Goal: Transaction & Acquisition: Book appointment/travel/reservation

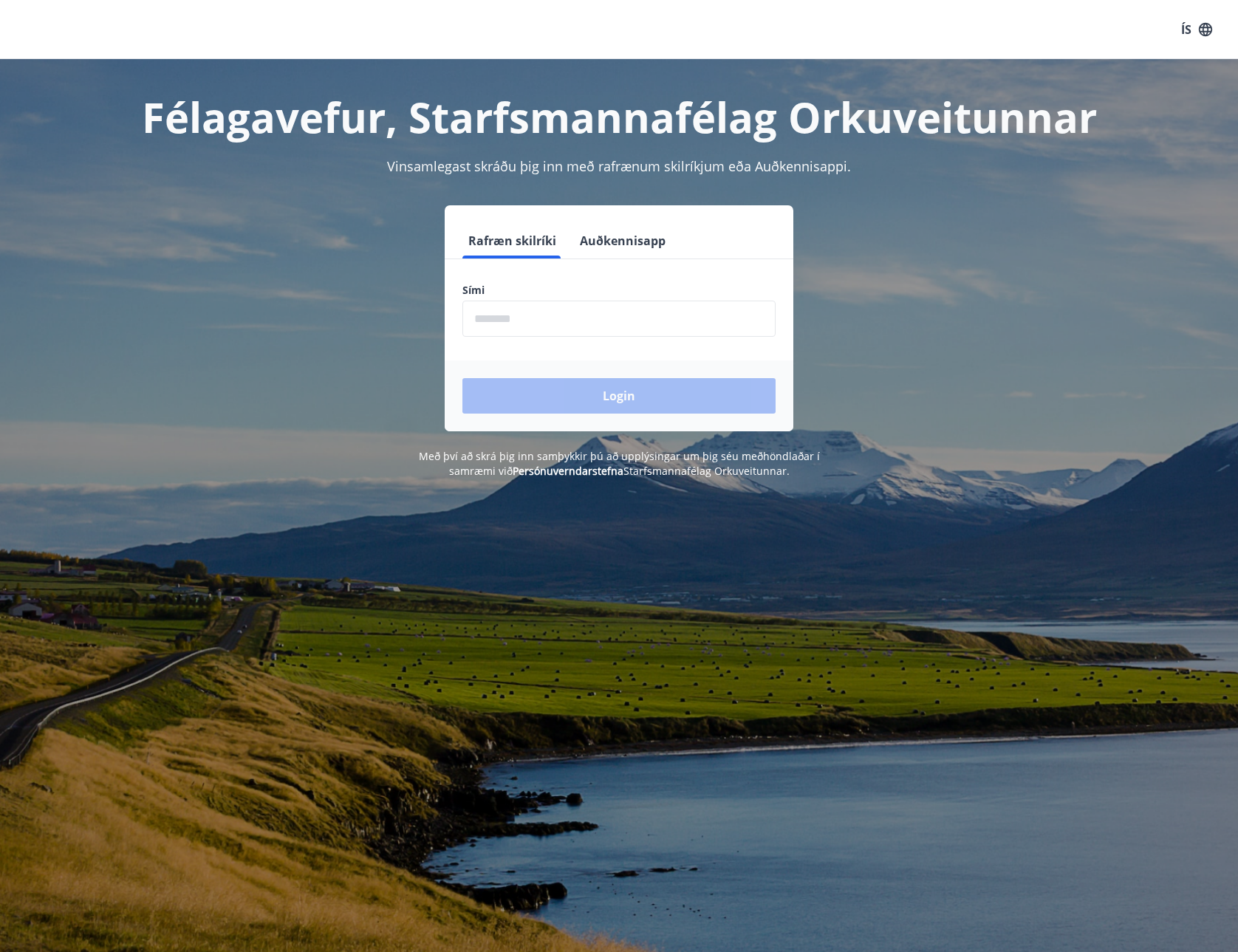
click at [463, 304] on input "phone" at bounding box center [618, 318] width 313 height 36
type input "********"
click at [571, 406] on button "Login" at bounding box center [618, 396] width 313 height 36
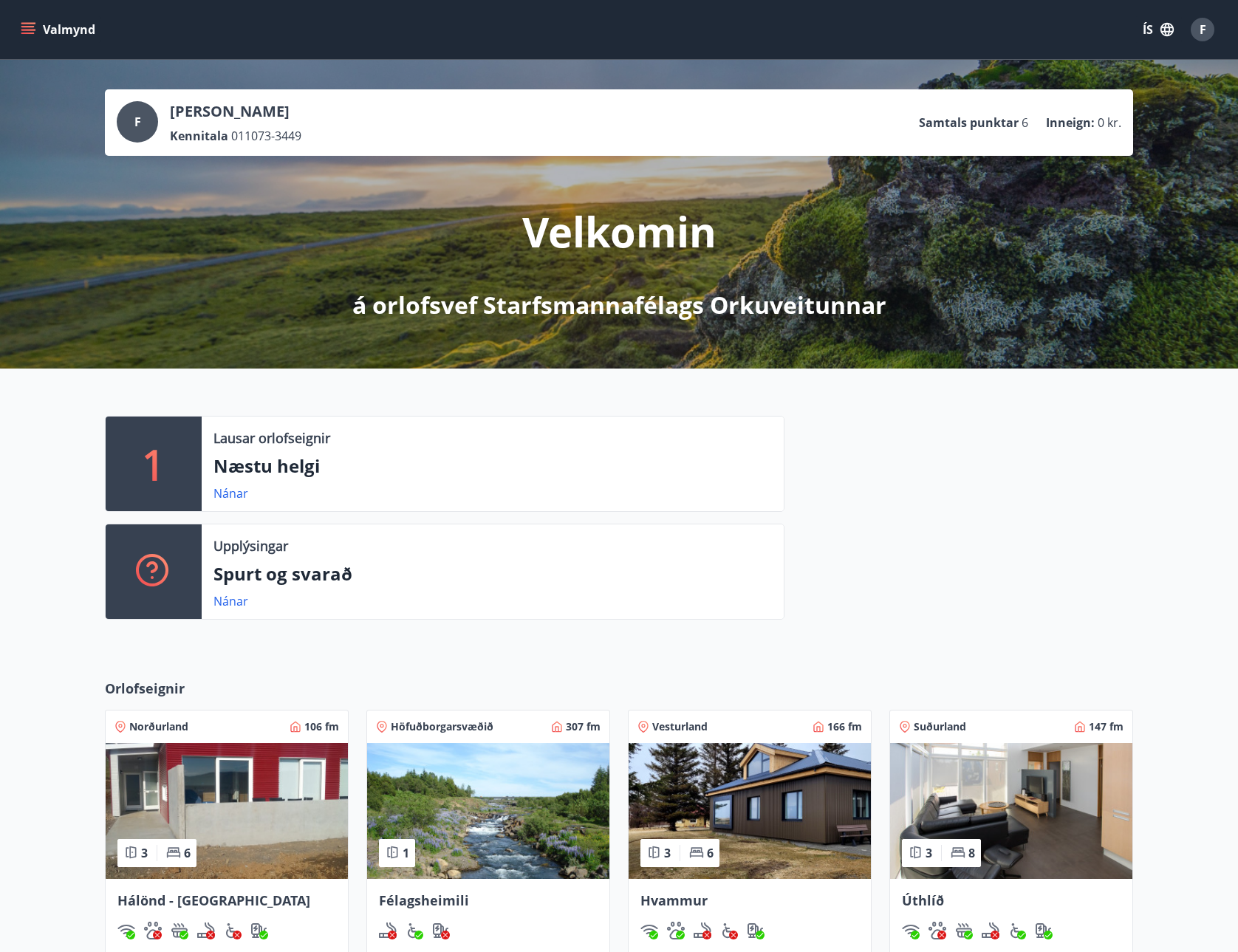
click at [42, 39] on button "Valmynd" at bounding box center [59, 29] width 83 height 26
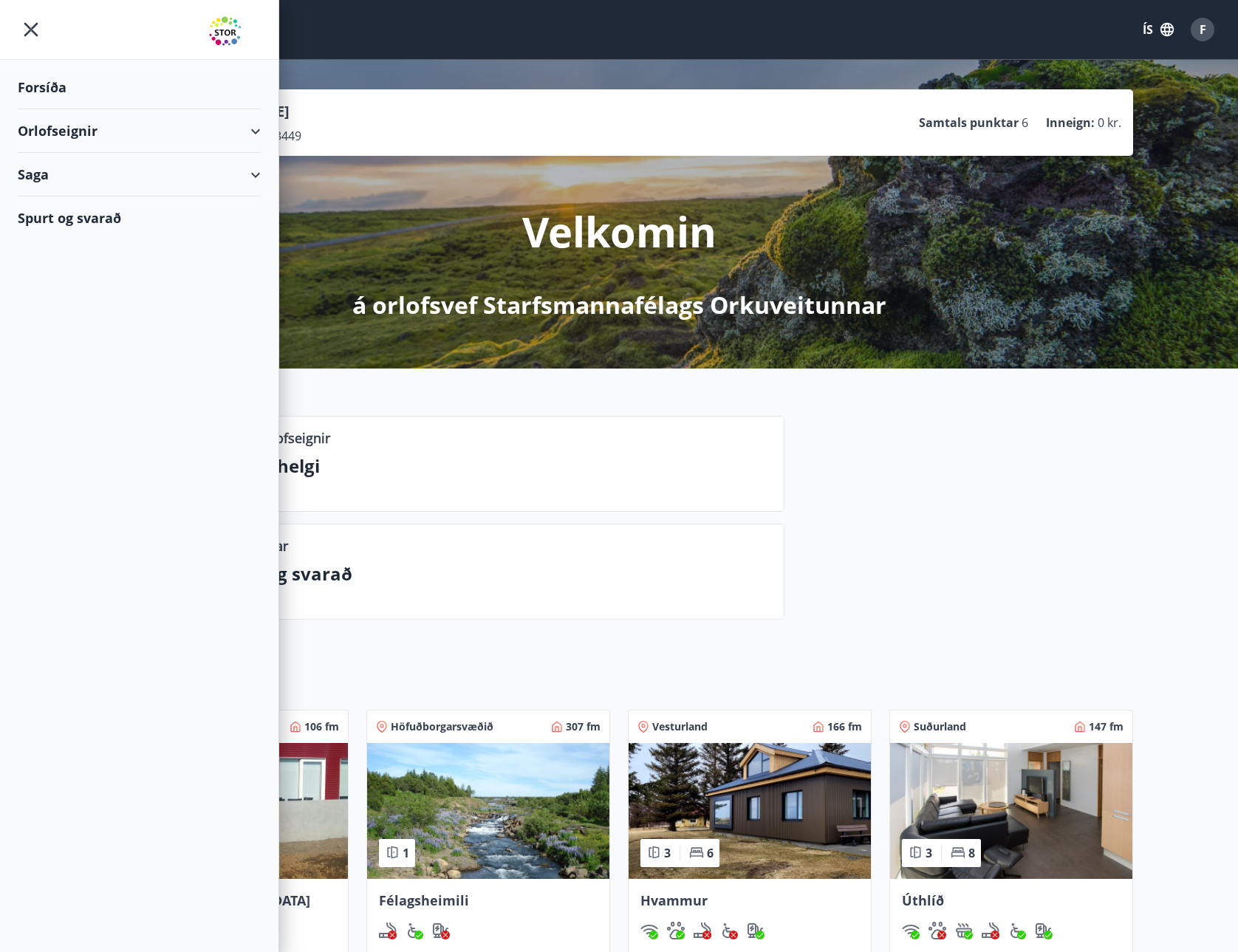
click at [50, 128] on div "Orlofseignir" at bounding box center [139, 131] width 243 height 44
click at [57, 199] on div "Bókunardagatal" at bounding box center [139, 199] width 220 height 31
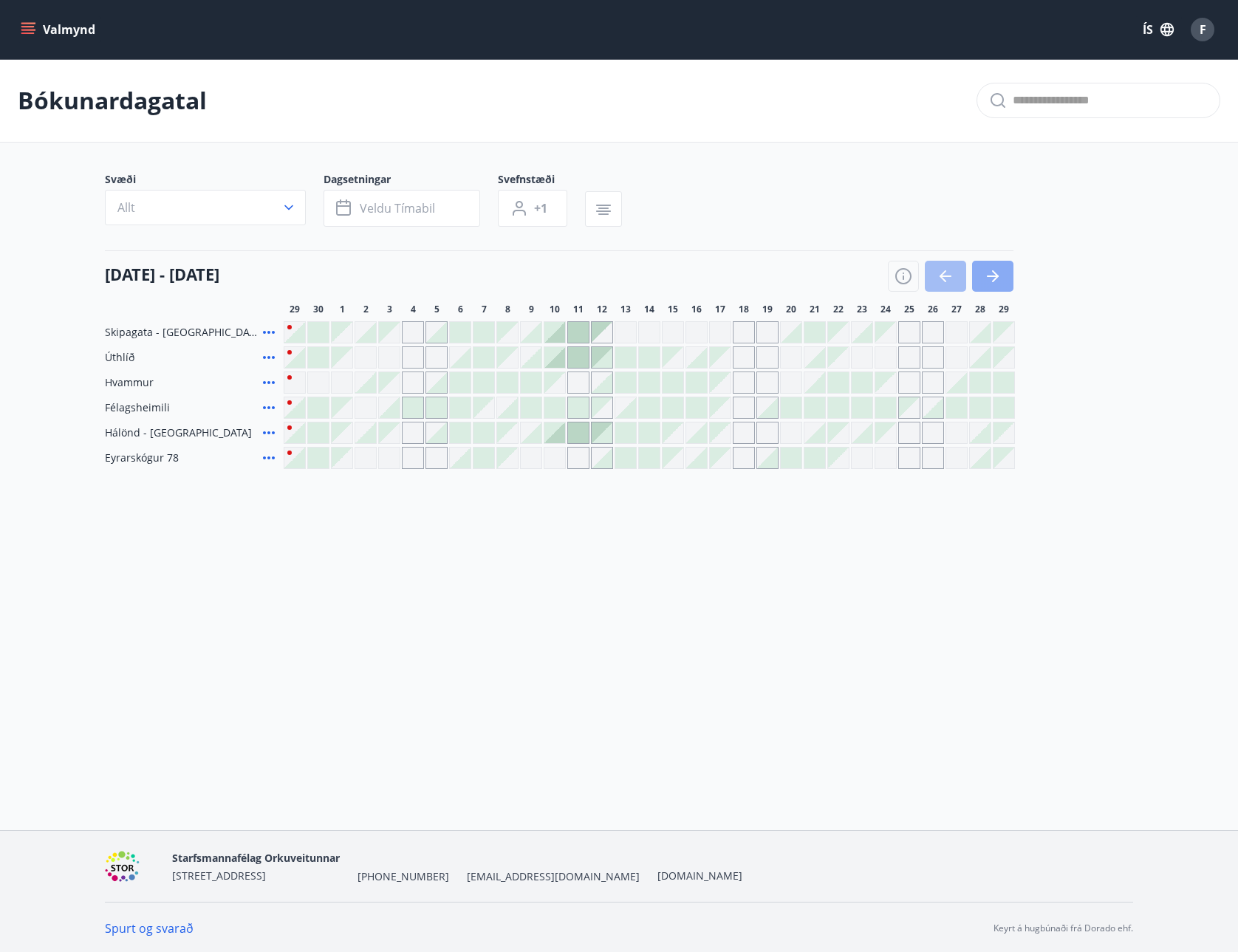
click at [1003, 276] on button "button" at bounding box center [992, 276] width 41 height 31
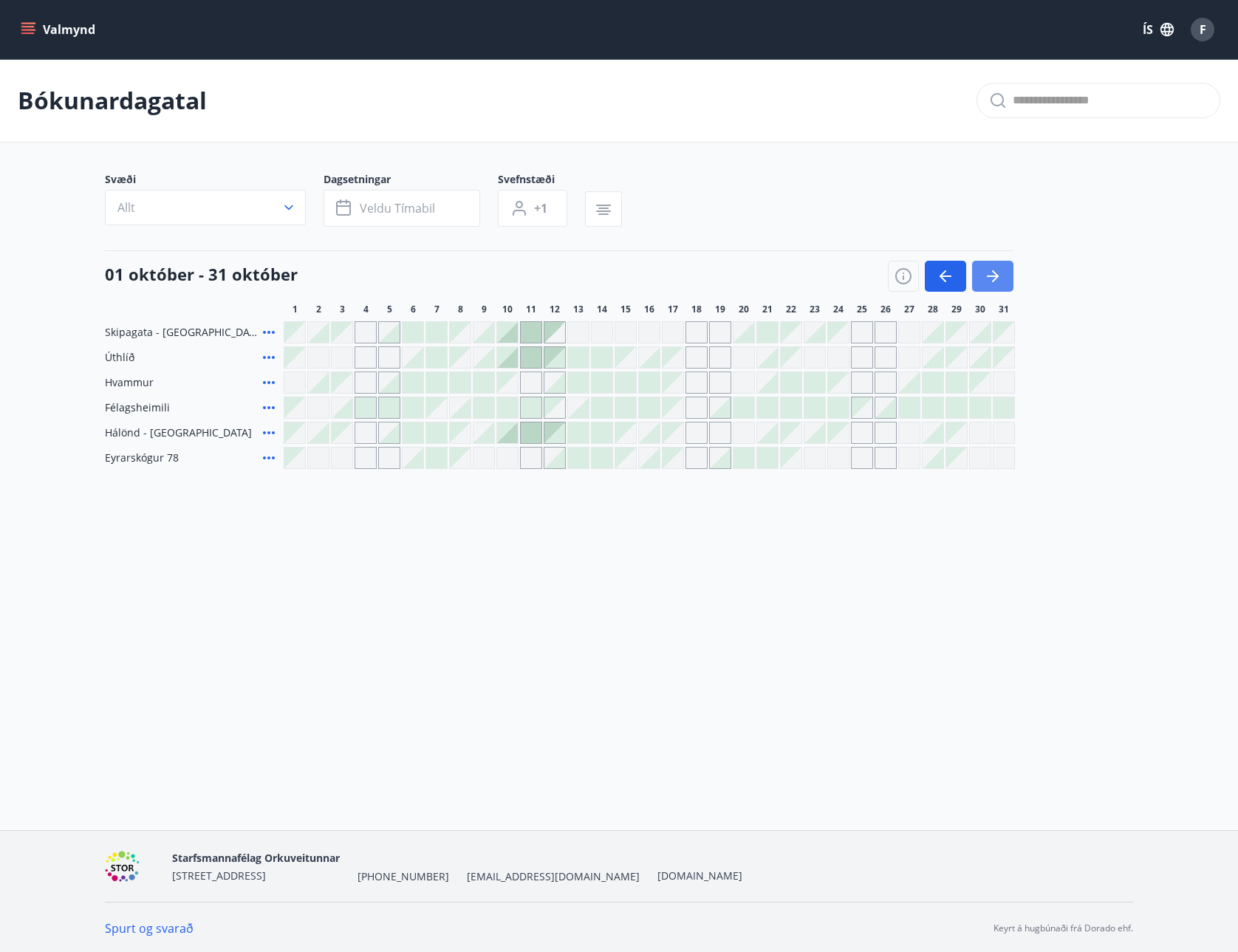
click at [1003, 276] on button "button" at bounding box center [992, 276] width 41 height 31
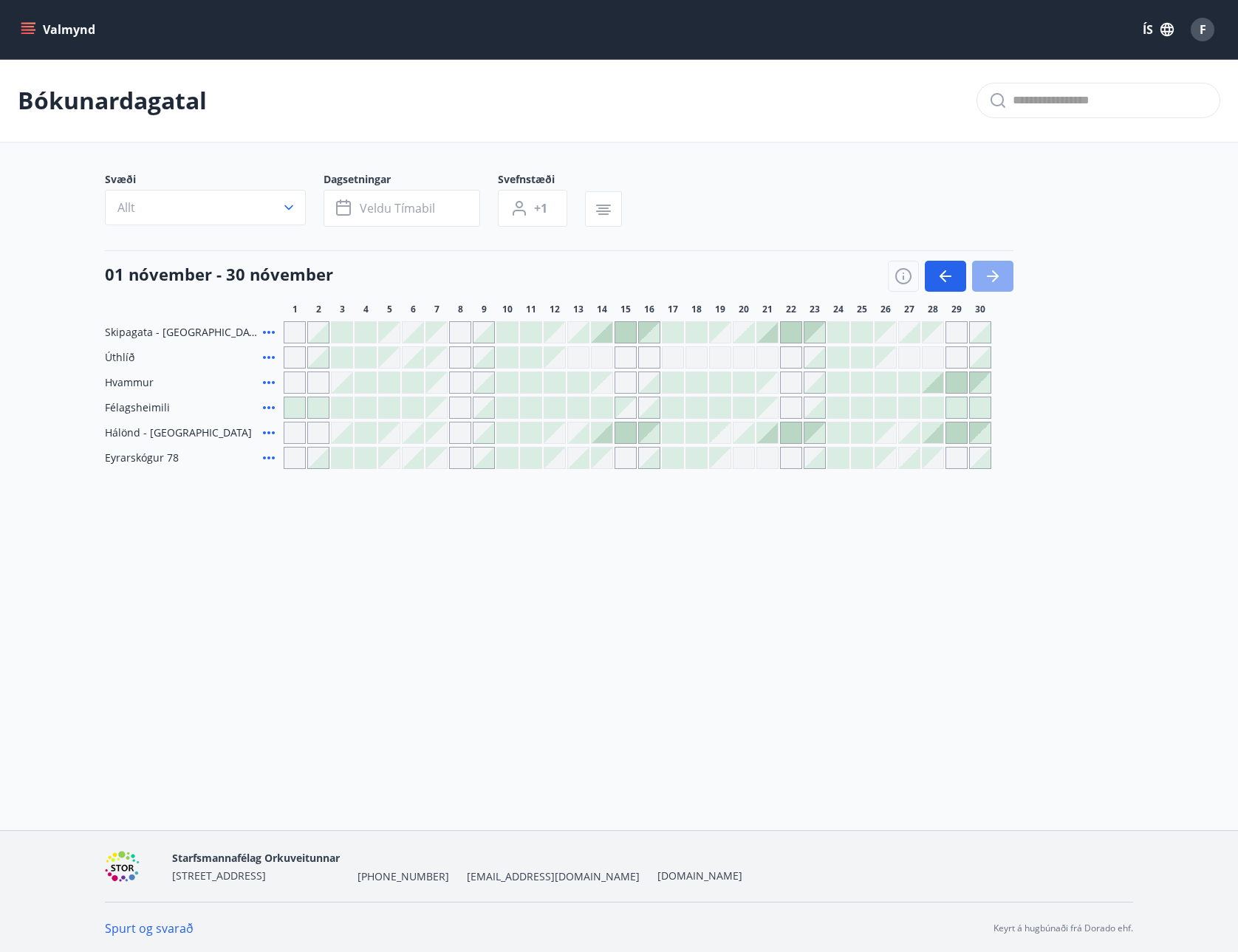
click at [1003, 276] on button "button" at bounding box center [992, 276] width 41 height 31
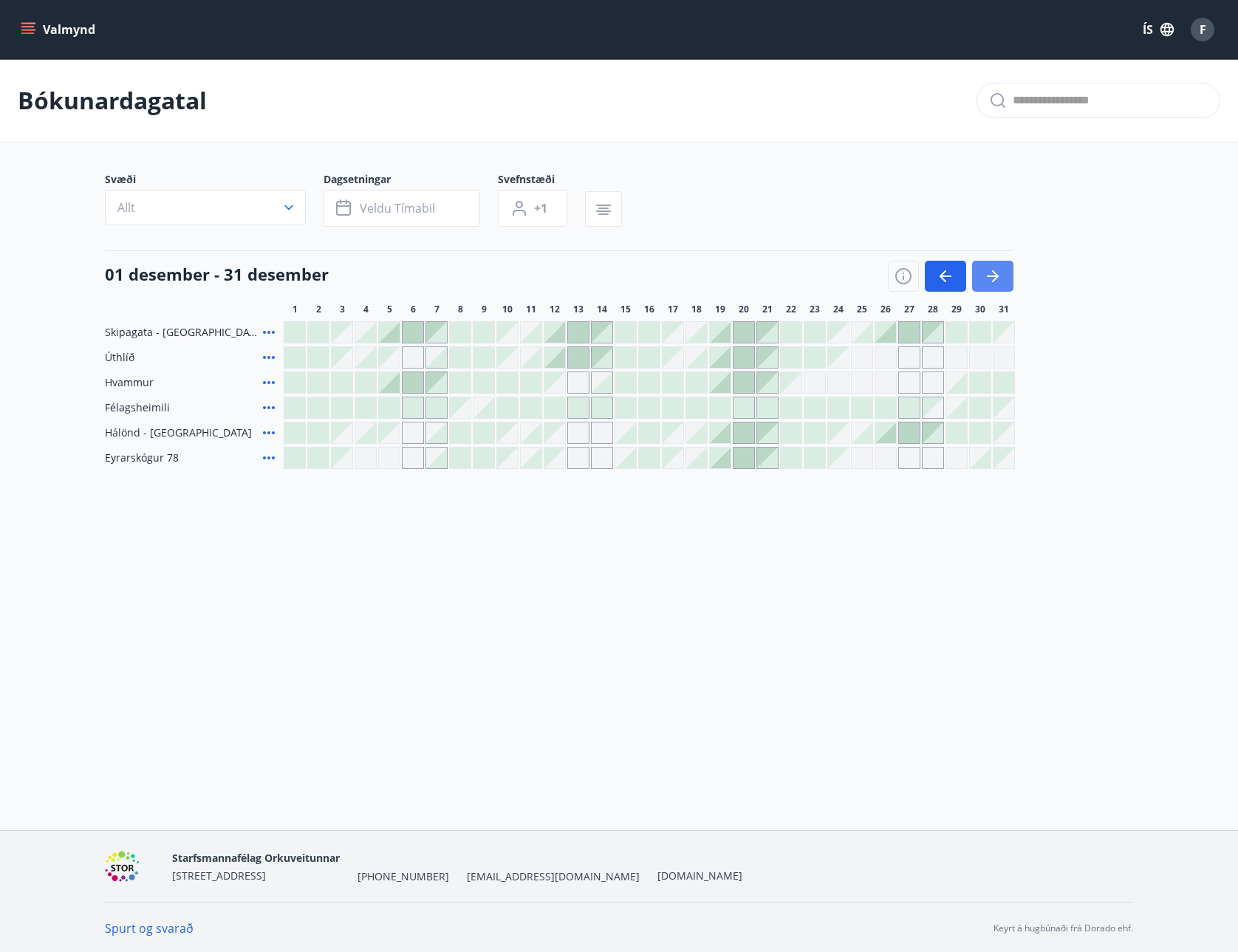
click at [1003, 276] on button "button" at bounding box center [992, 276] width 41 height 31
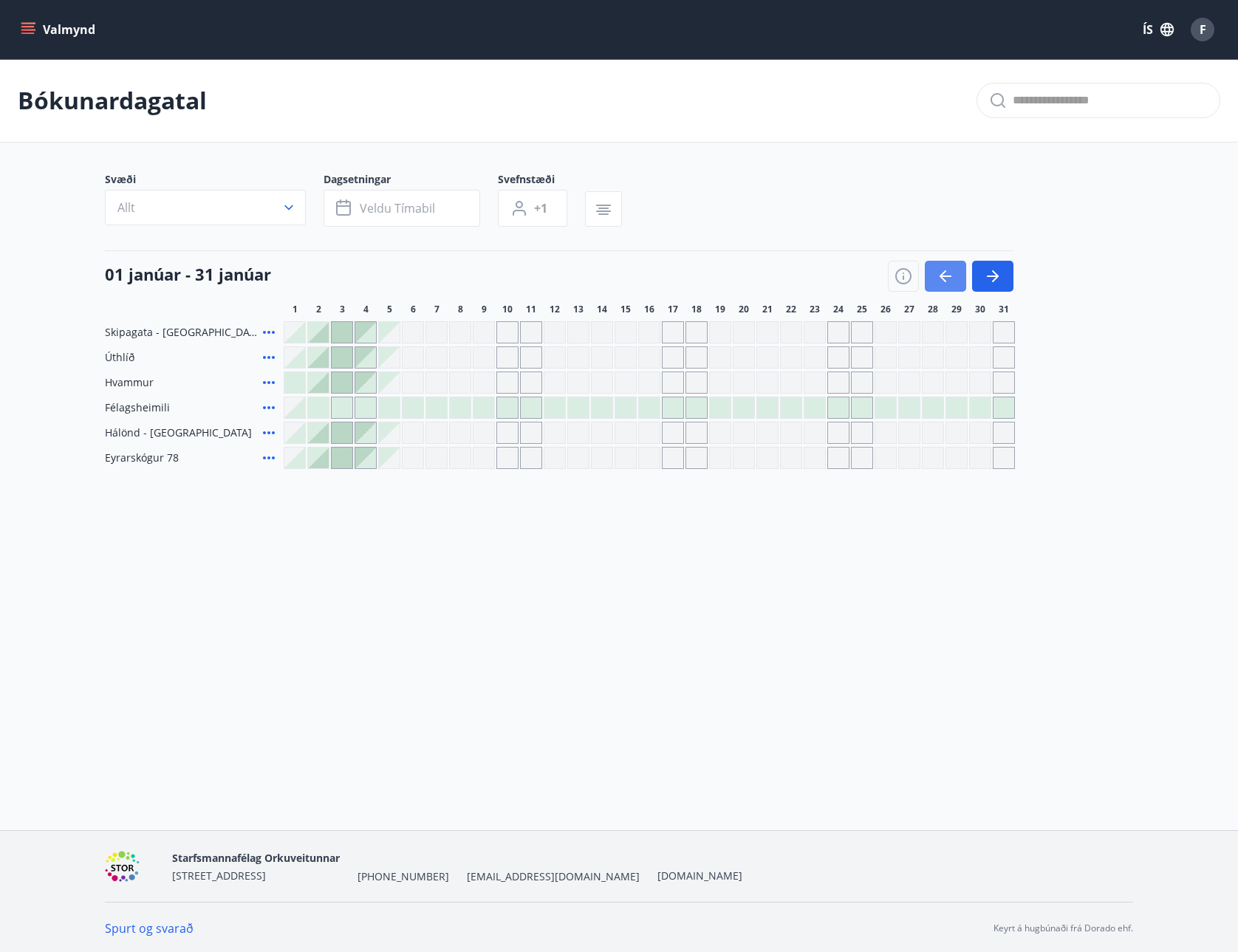
click at [947, 268] on icon "button" at bounding box center [944, 276] width 18 height 18
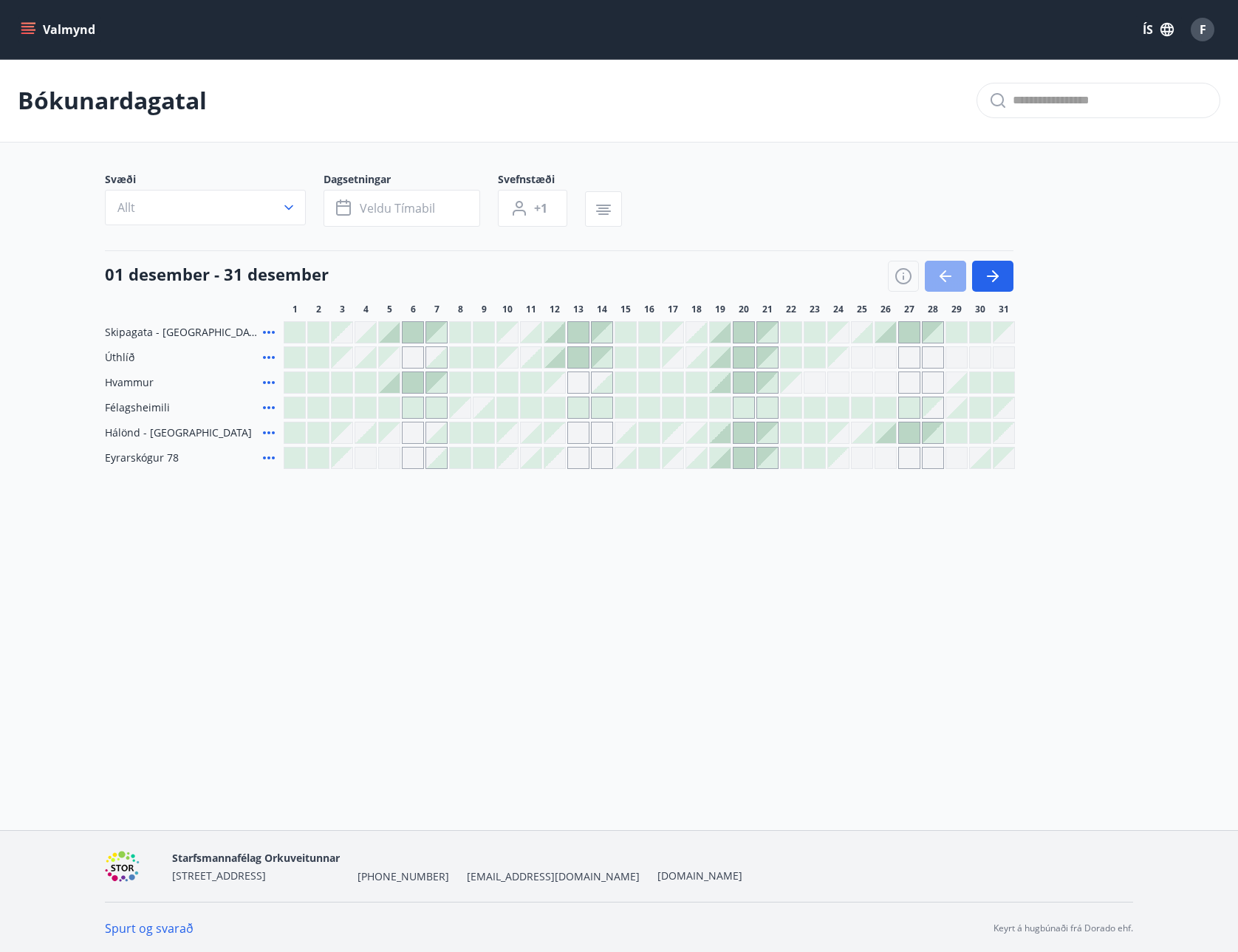
click at [947, 268] on icon "button" at bounding box center [944, 276] width 18 height 18
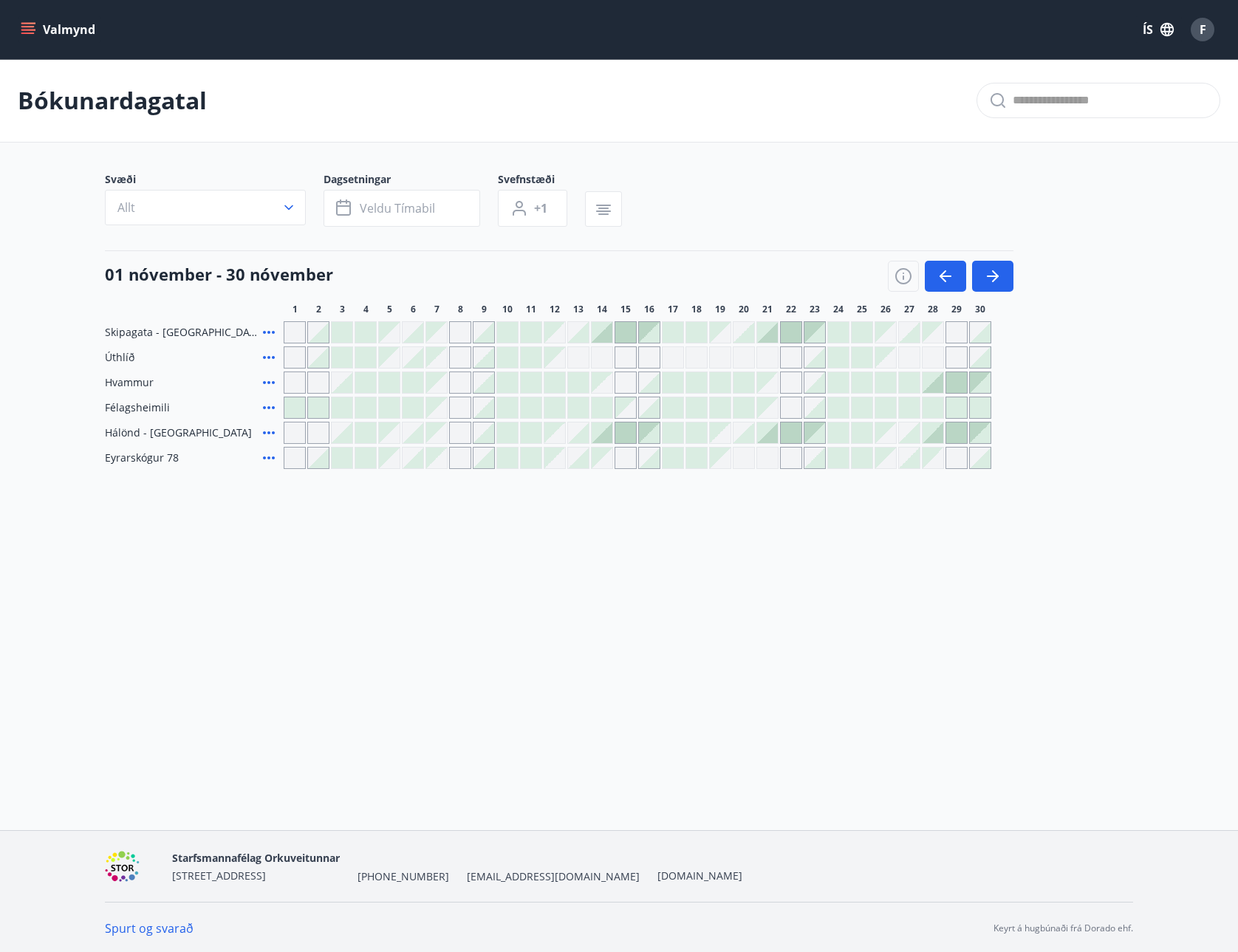
click at [180, 184] on span "Svæði" at bounding box center [214, 180] width 219 height 18
click at [178, 190] on div "Svæði Allt" at bounding box center [214, 199] width 219 height 54
drag, startPoint x: 178, startPoint y: 190, endPoint x: 181, endPoint y: 205, distance: 15.3
click at [181, 206] on button "Allt" at bounding box center [205, 208] width 201 height 36
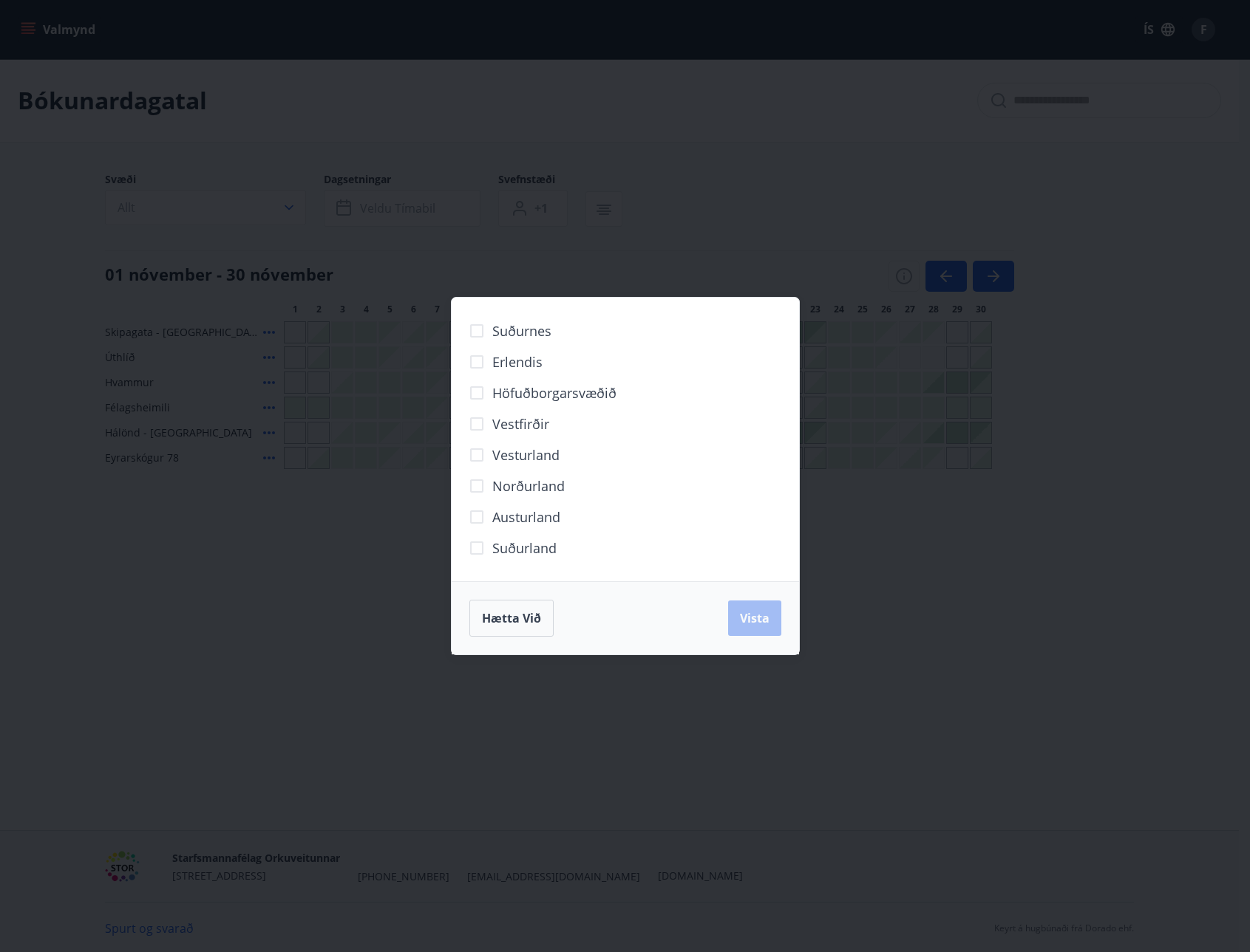
click at [196, 230] on div "Suðurnes Erlendis Höfuðborgarsvæðið Vestfirðir Vesturland Norðurland Austurland…" at bounding box center [625, 476] width 1250 height 952
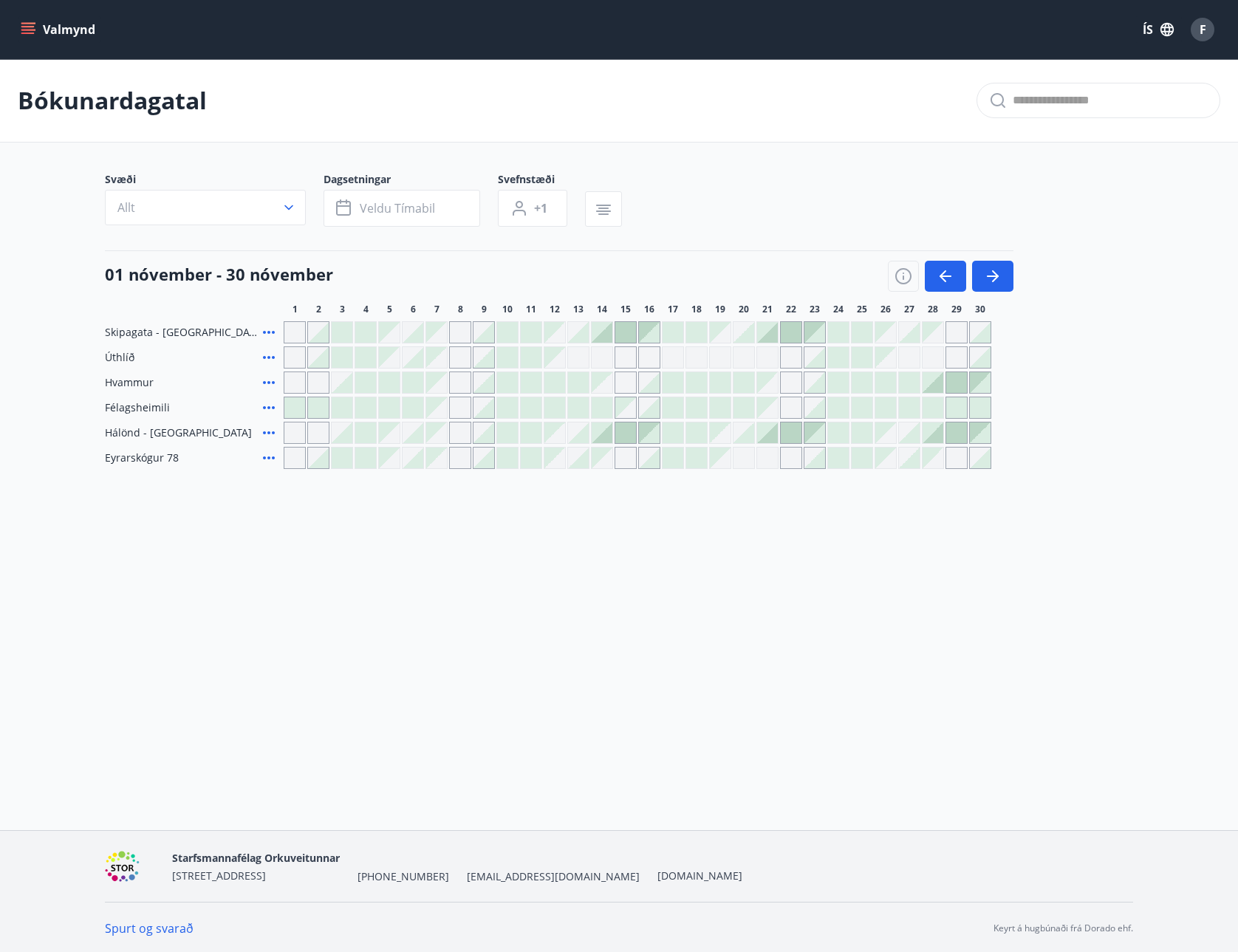
click at [29, 27] on icon "menu" at bounding box center [28, 27] width 13 height 2
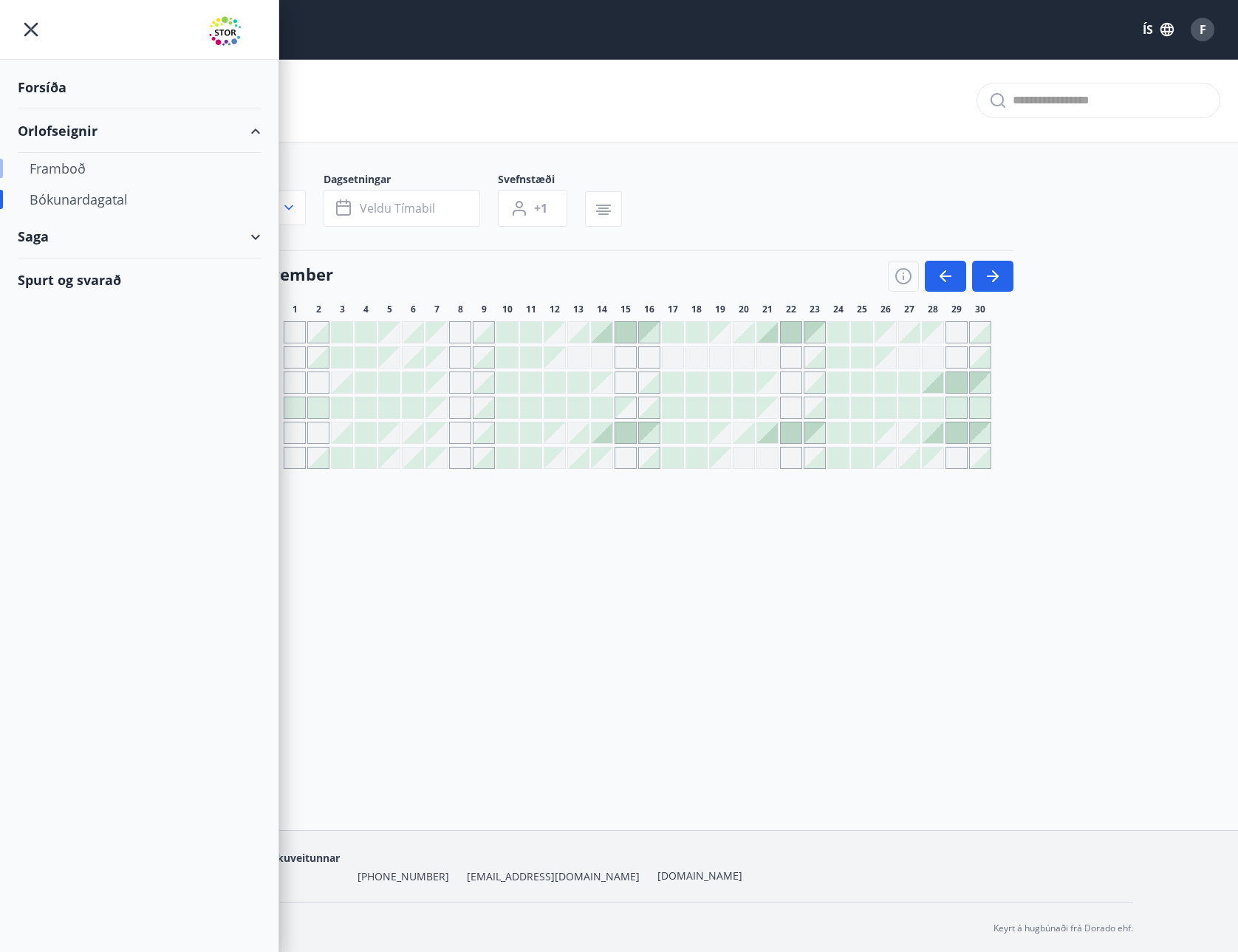
click at [66, 173] on div "Framboð" at bounding box center [139, 167] width 220 height 31
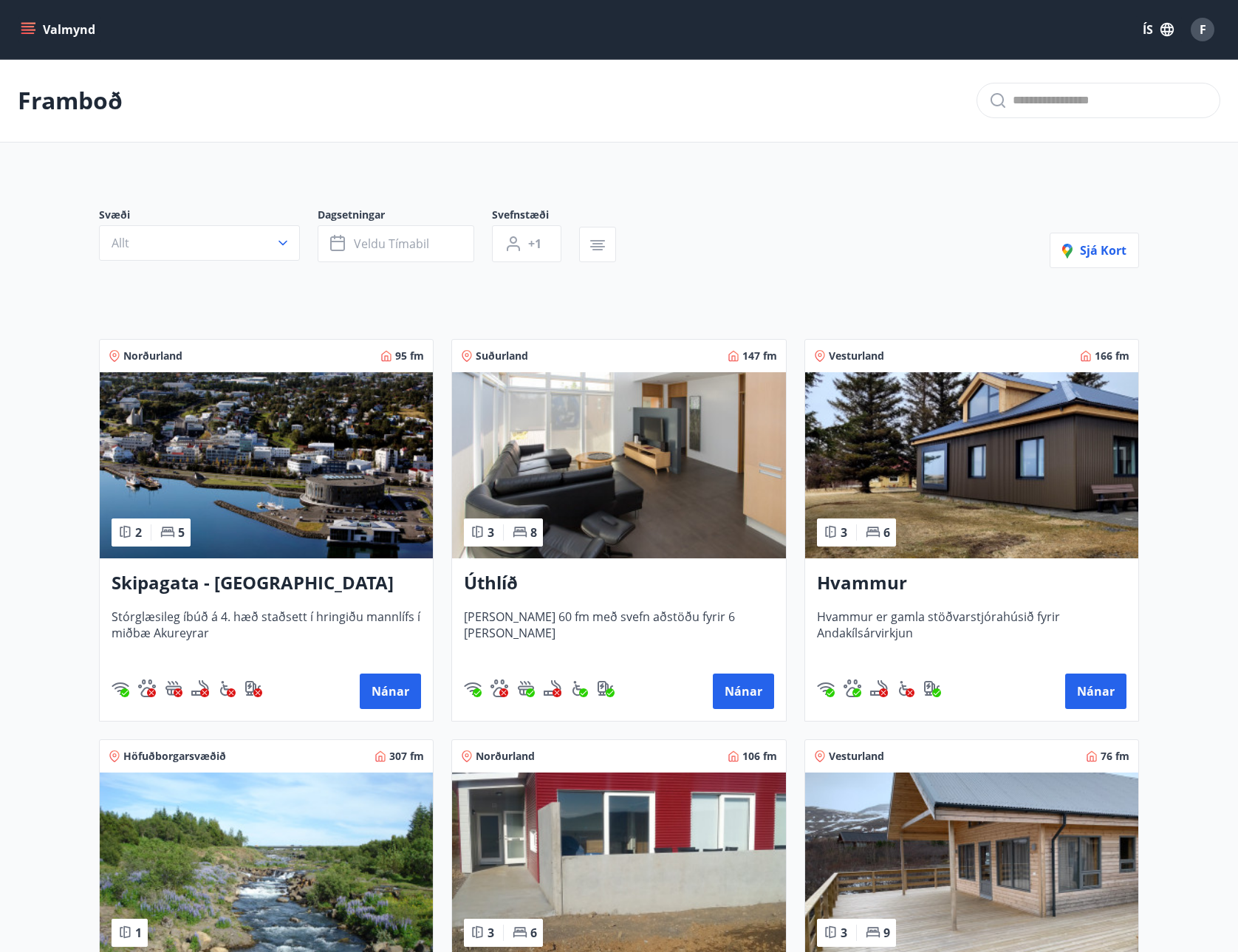
click at [975, 602] on div "Hvammur Hvammur er gamla stöðvarstjórahúsið fyrir Andakílsárvirkjun Nánar" at bounding box center [972, 640] width 333 height 163
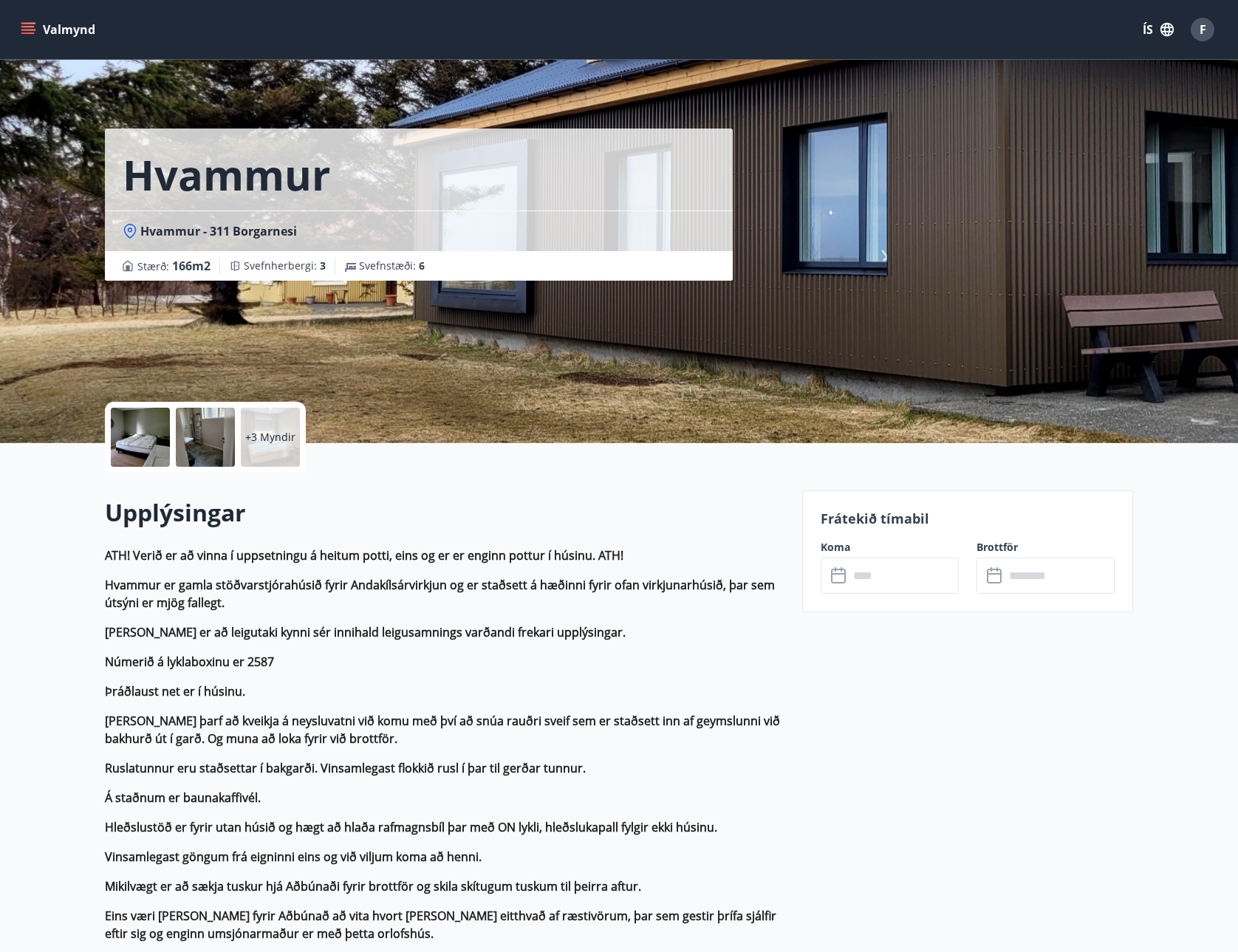
click at [160, 441] on div at bounding box center [139, 437] width 59 height 59
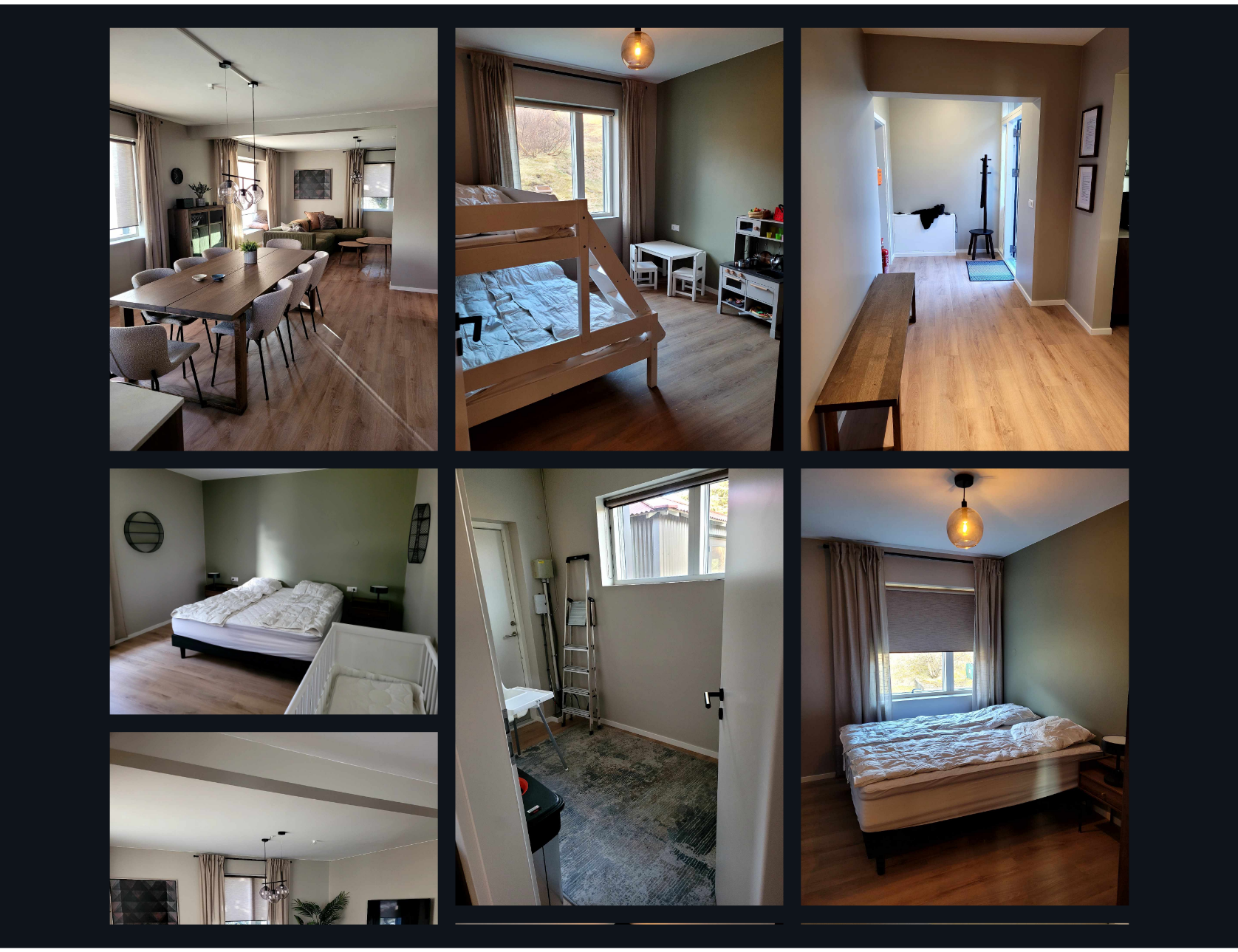
scroll to position [74, 0]
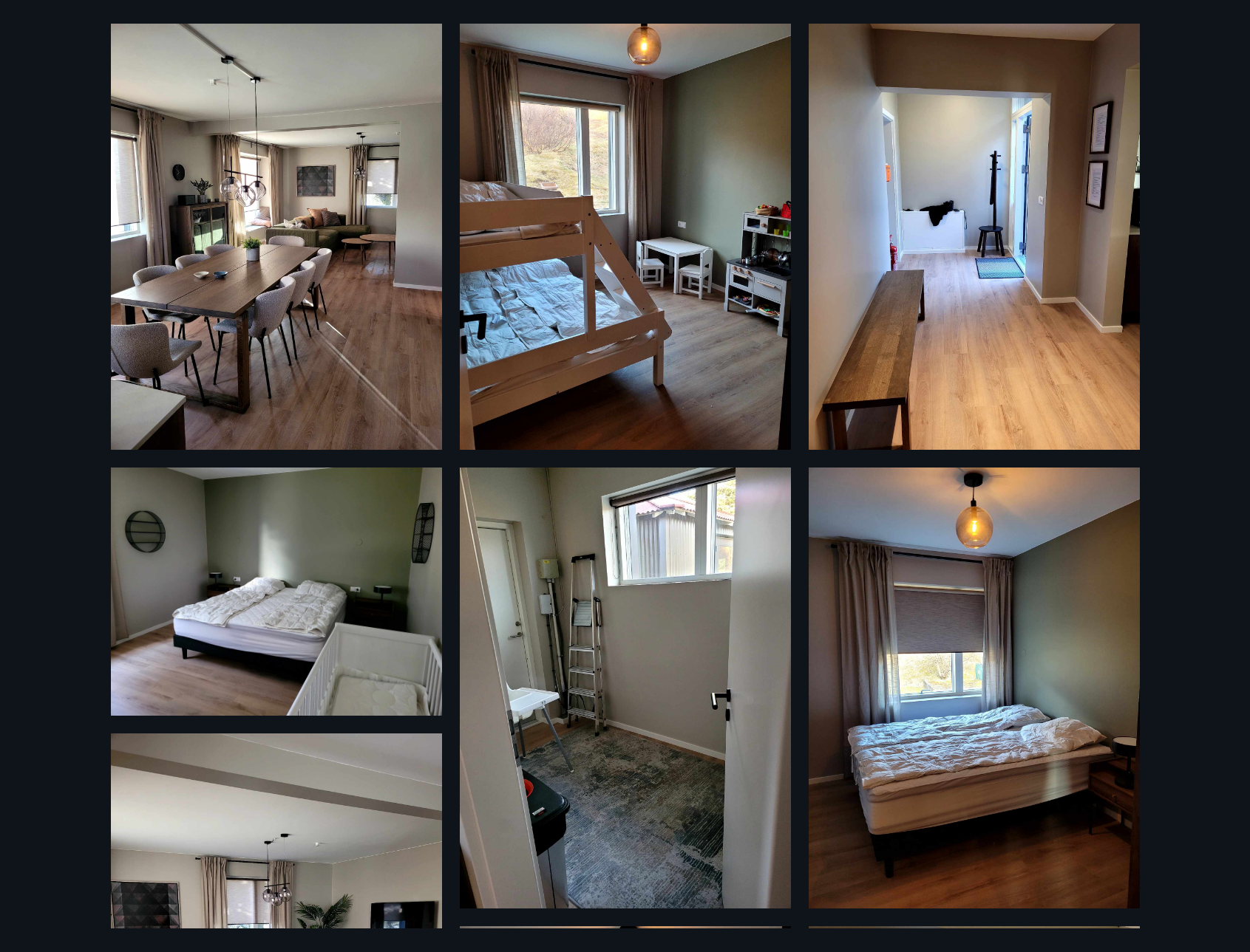
drag, startPoint x: 1212, startPoint y: 611, endPoint x: 1203, endPoint y: 632, distance: 22.8
click at [1203, 632] on div "9 Myndir" at bounding box center [625, 476] width 1250 height 952
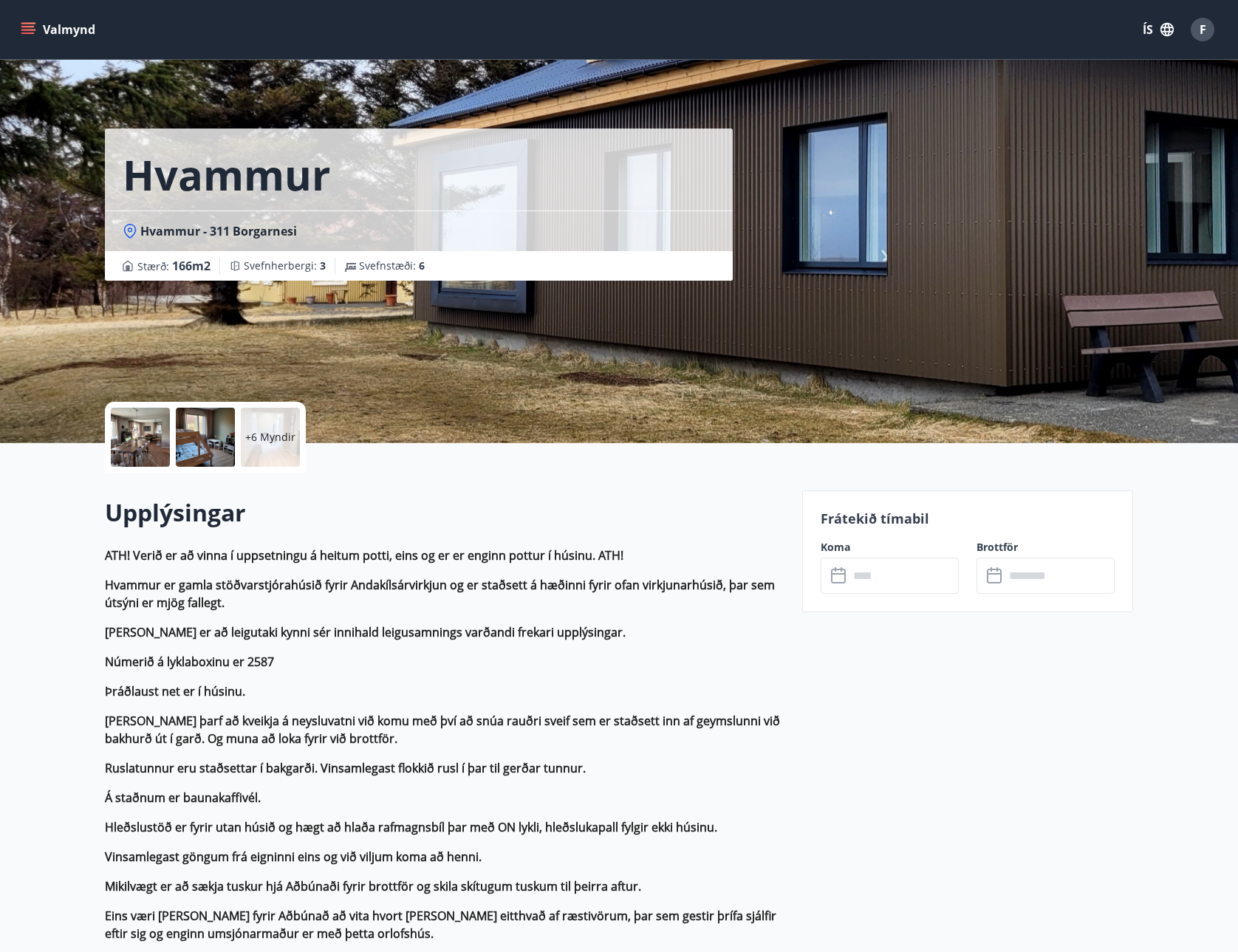
click at [1207, 196] on div "Hvammur Hvammur - 311 Borgarnesi Stærð : 166 m2 Svefnherbergi : 3 Svefnstæði : 6" at bounding box center [619, 222] width 1238 height 443
click at [280, 427] on div "+6 Myndir" at bounding box center [269, 437] width 59 height 59
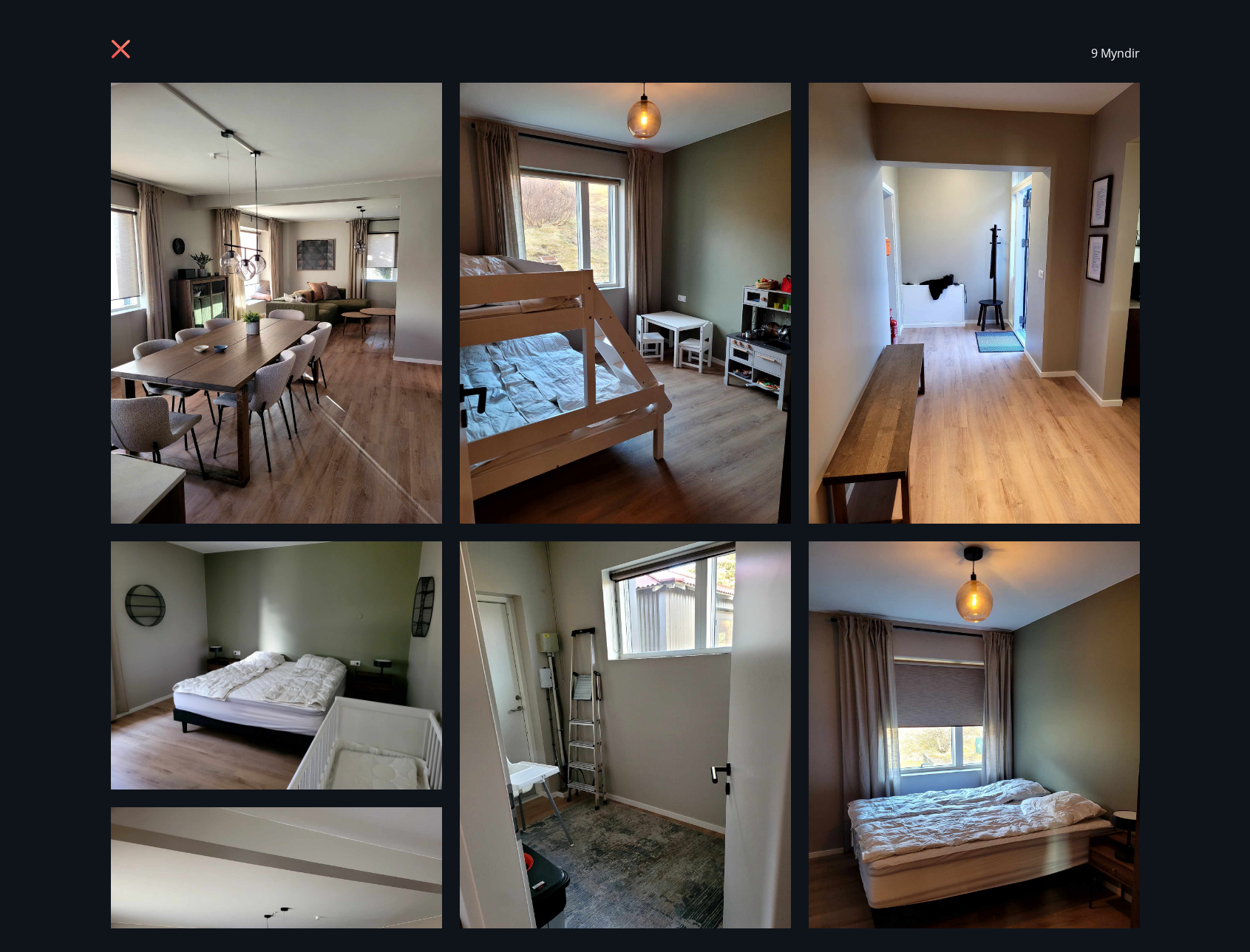
click at [949, 791] on img at bounding box center [974, 762] width 331 height 441
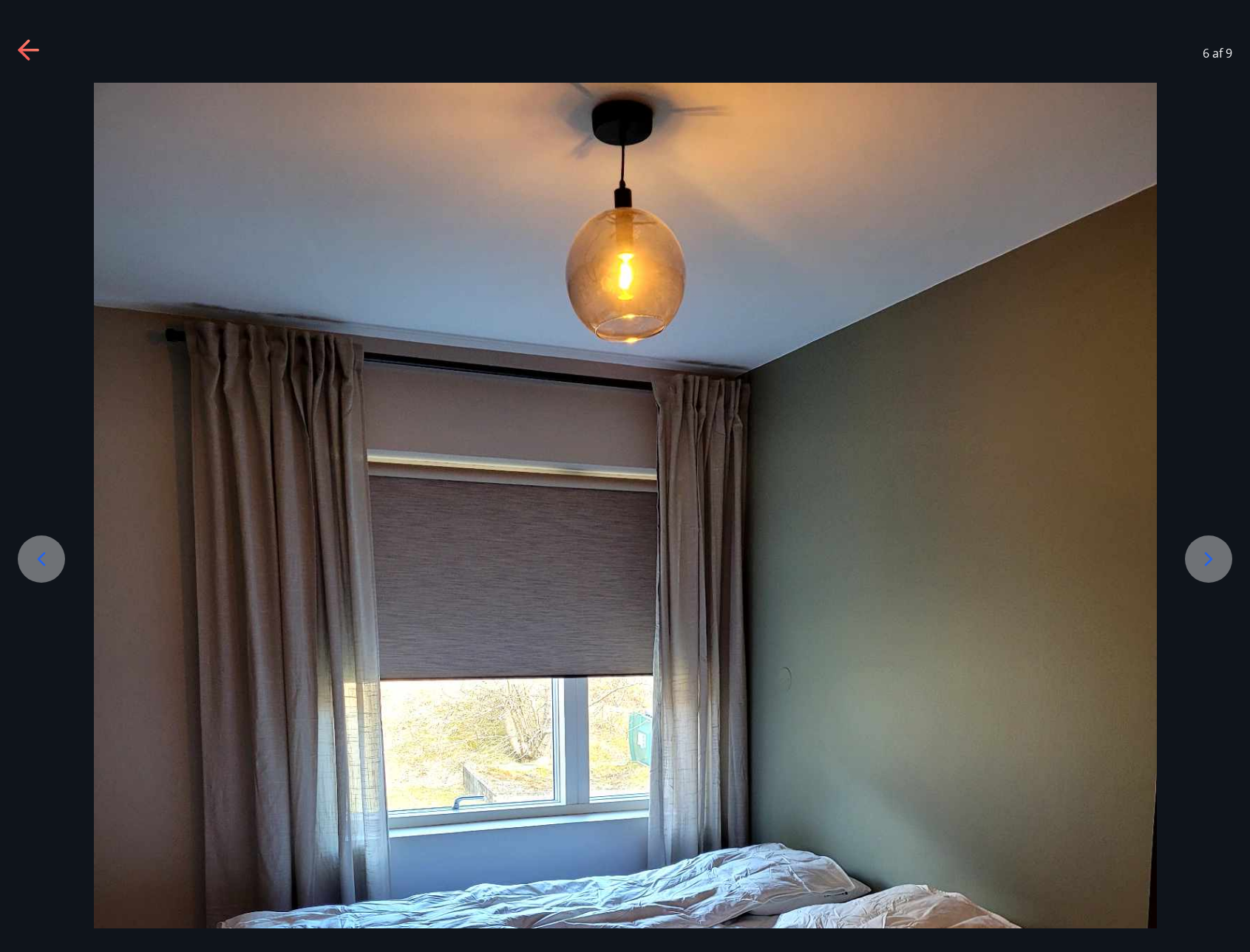
click at [1208, 558] on icon at bounding box center [1208, 558] width 23 height 23
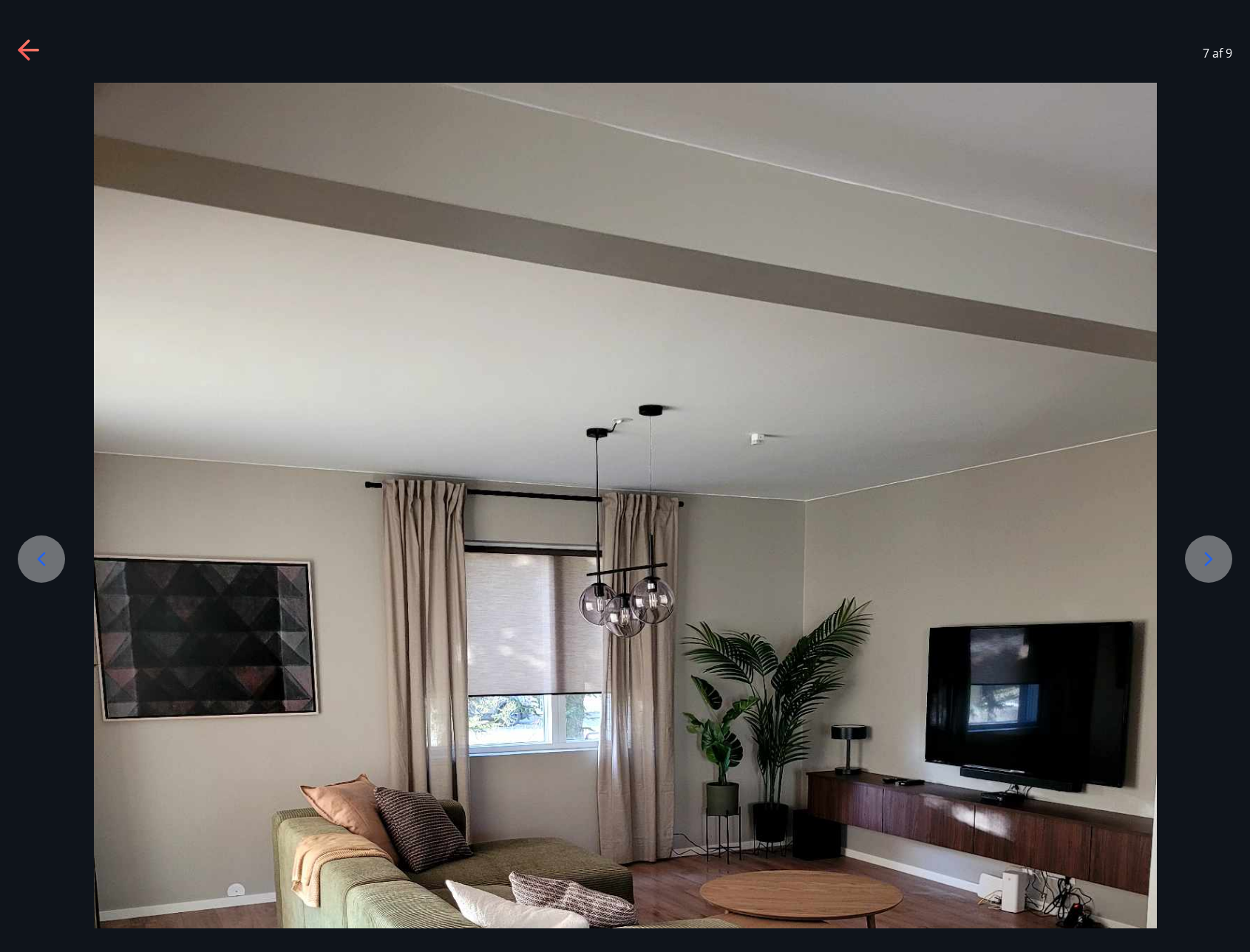
click at [1208, 558] on icon at bounding box center [1208, 558] width 23 height 23
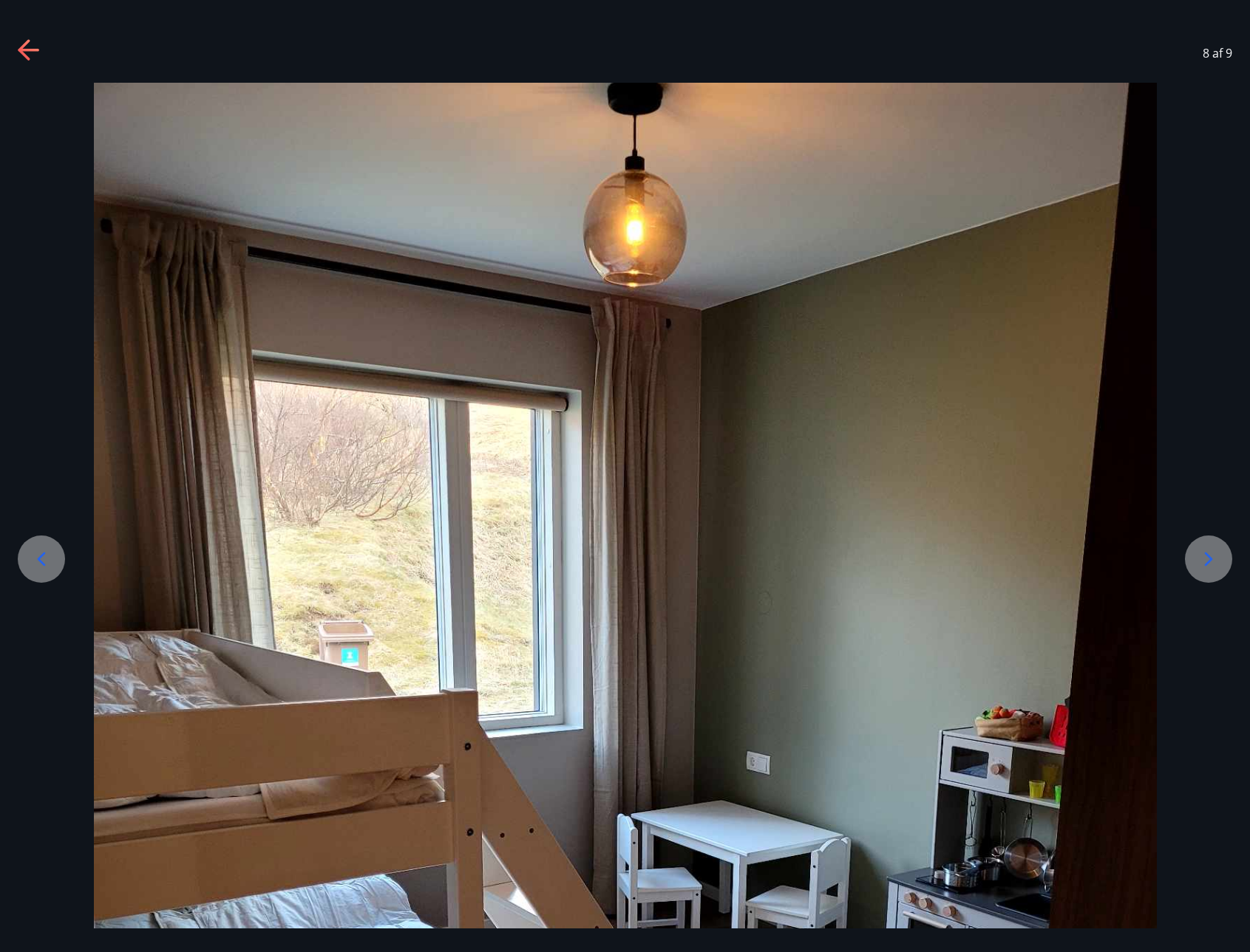
click at [1208, 558] on icon at bounding box center [1208, 558] width 23 height 23
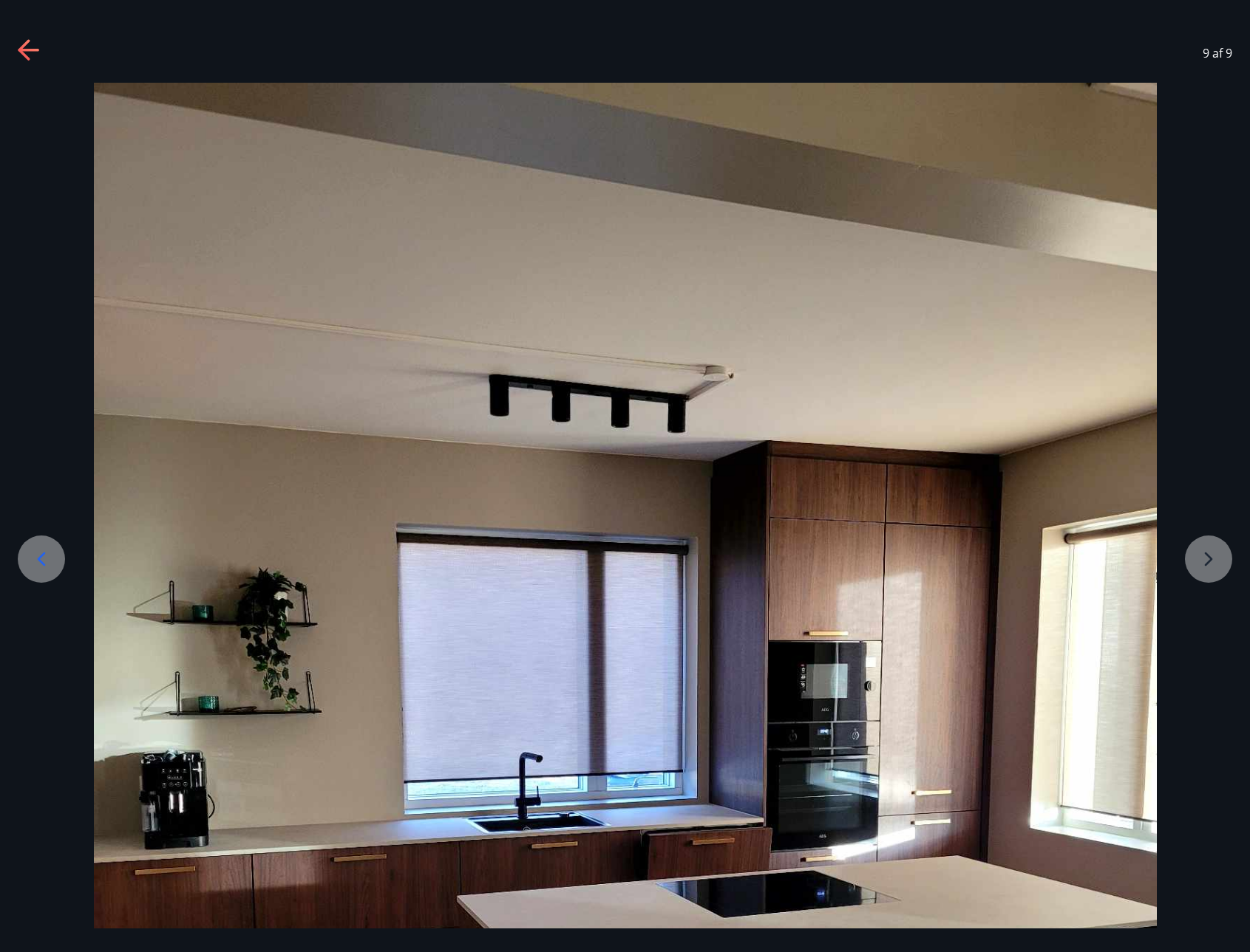
click at [1208, 559] on div at bounding box center [625, 790] width 1250 height 1416
click at [36, 45] on icon at bounding box center [29, 50] width 23 height 23
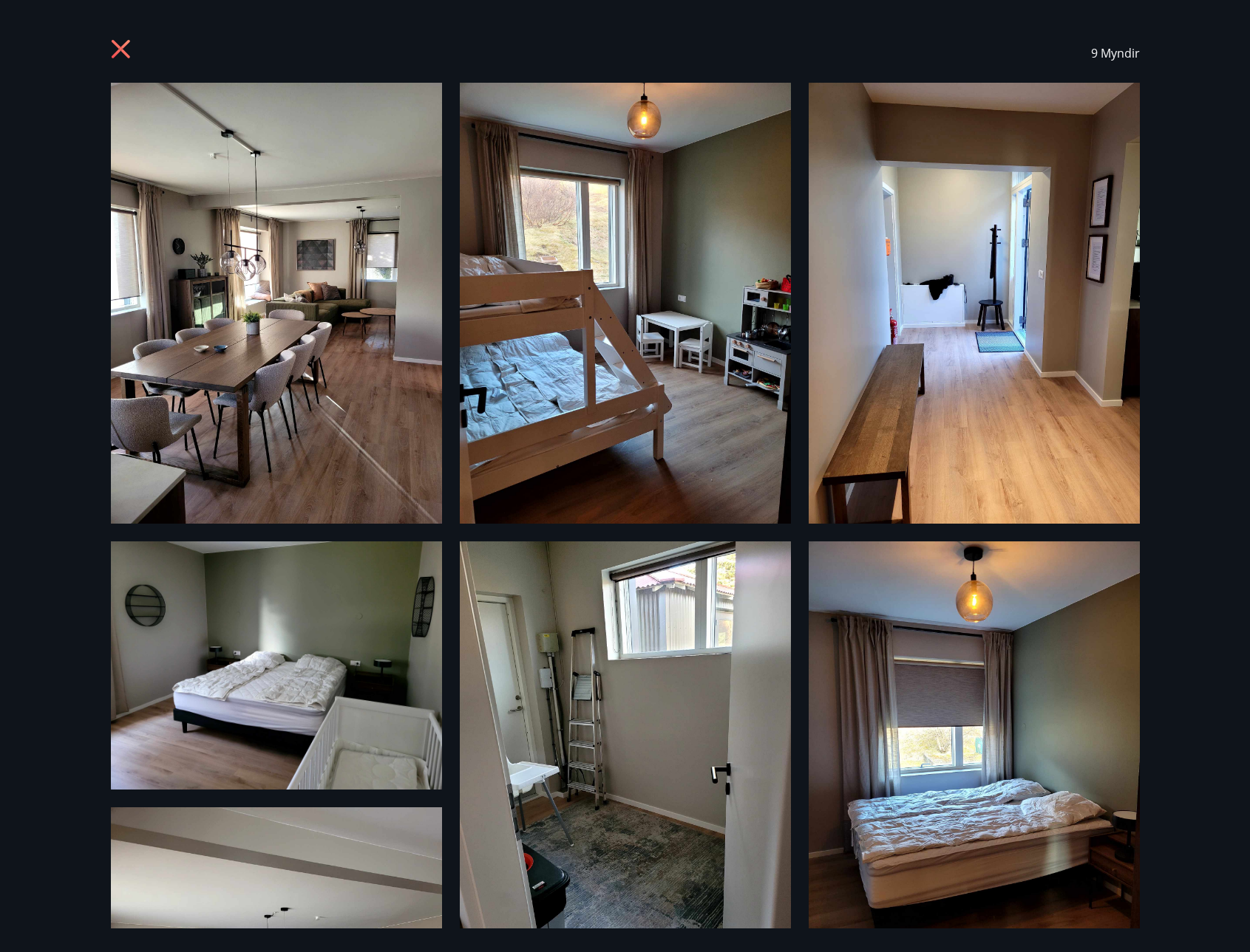
click at [135, 46] on div "9 Myndir" at bounding box center [624, 52] width 1028 height 59
click at [125, 54] on icon at bounding box center [120, 50] width 19 height 19
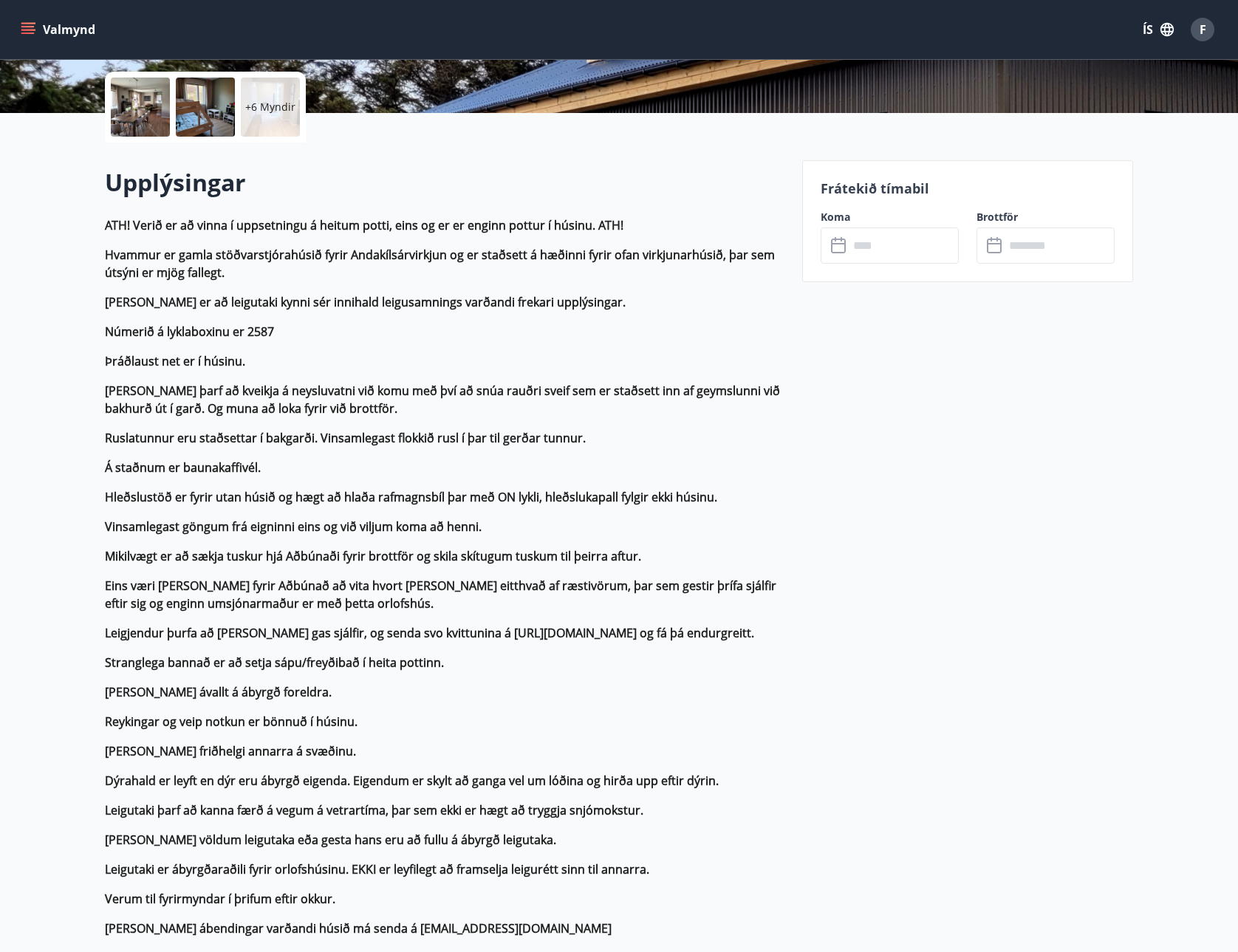
scroll to position [212, 0]
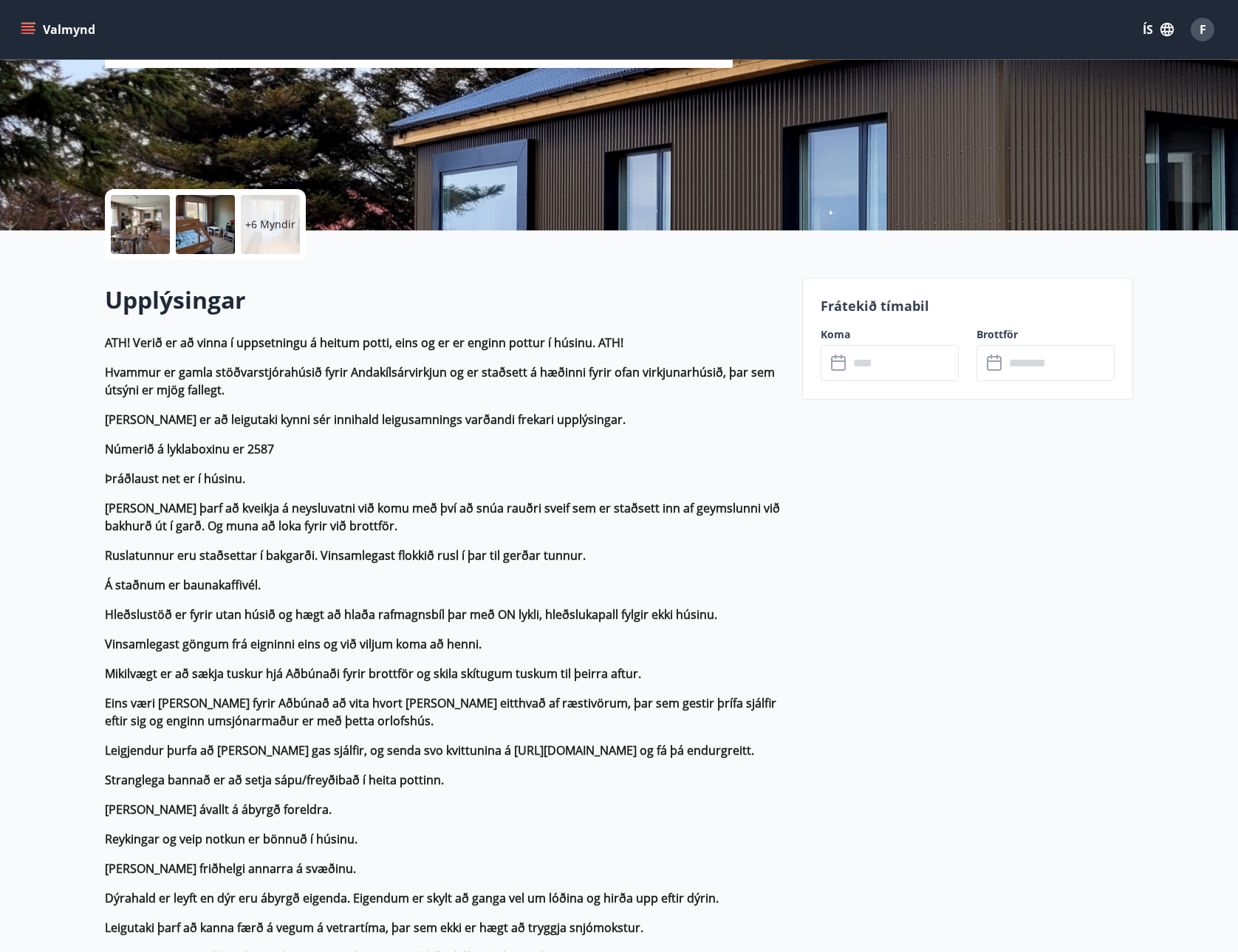
click at [26, 32] on icon "menu" at bounding box center [28, 30] width 15 height 15
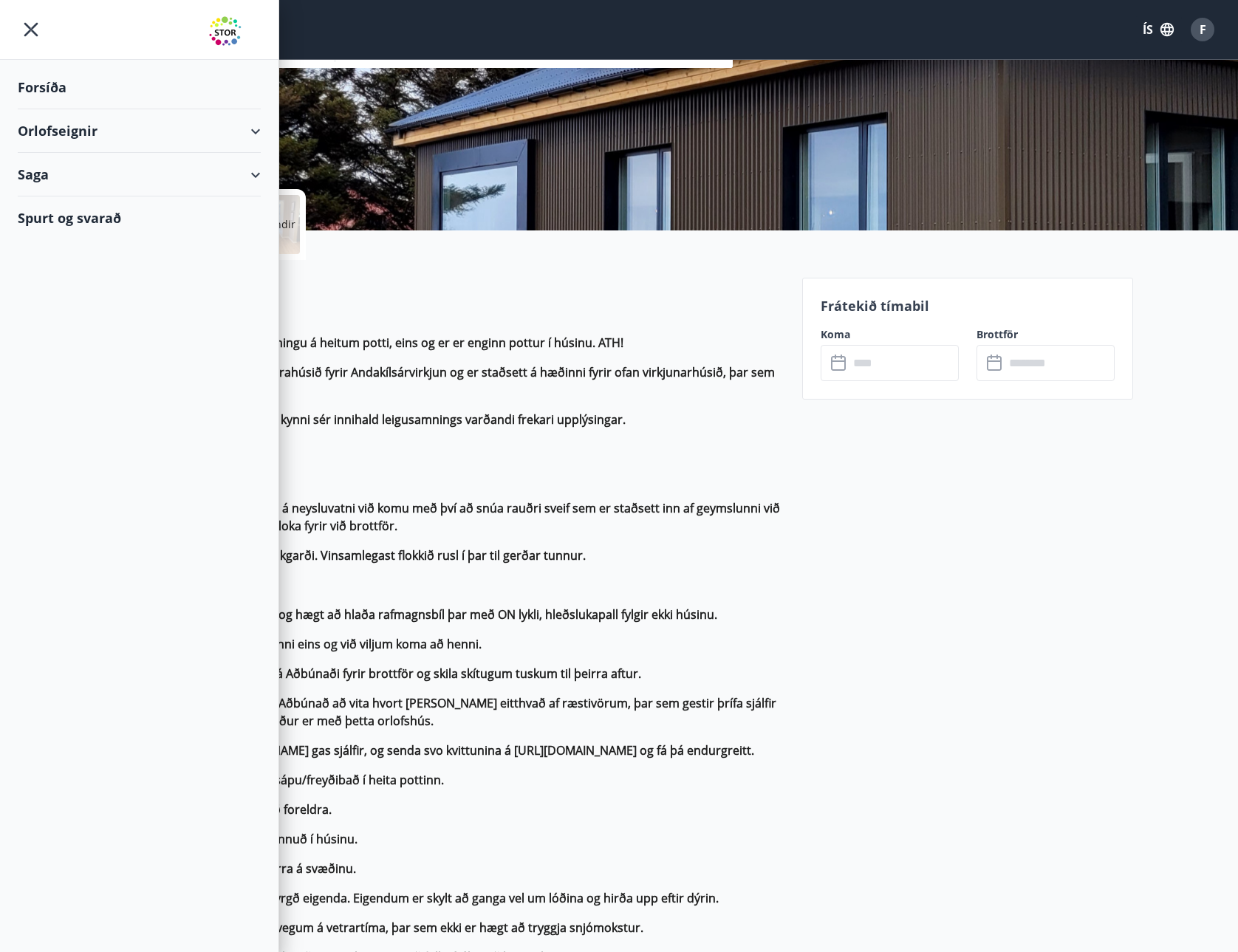
click at [40, 124] on div "Orlofseignir" at bounding box center [139, 131] width 243 height 44
click at [76, 196] on div "Bókunardagatal" at bounding box center [139, 199] width 220 height 31
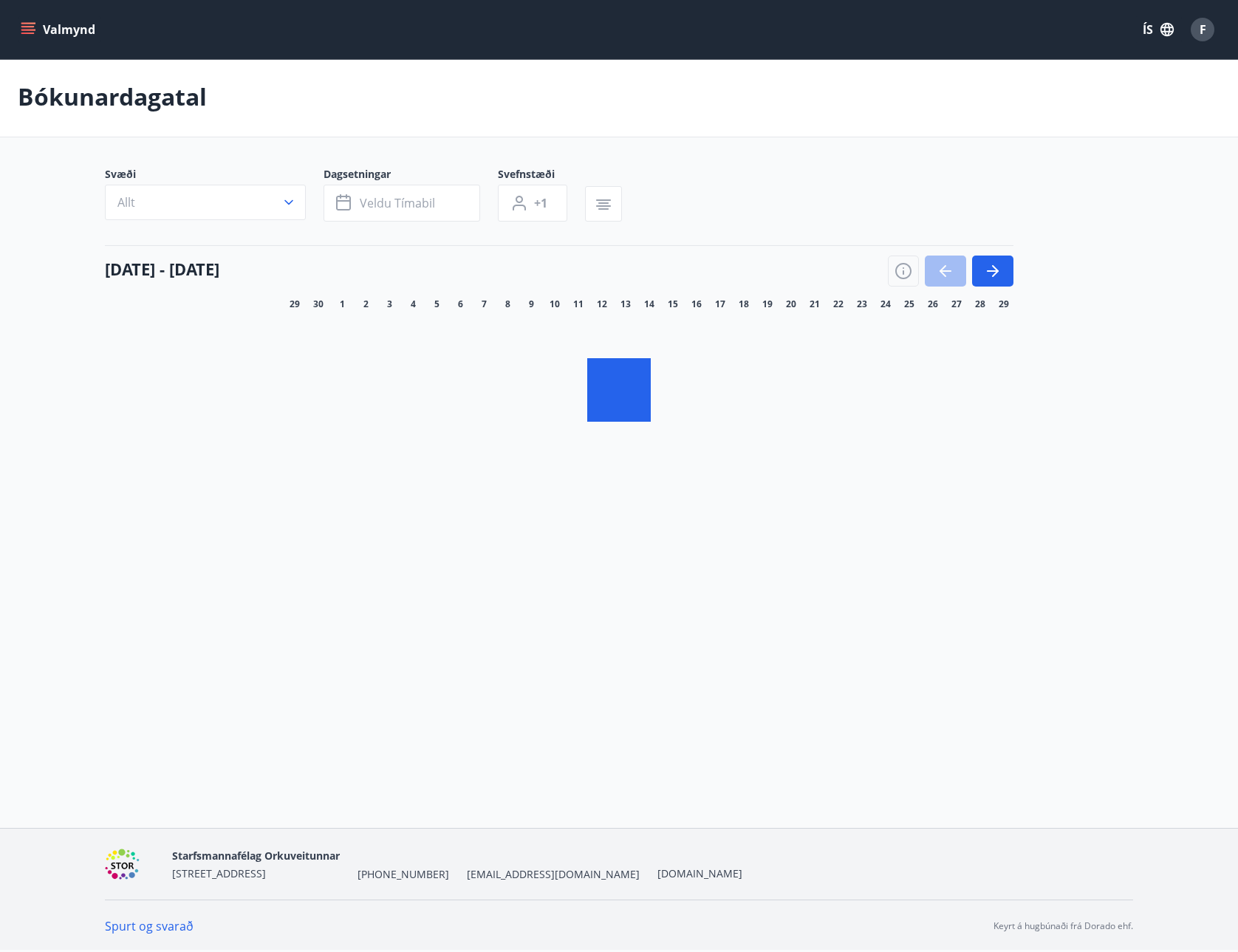
scroll to position [2, 0]
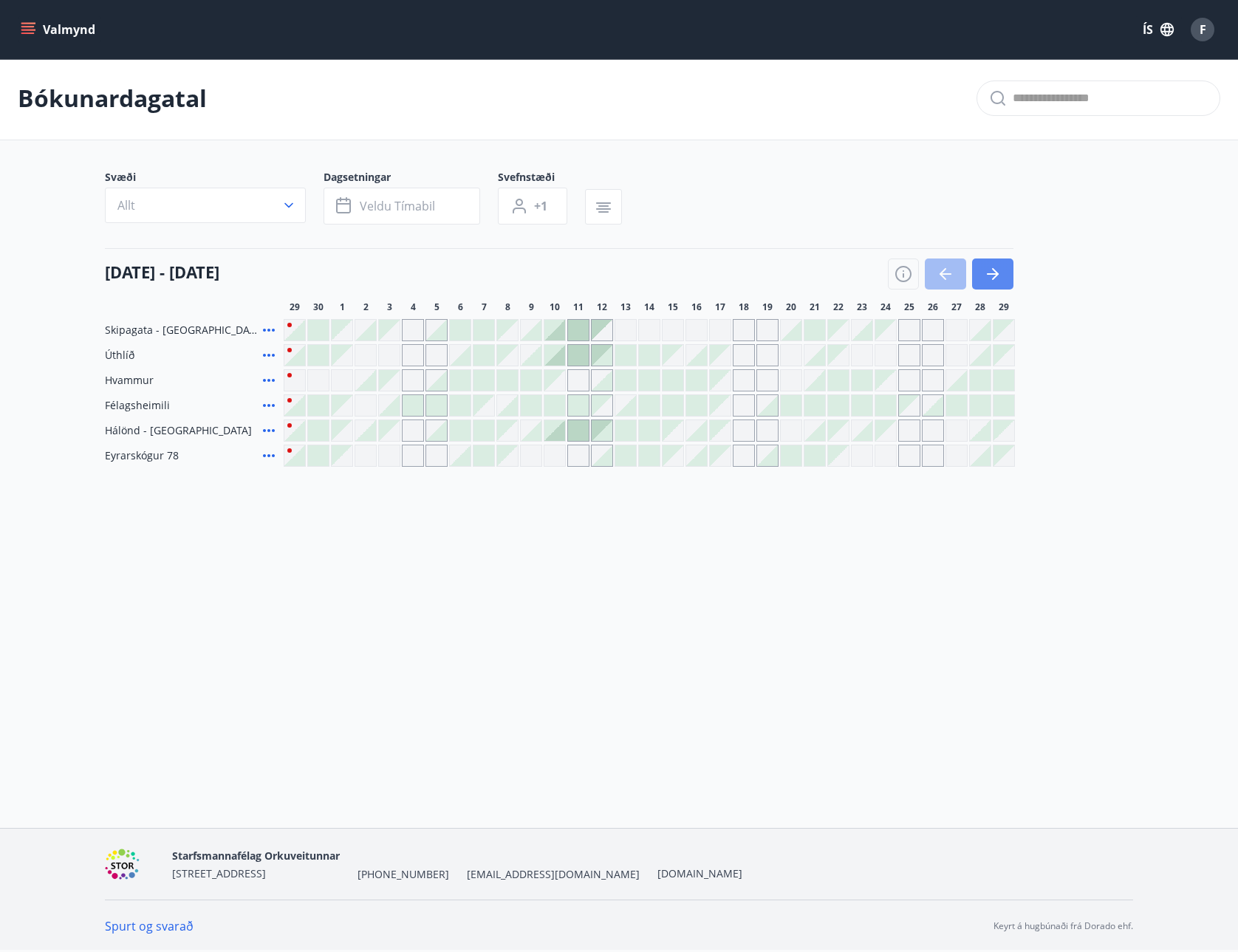
click at [1002, 272] on button "button" at bounding box center [992, 273] width 41 height 31
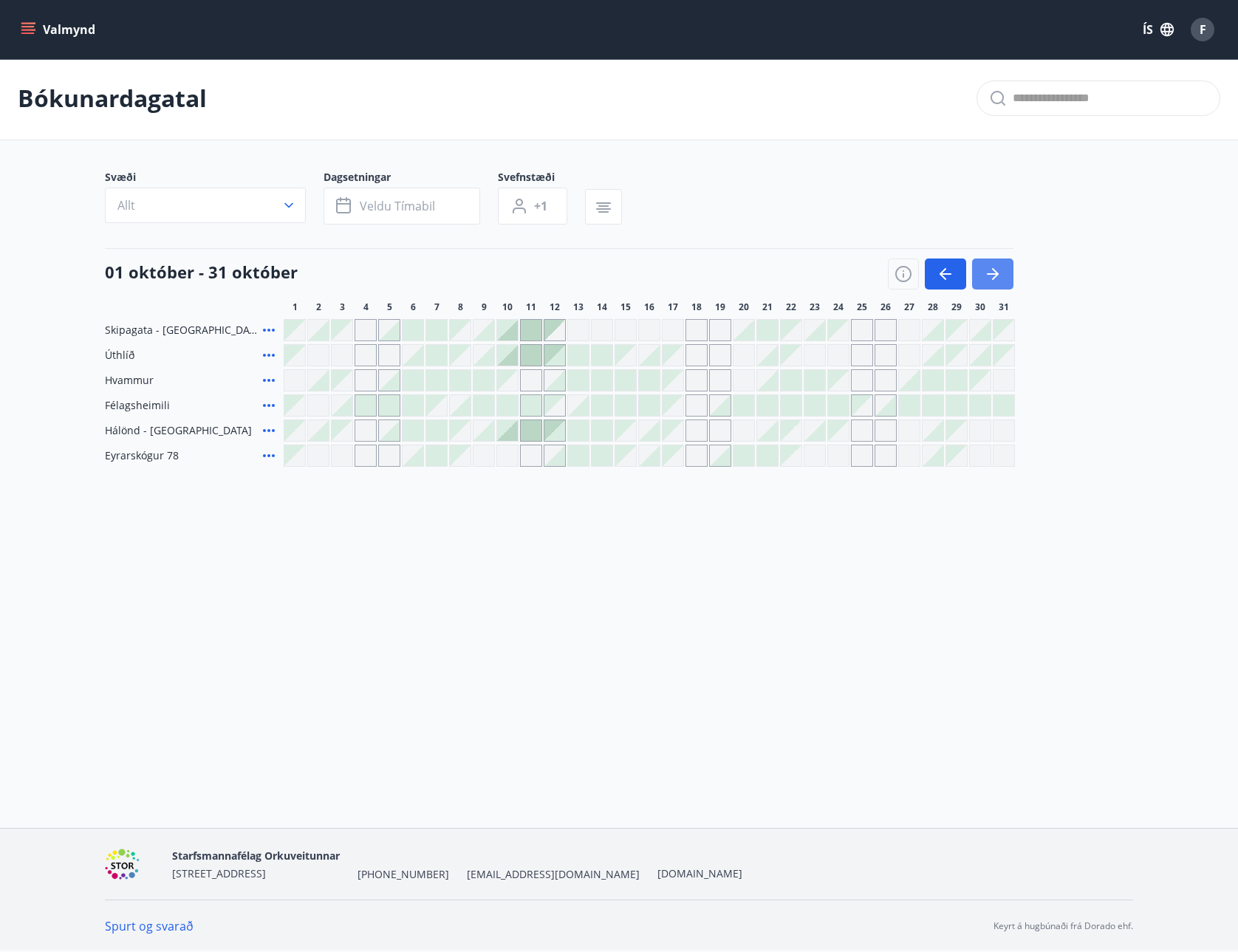
click at [998, 272] on icon "button" at bounding box center [992, 274] width 18 height 18
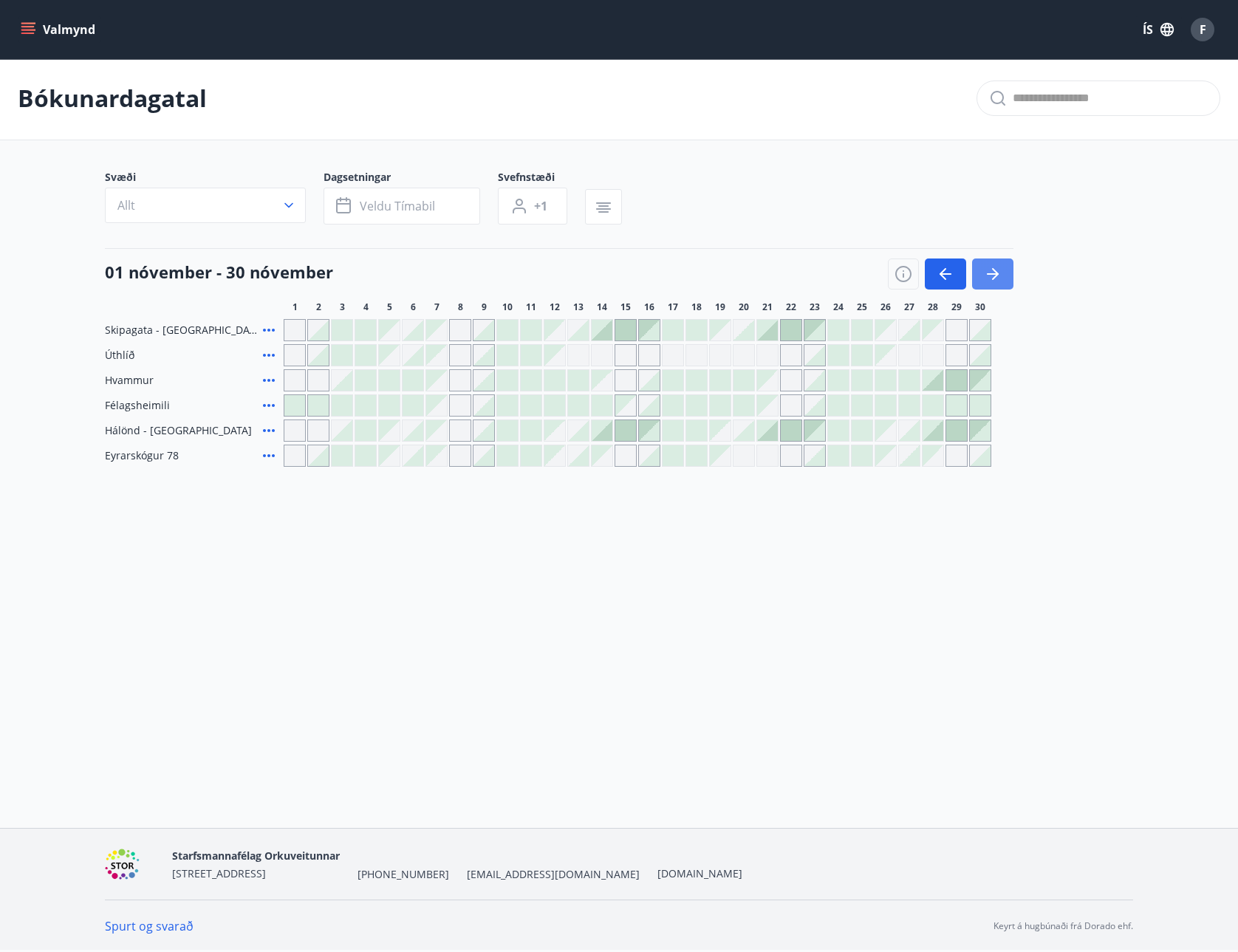
click at [998, 272] on icon "button" at bounding box center [992, 274] width 18 height 18
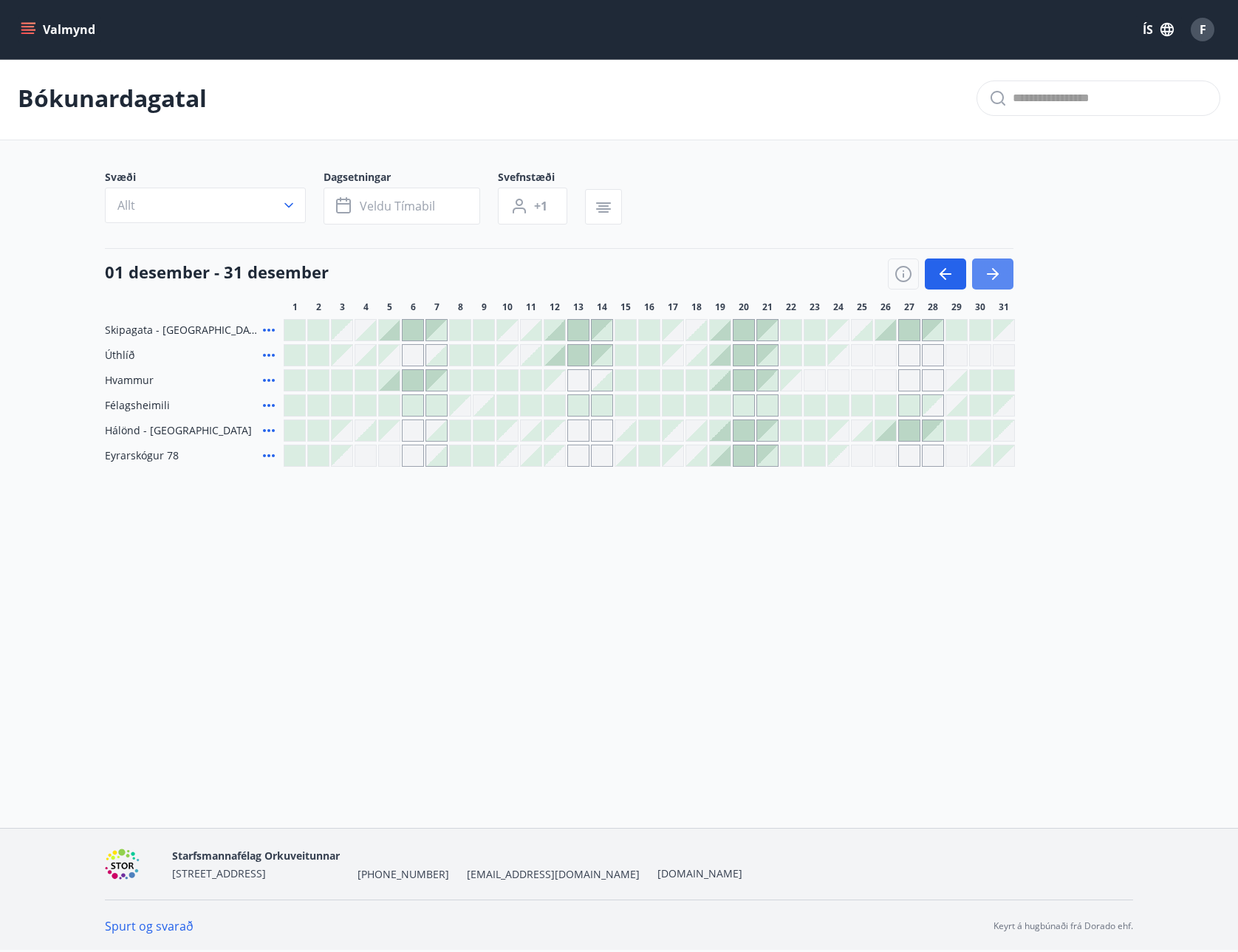
click at [998, 272] on icon "button" at bounding box center [992, 274] width 18 height 18
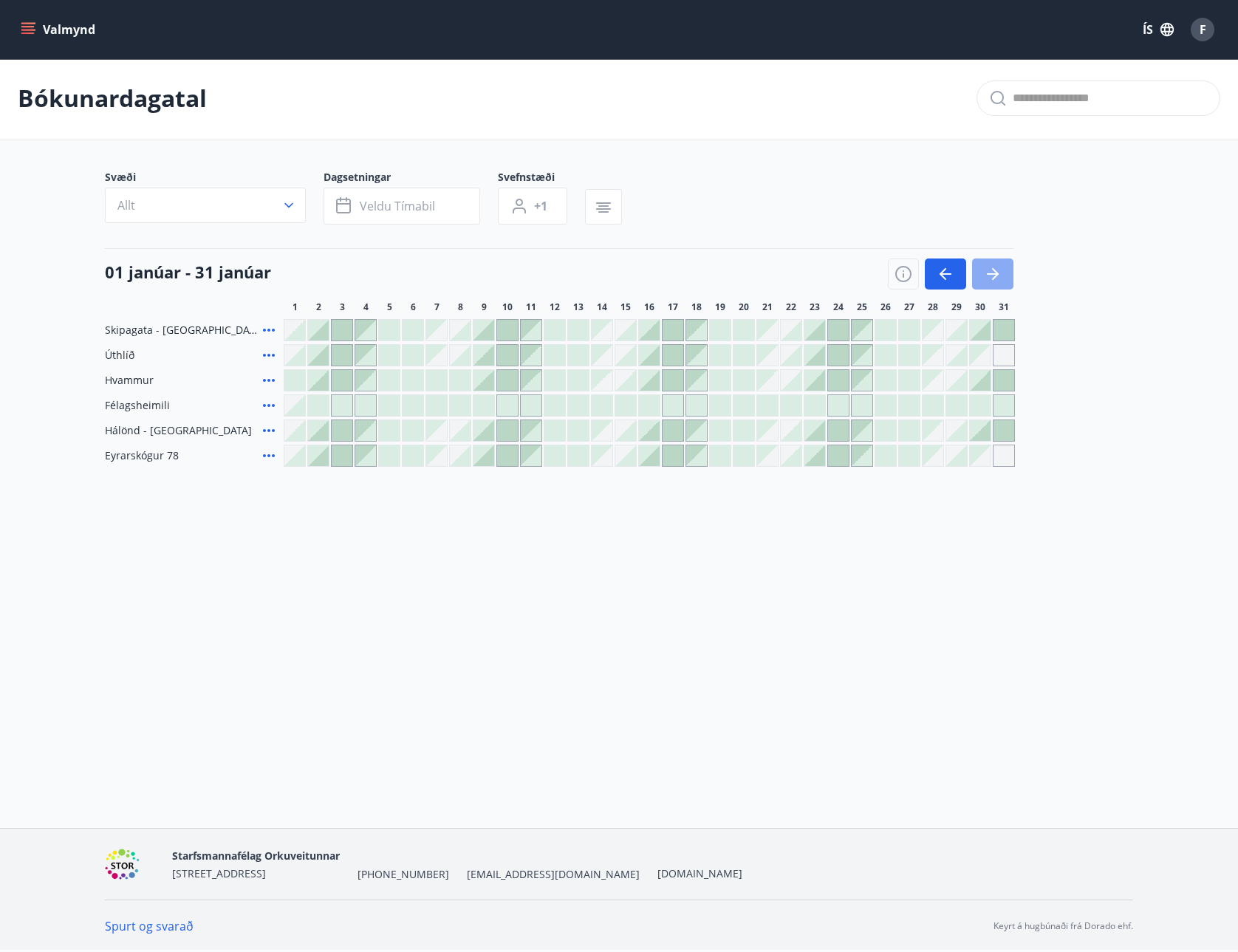
click at [1000, 273] on icon "button" at bounding box center [992, 274] width 18 height 18
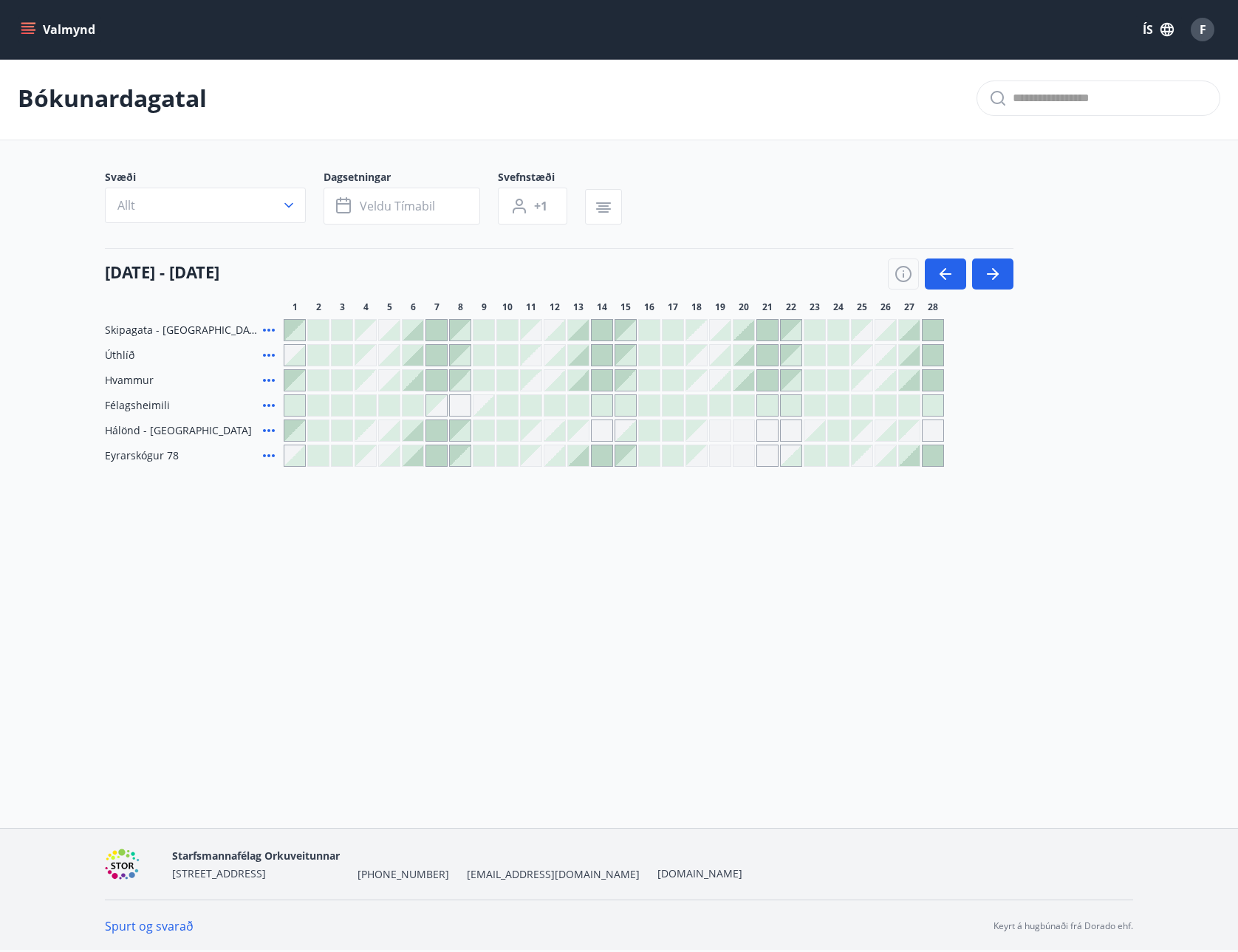
click at [746, 361] on div at bounding box center [743, 355] width 21 height 21
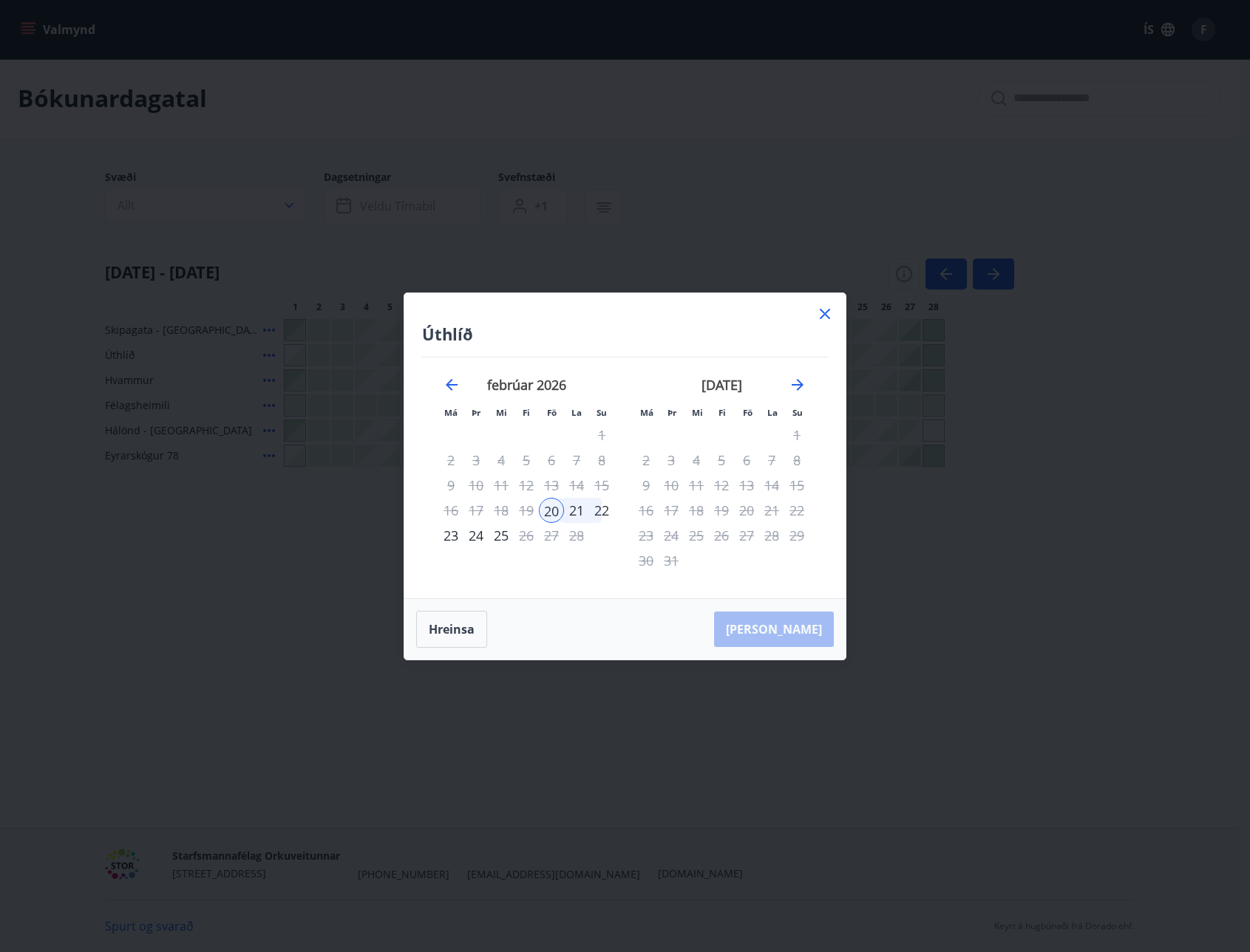
click at [461, 536] on div "23" at bounding box center [450, 535] width 25 height 25
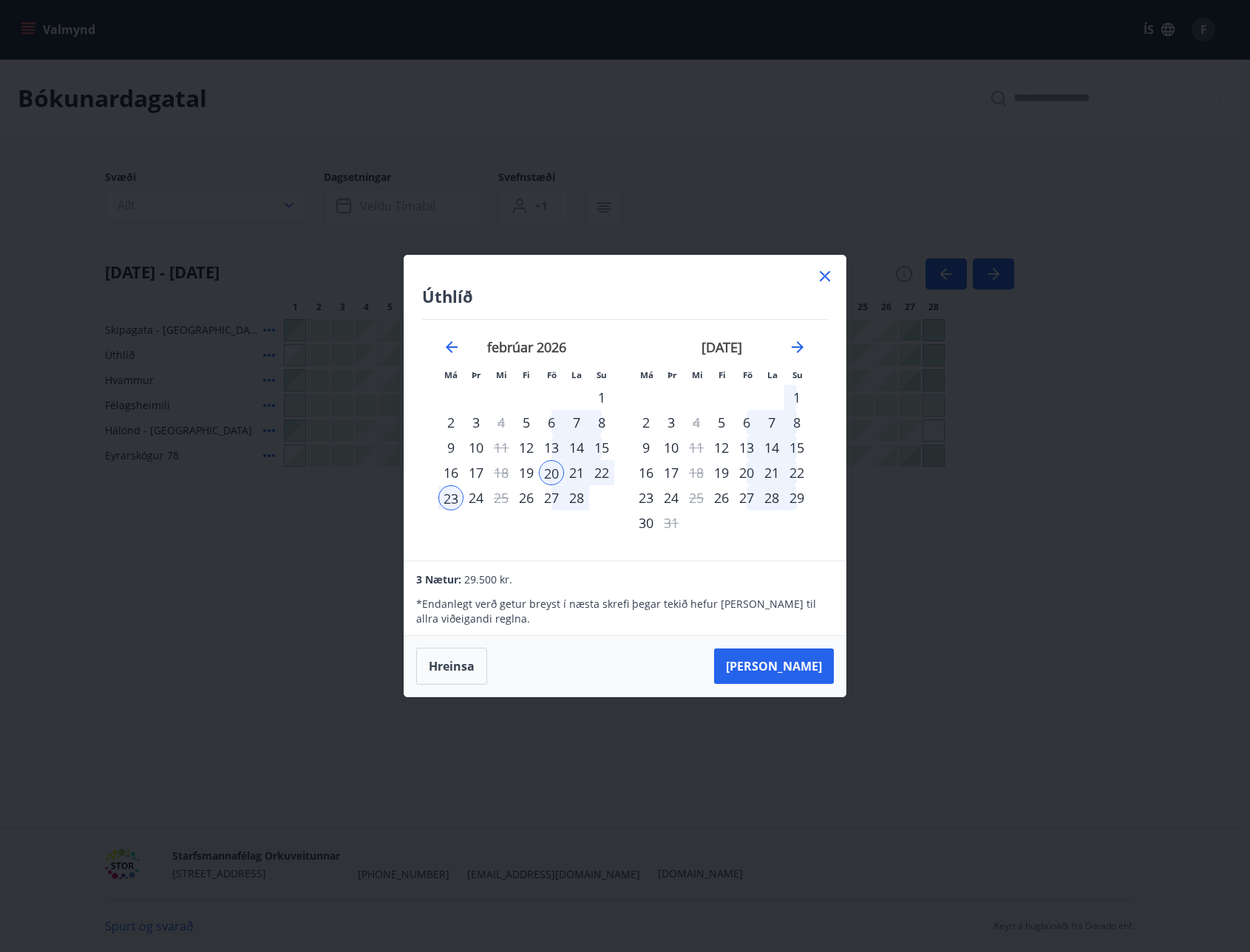
click at [601, 471] on div "22" at bounding box center [601, 472] width 25 height 25
click at [522, 470] on div "19" at bounding box center [526, 472] width 25 height 25
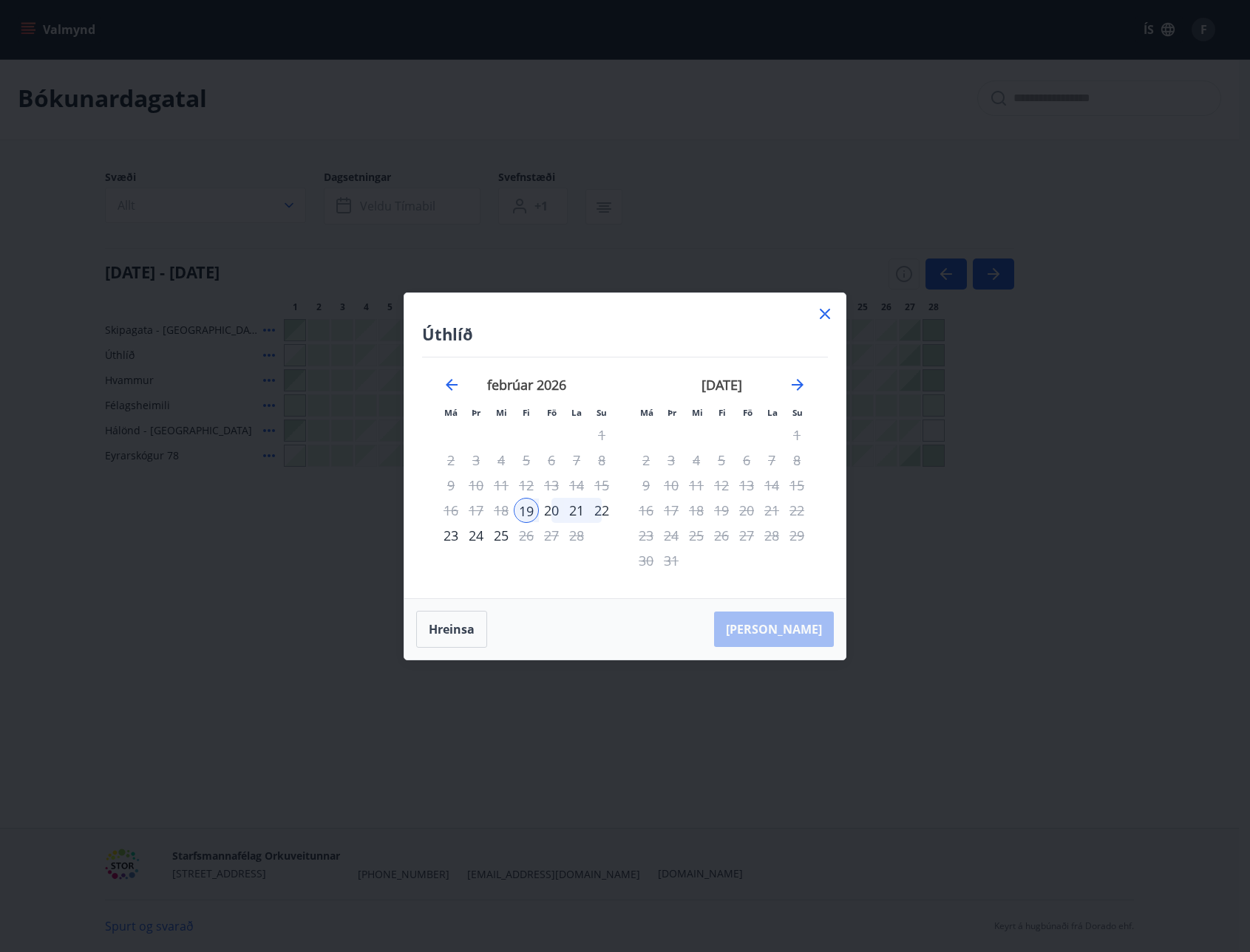
click at [599, 510] on div "22" at bounding box center [601, 510] width 25 height 25
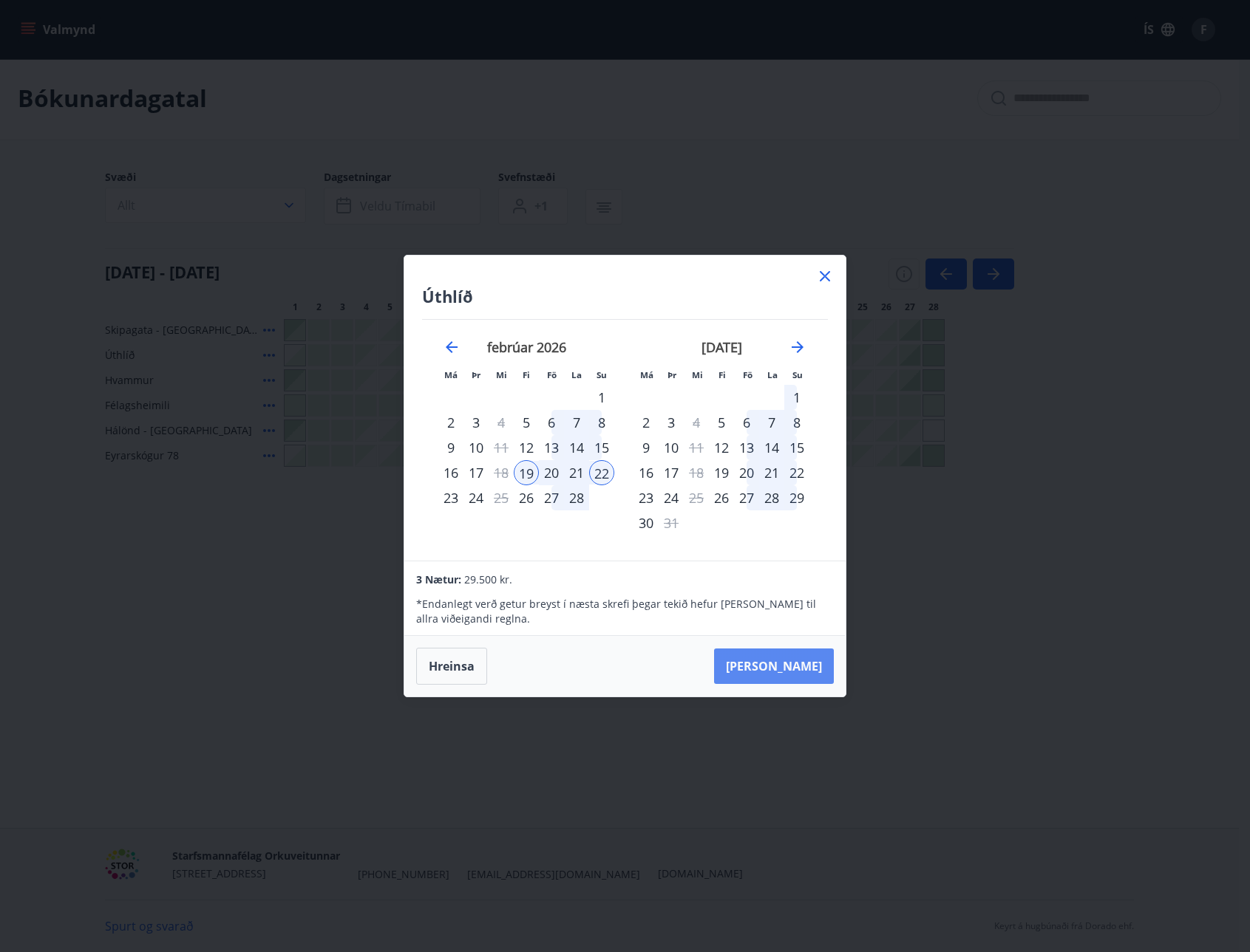
click at [812, 666] on button "[PERSON_NAME]" at bounding box center [774, 666] width 120 height 36
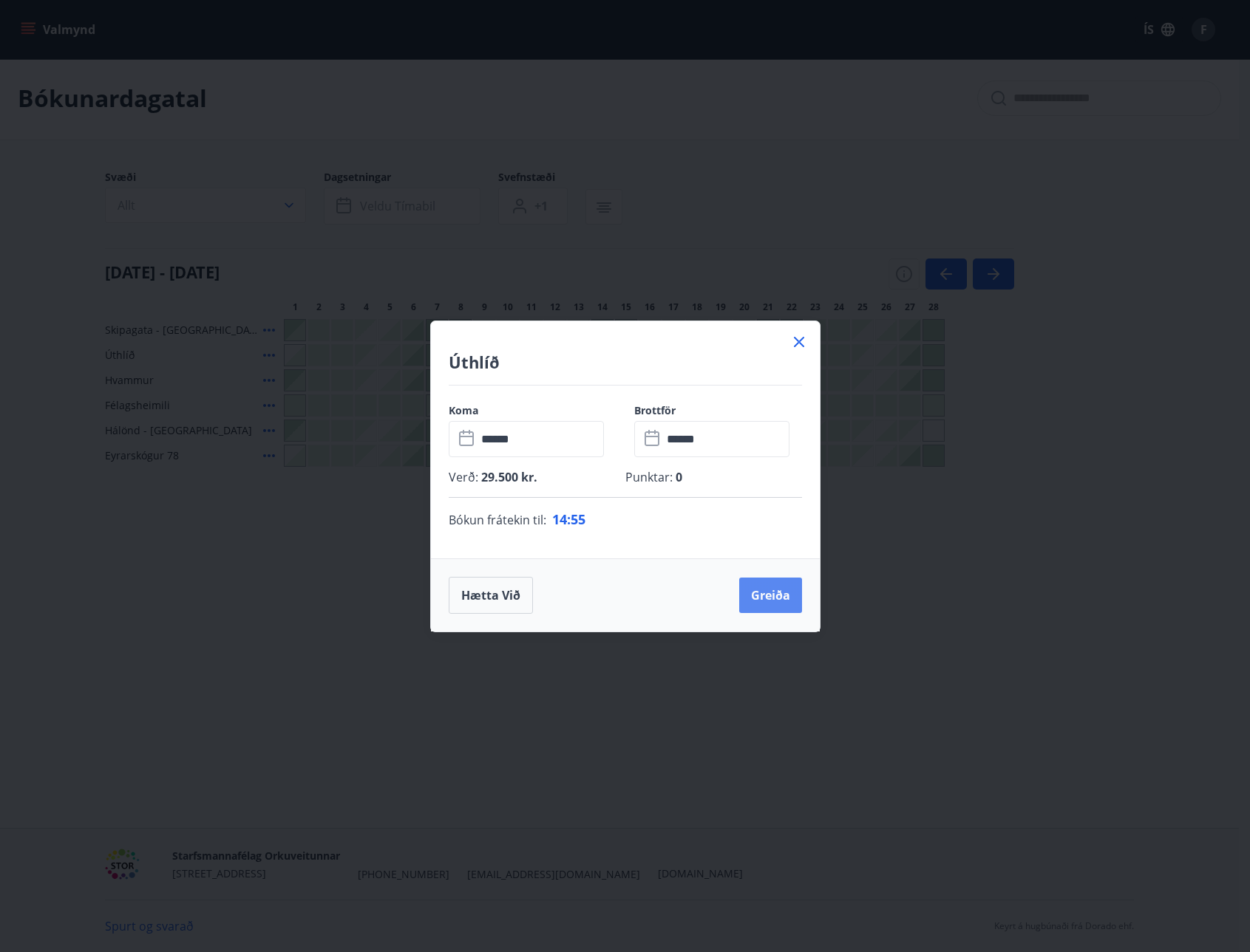
click at [761, 593] on button "Greiða" at bounding box center [770, 596] width 63 height 36
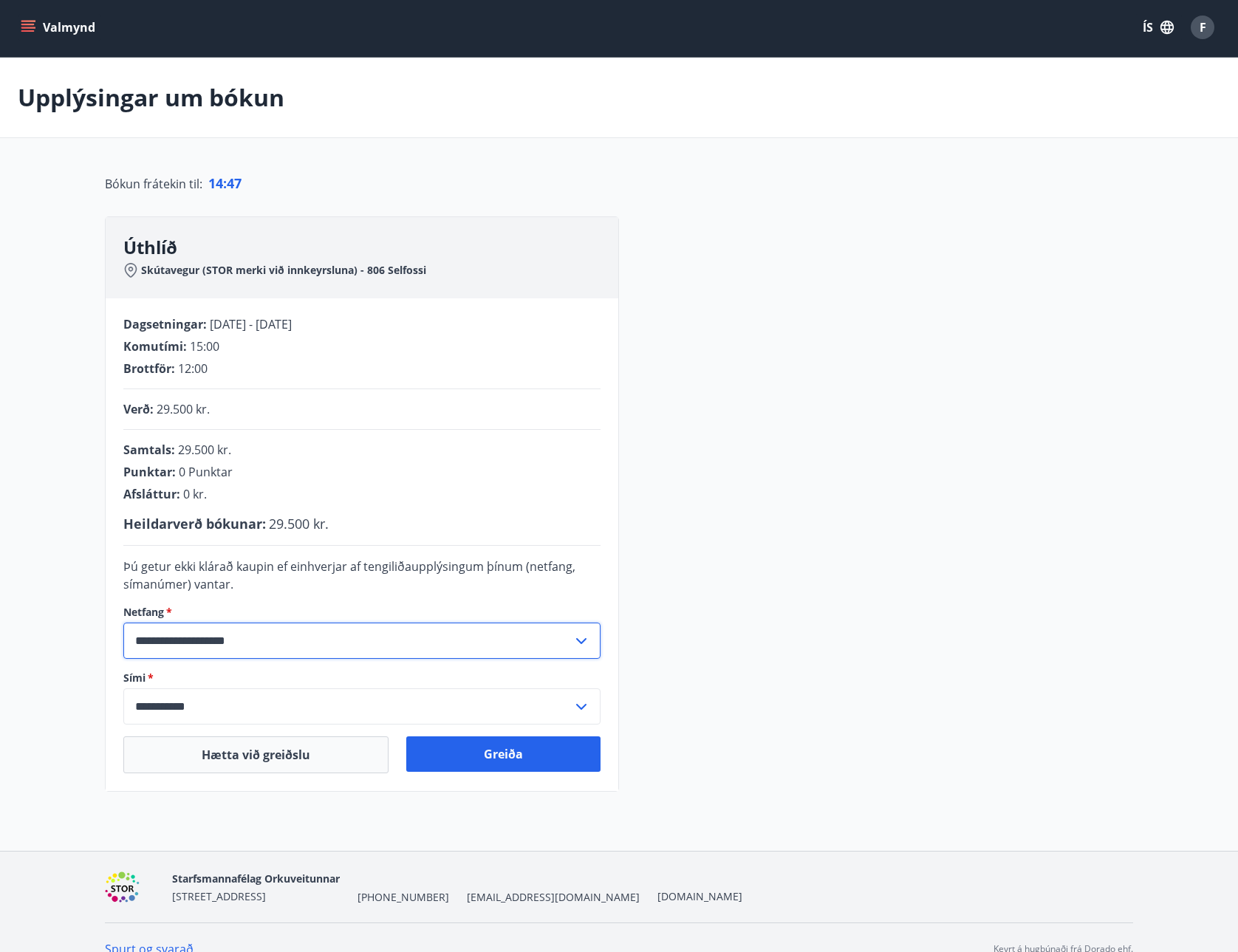
click at [187, 642] on input "**********" at bounding box center [348, 641] width 449 height 36
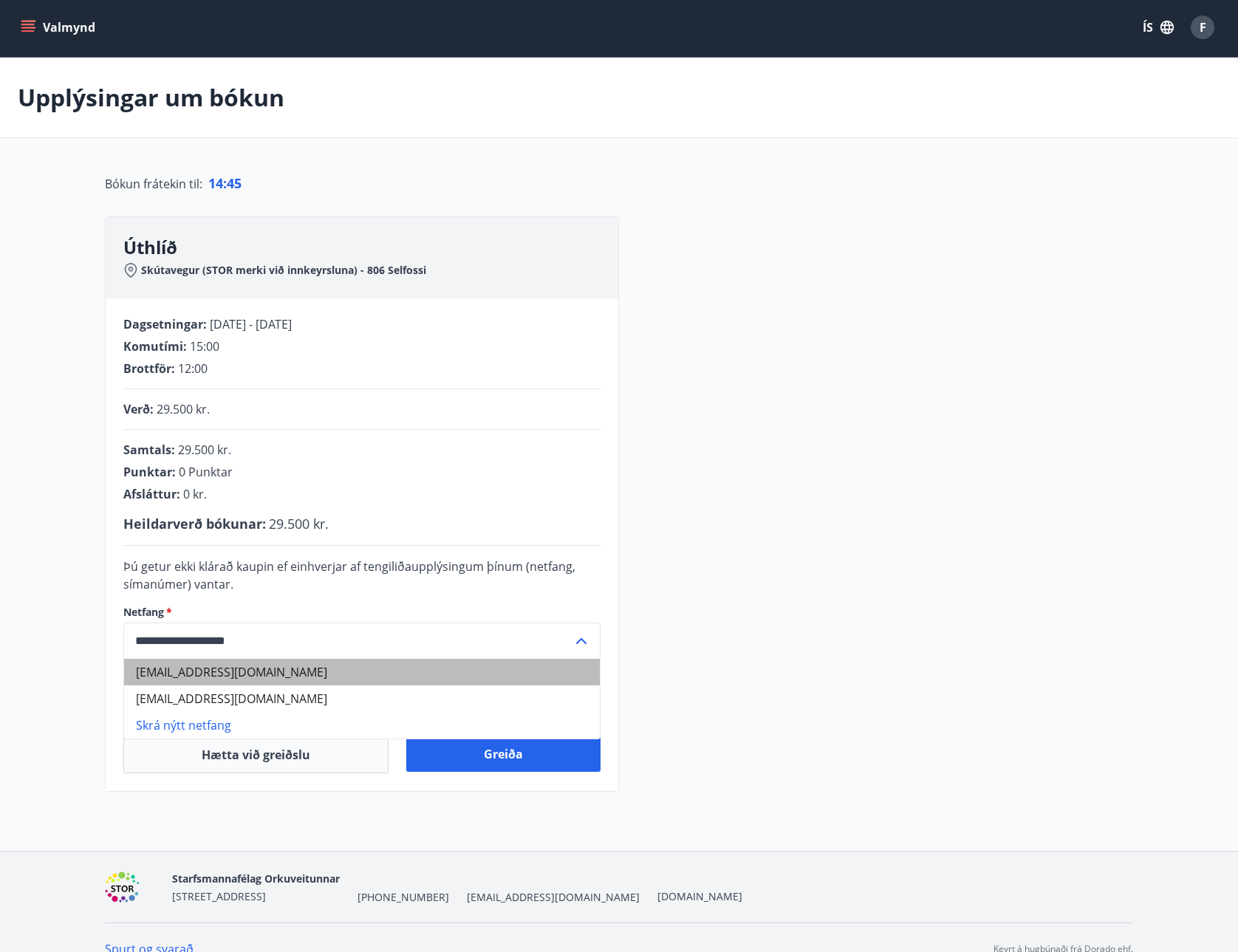
click at [230, 671] on li "fridrika@or.is" at bounding box center [362, 672] width 476 height 26
type input "**********"
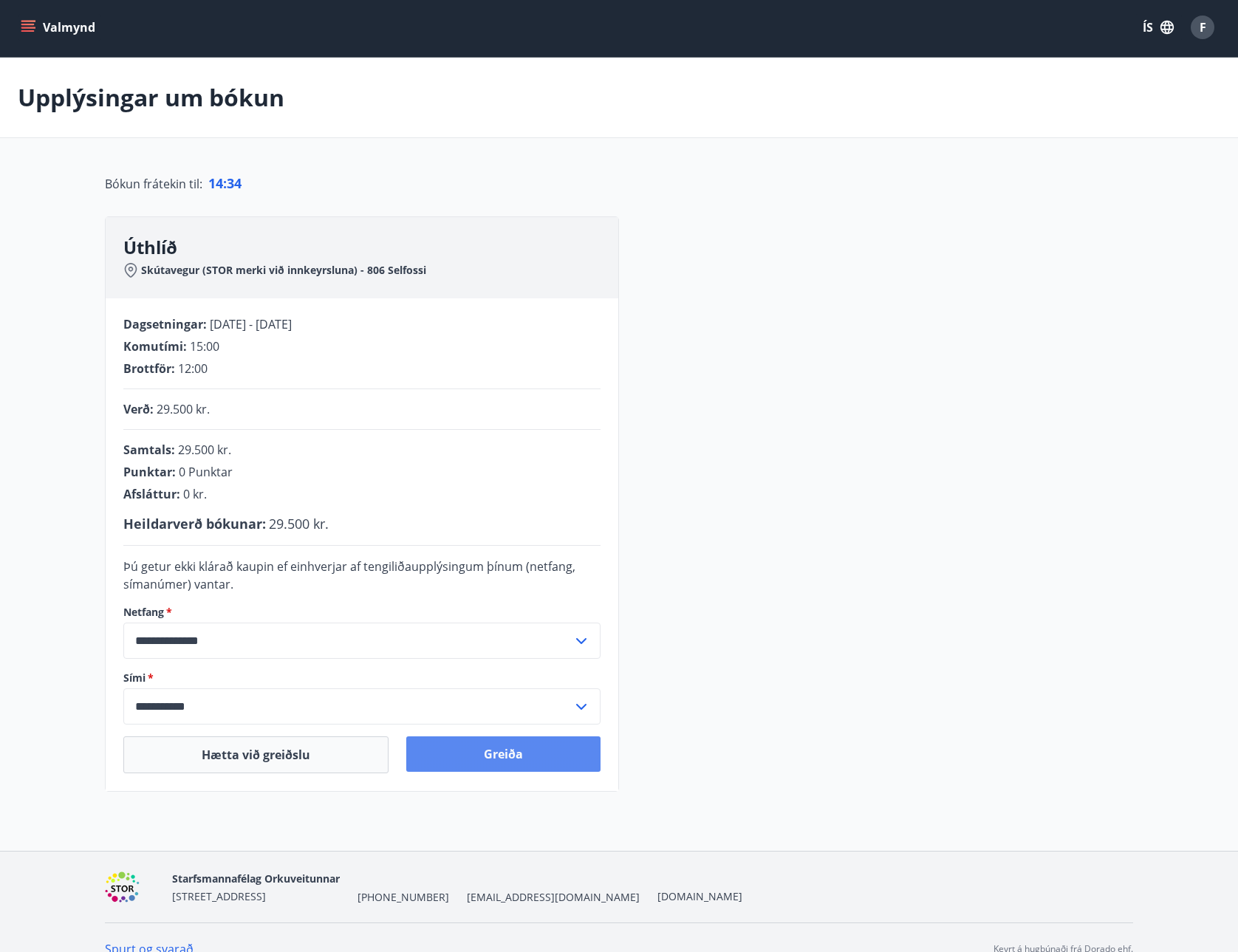
click at [493, 753] on button "Greiða" at bounding box center [503, 754] width 194 height 36
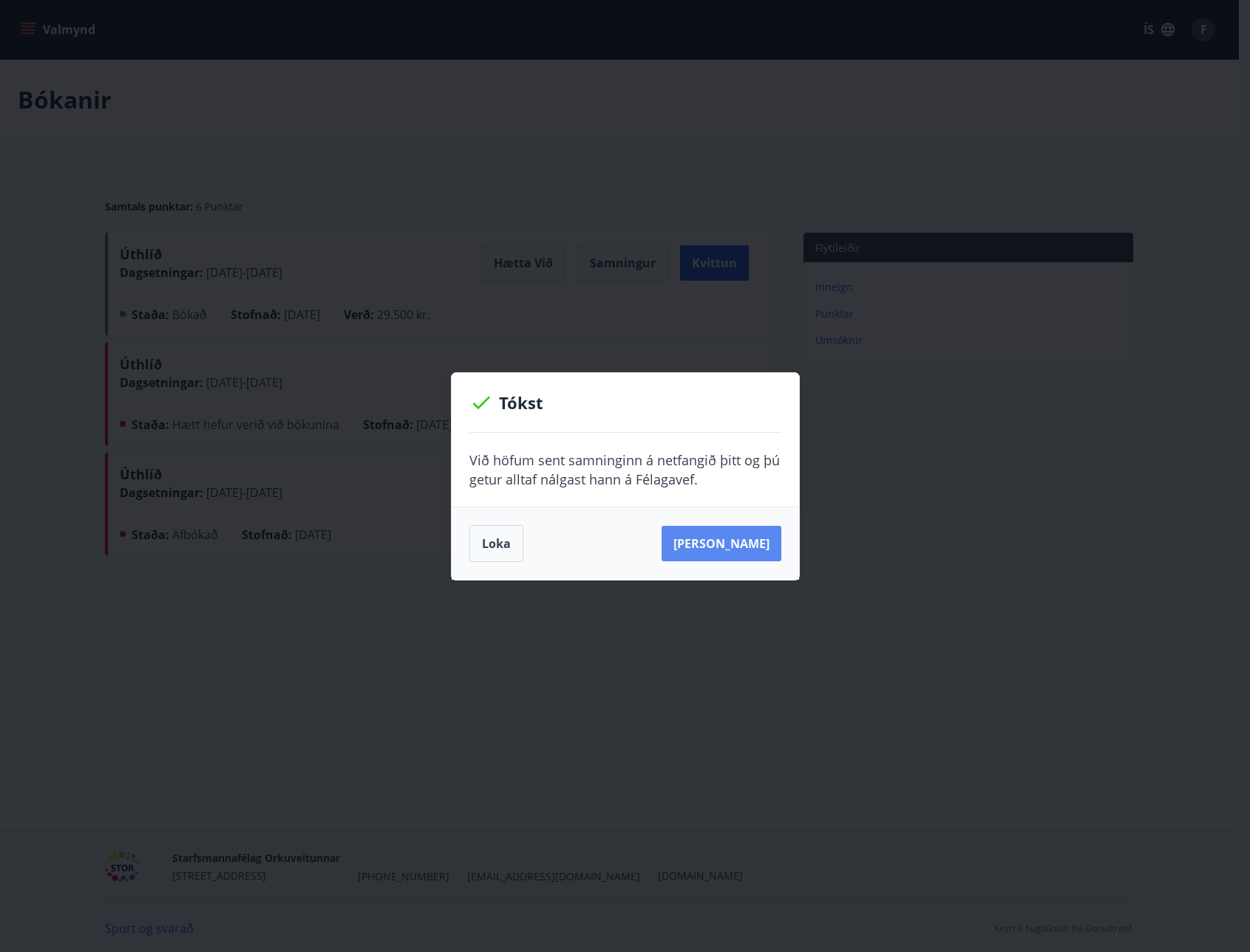
click at [715, 536] on button "[PERSON_NAME]" at bounding box center [721, 543] width 120 height 36
click at [726, 543] on button "[PERSON_NAME]" at bounding box center [721, 543] width 120 height 36
click at [487, 539] on button "Loka" at bounding box center [497, 543] width 54 height 36
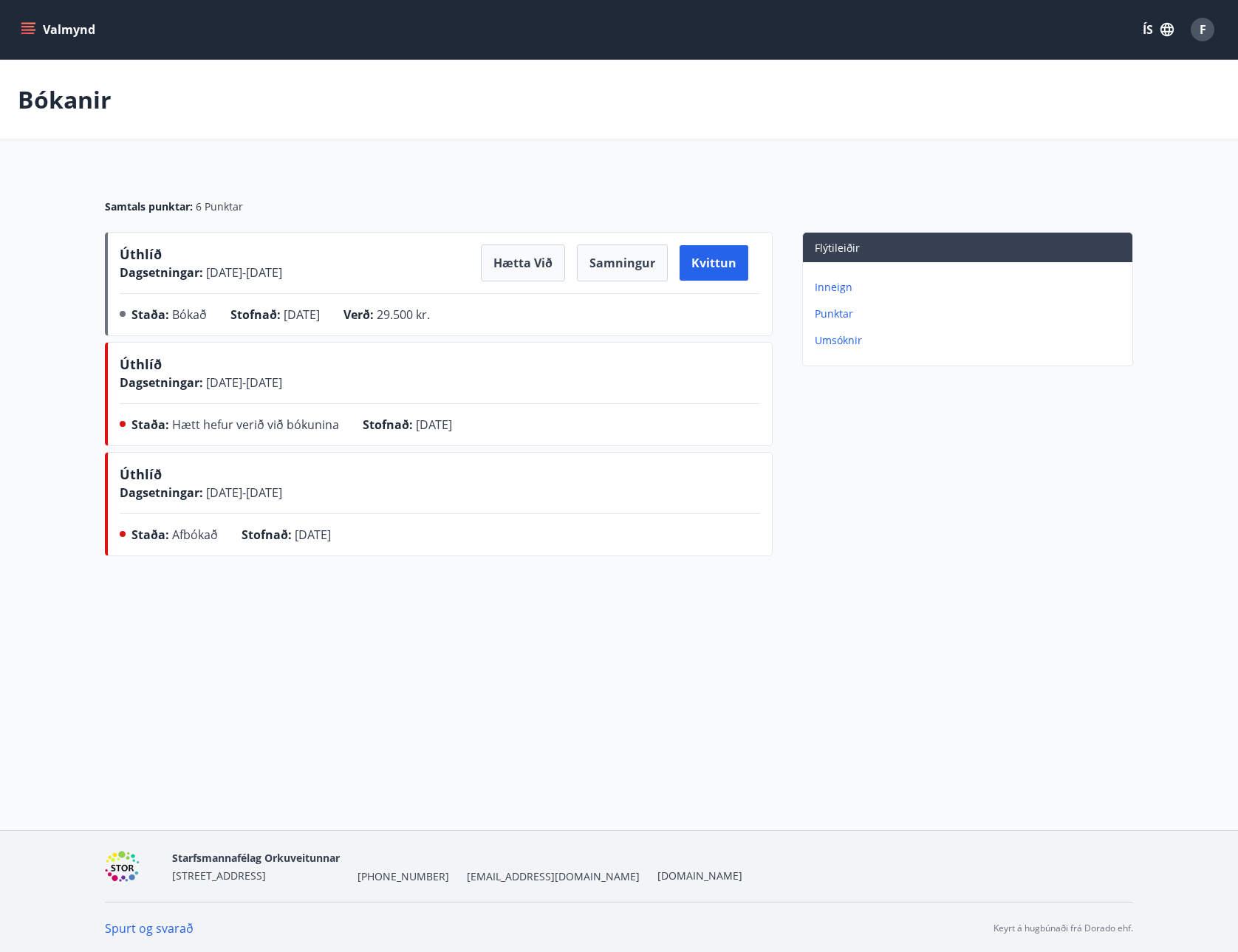
click at [36, 32] on button "Valmynd" at bounding box center [59, 29] width 83 height 26
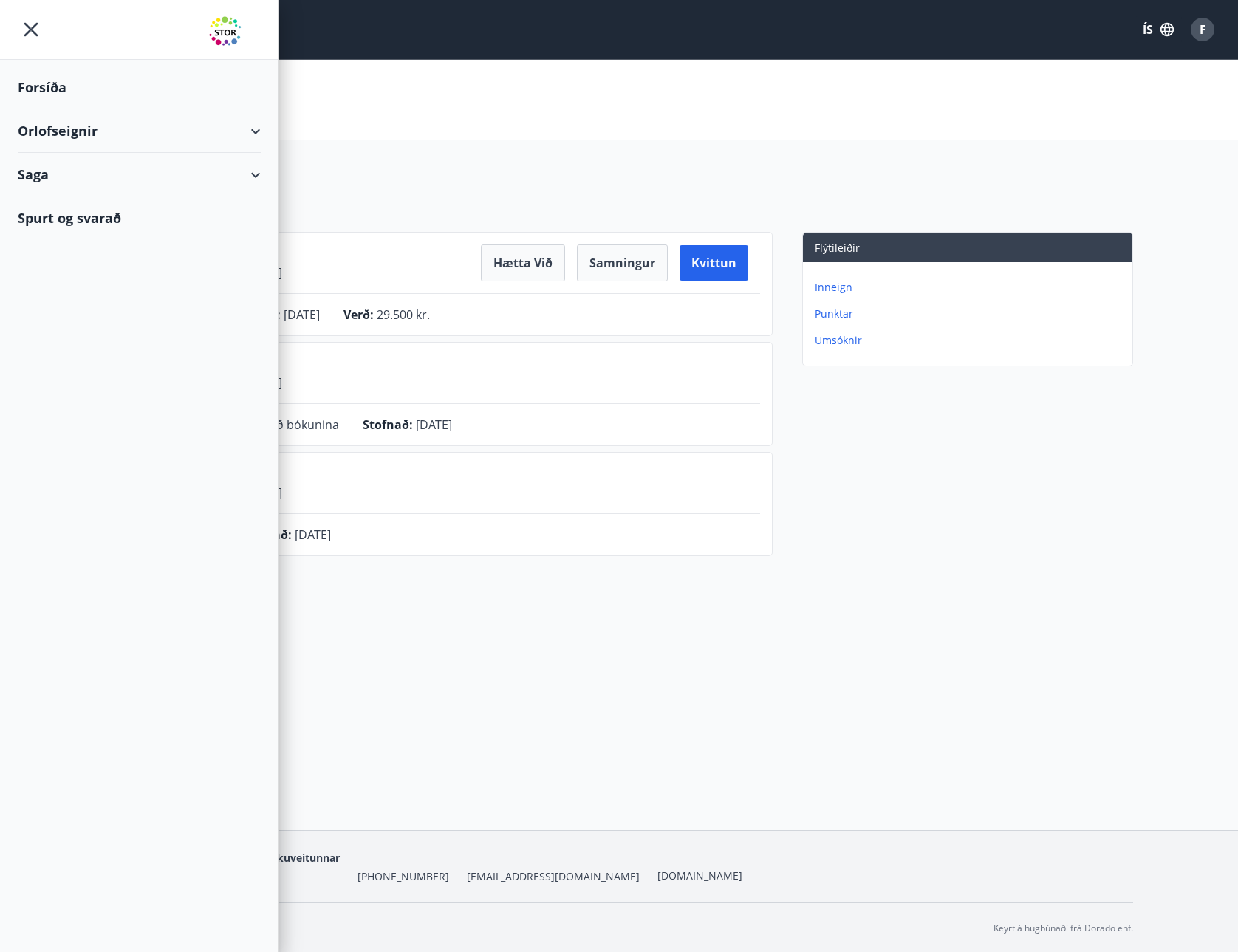
click at [55, 131] on div "Orlofseignir" at bounding box center [139, 131] width 243 height 44
click at [66, 204] on div "Bókunardagatal" at bounding box center [139, 199] width 220 height 31
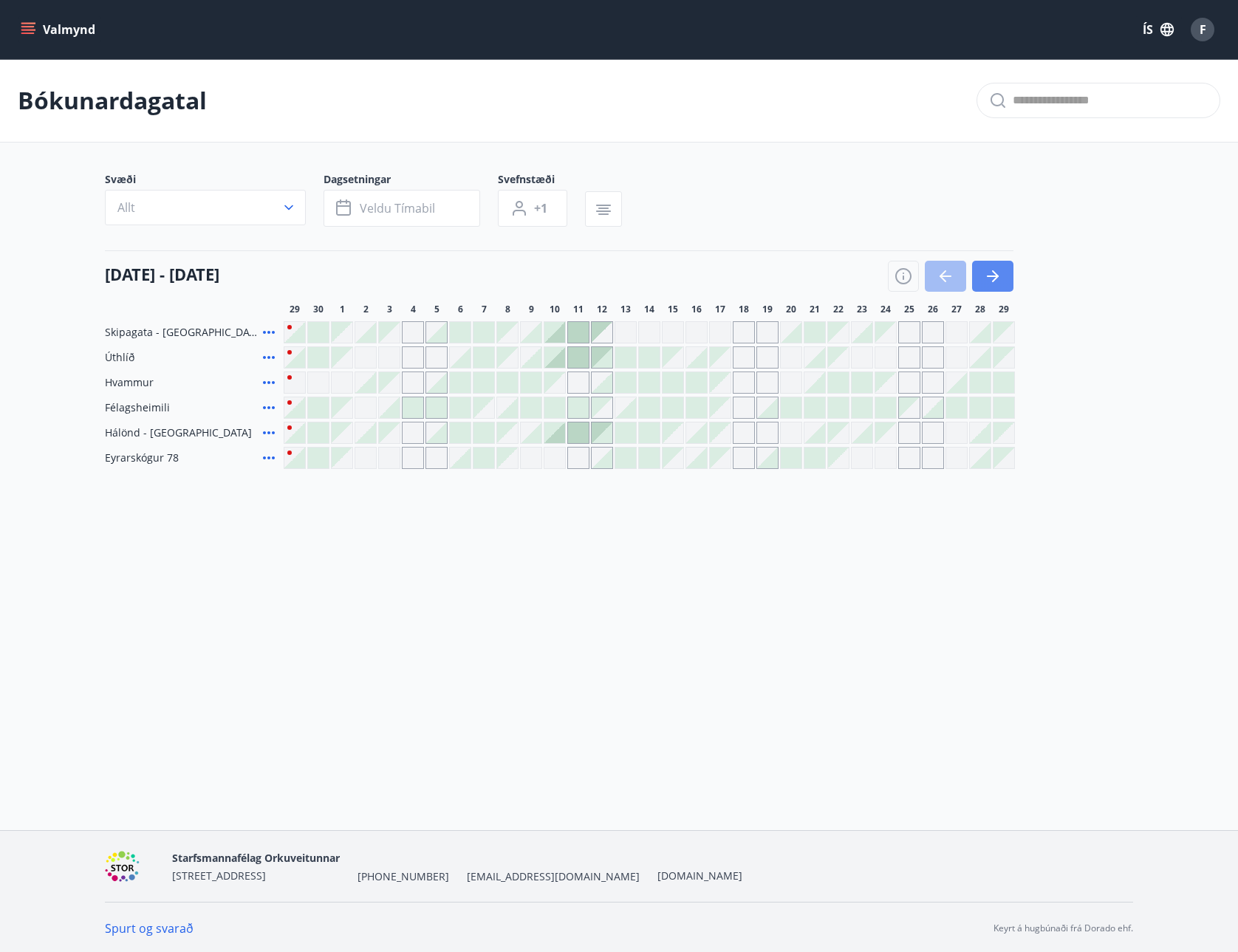
click at [991, 276] on icon "button" at bounding box center [992, 277] width 12 height 2
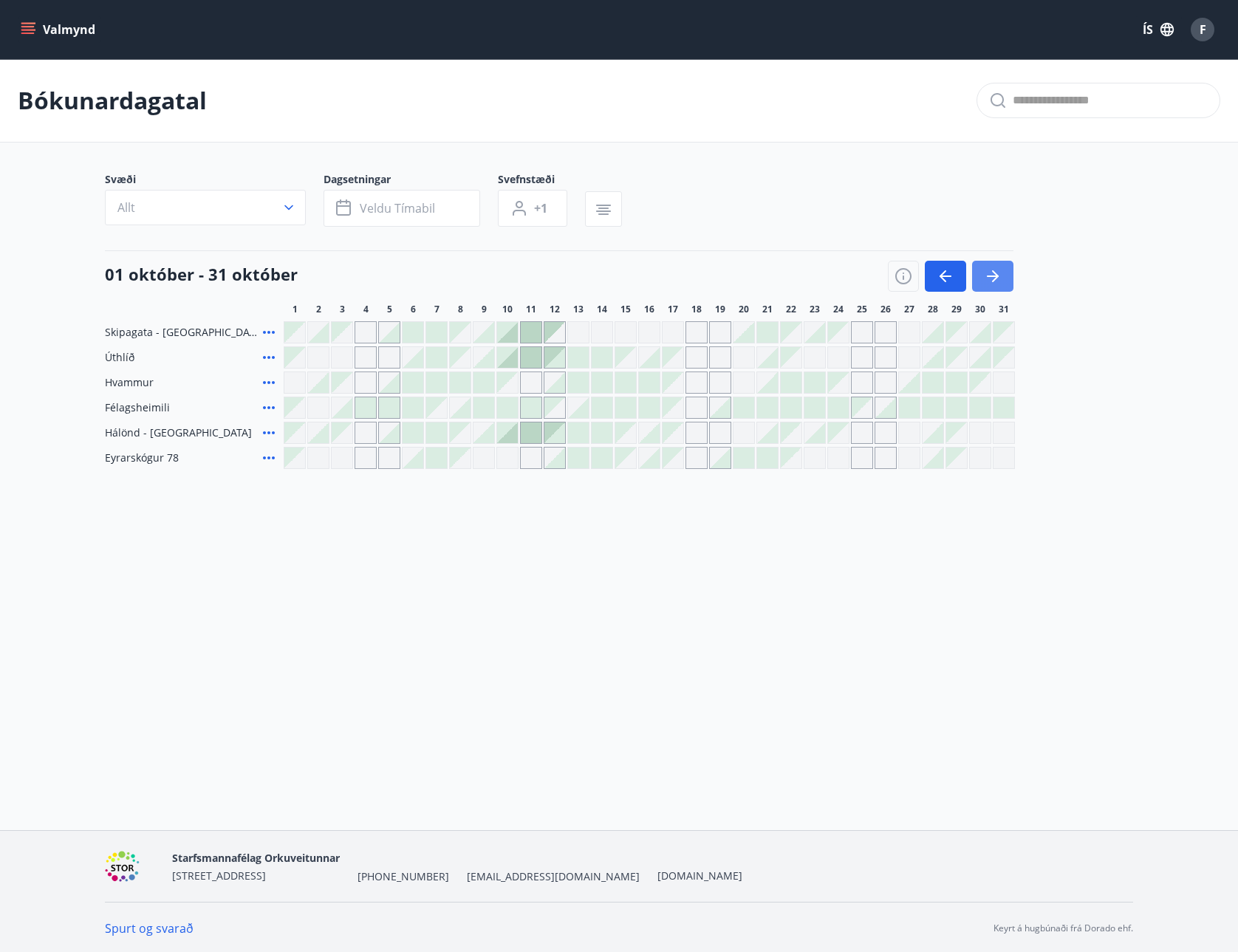
click at [991, 276] on icon "button" at bounding box center [992, 277] width 12 height 2
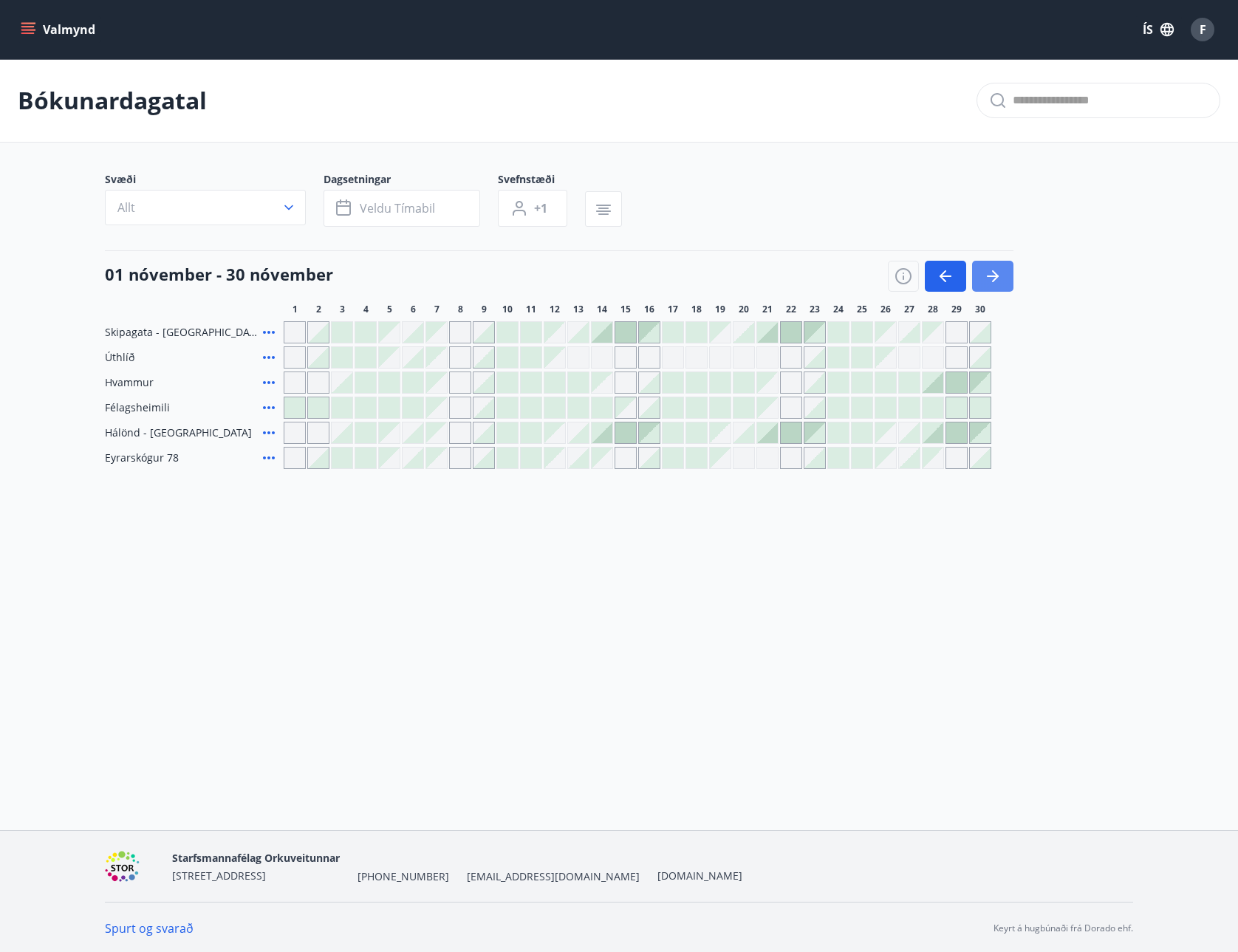
click at [991, 276] on icon "button" at bounding box center [992, 277] width 12 height 2
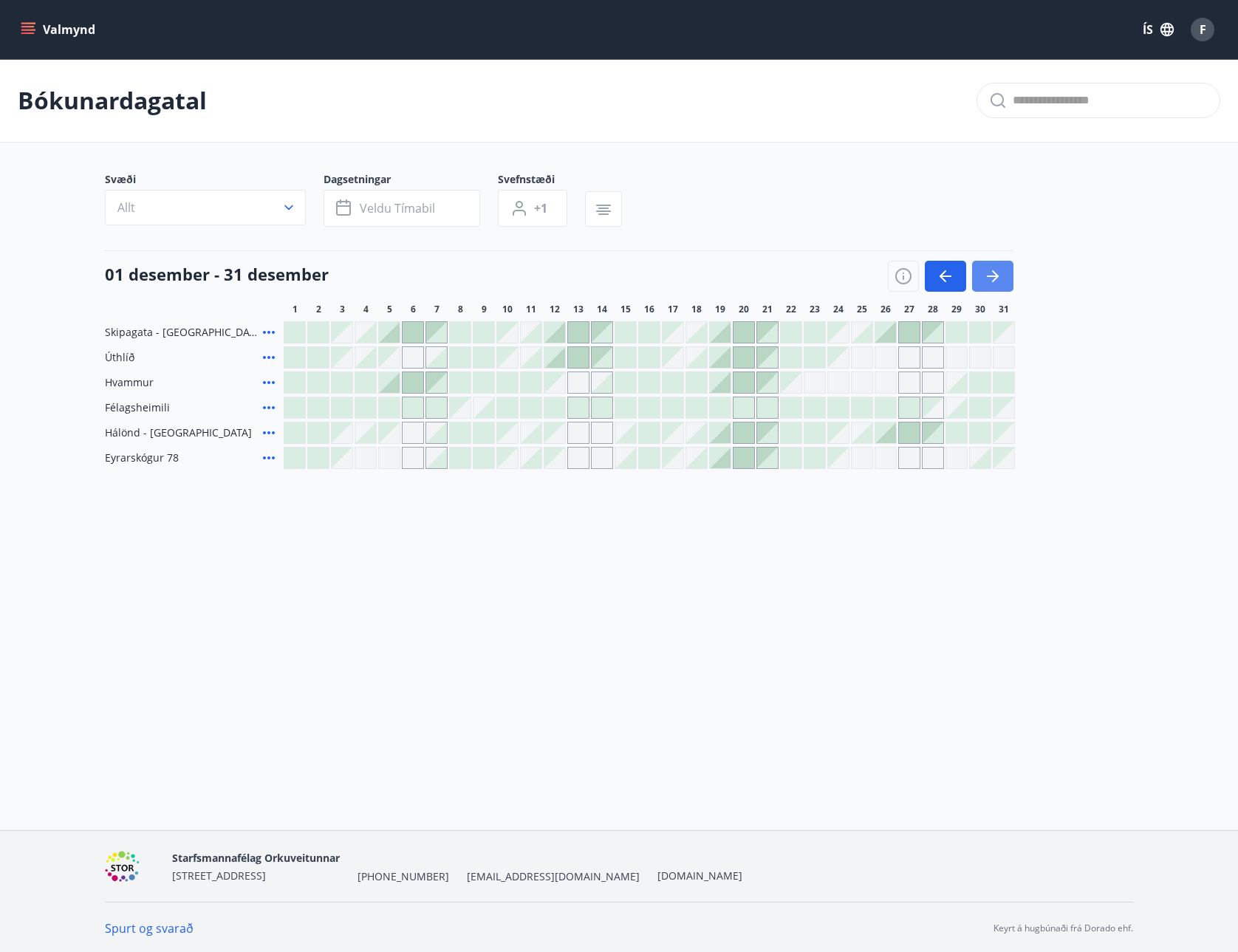
click at [991, 276] on icon "button" at bounding box center [992, 277] width 12 height 2
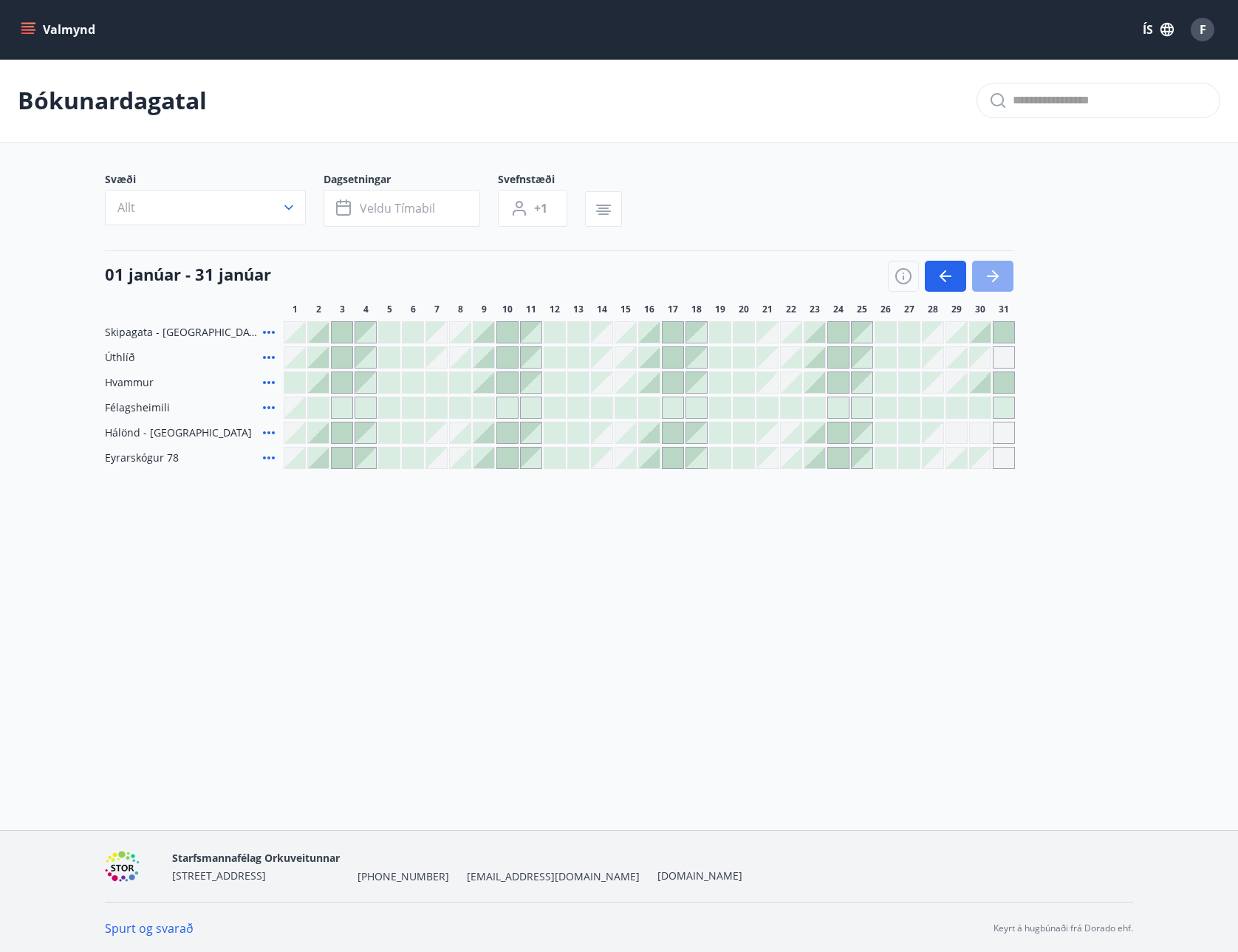
click at [991, 276] on icon "button" at bounding box center [992, 277] width 12 height 2
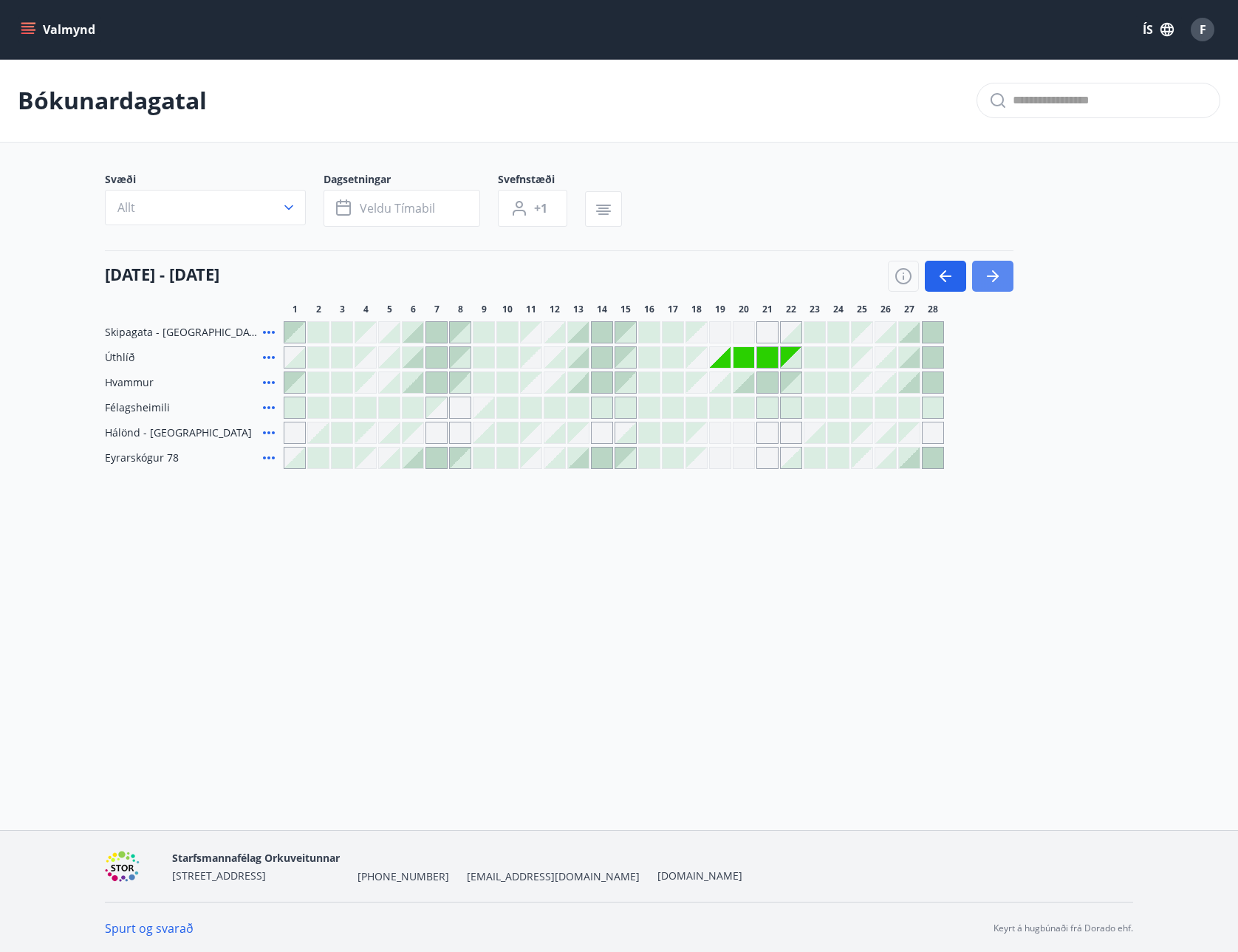
click at [991, 276] on icon "button" at bounding box center [992, 277] width 12 height 2
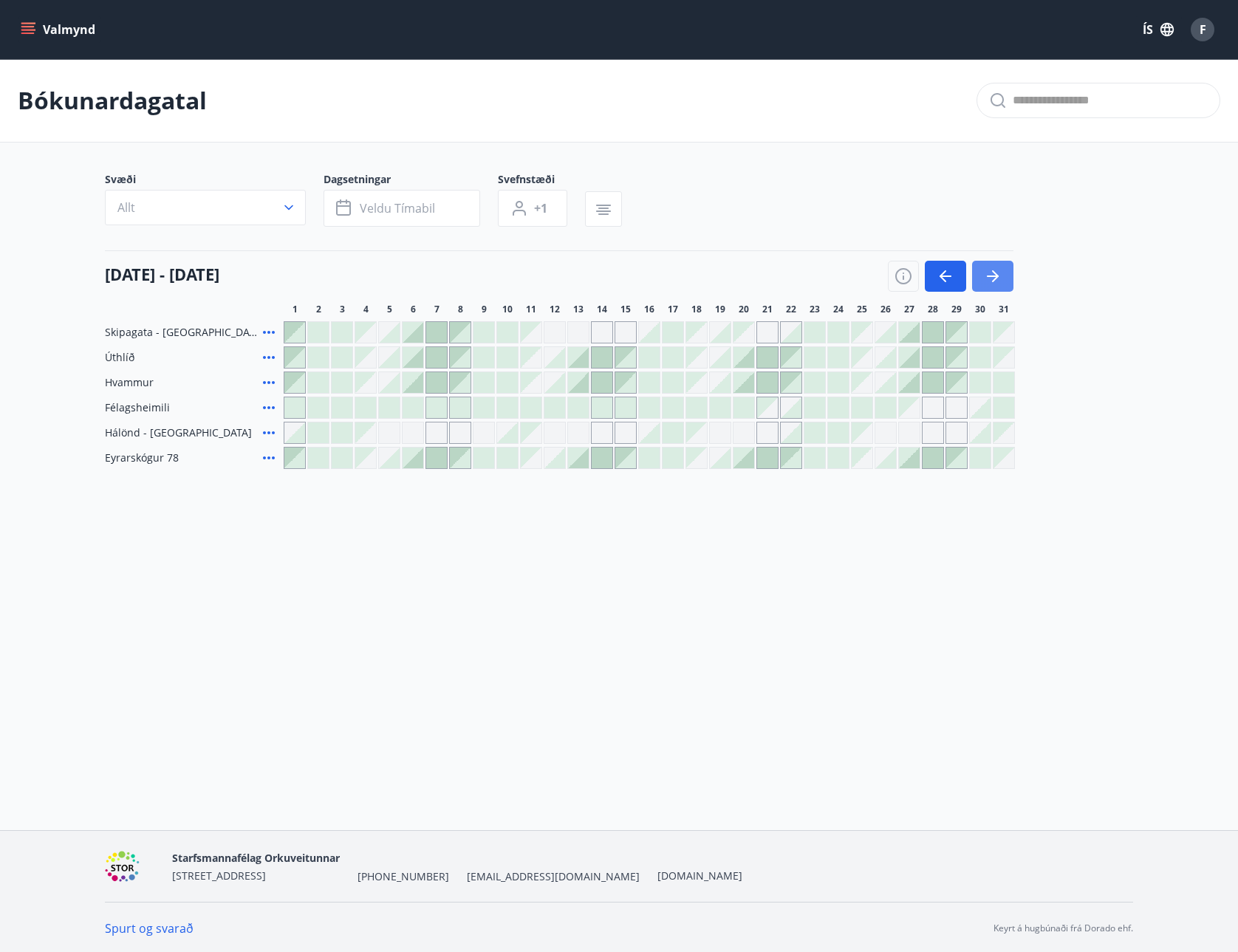
click at [991, 276] on icon "button" at bounding box center [992, 277] width 12 height 2
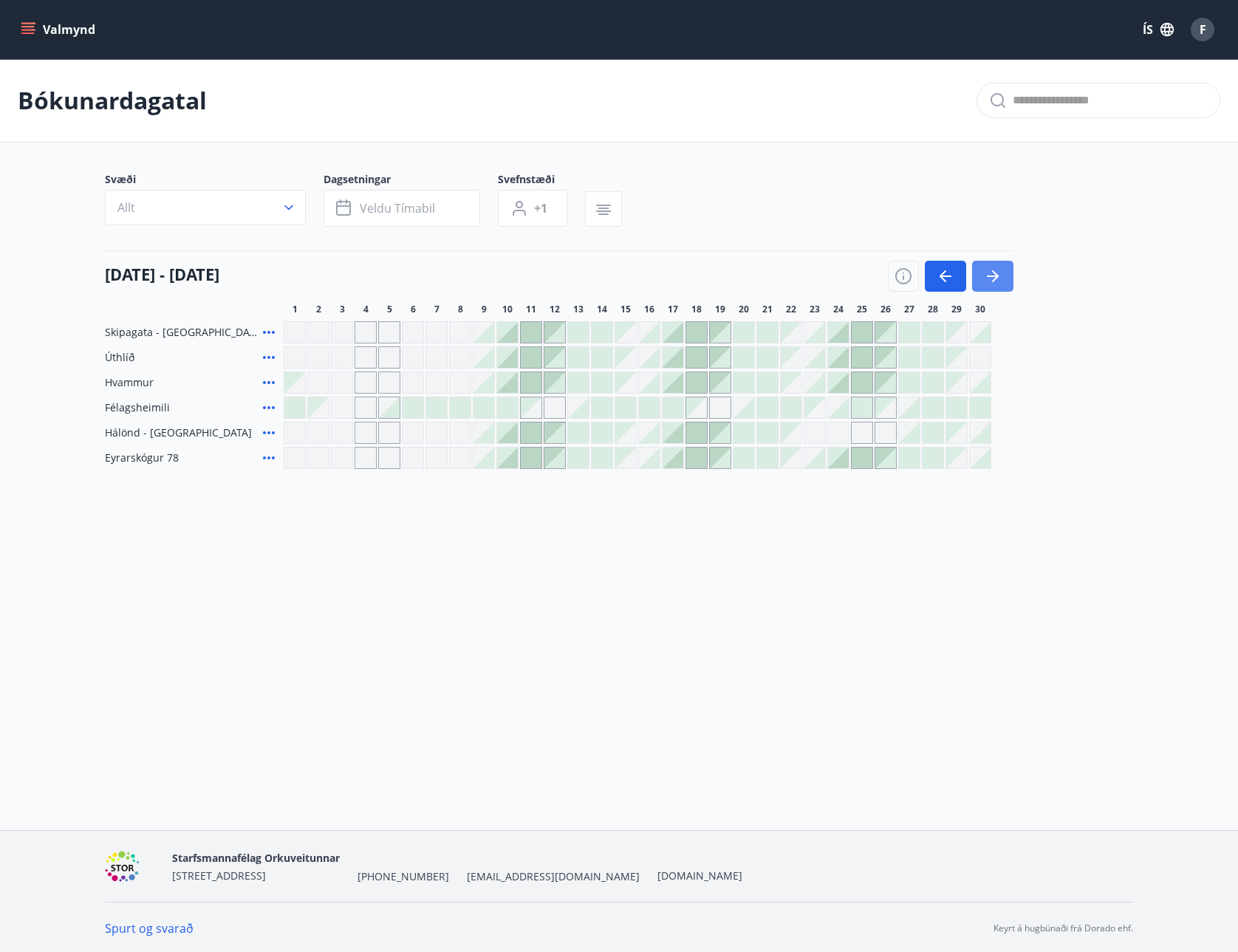
click at [986, 282] on icon "button" at bounding box center [992, 276] width 18 height 18
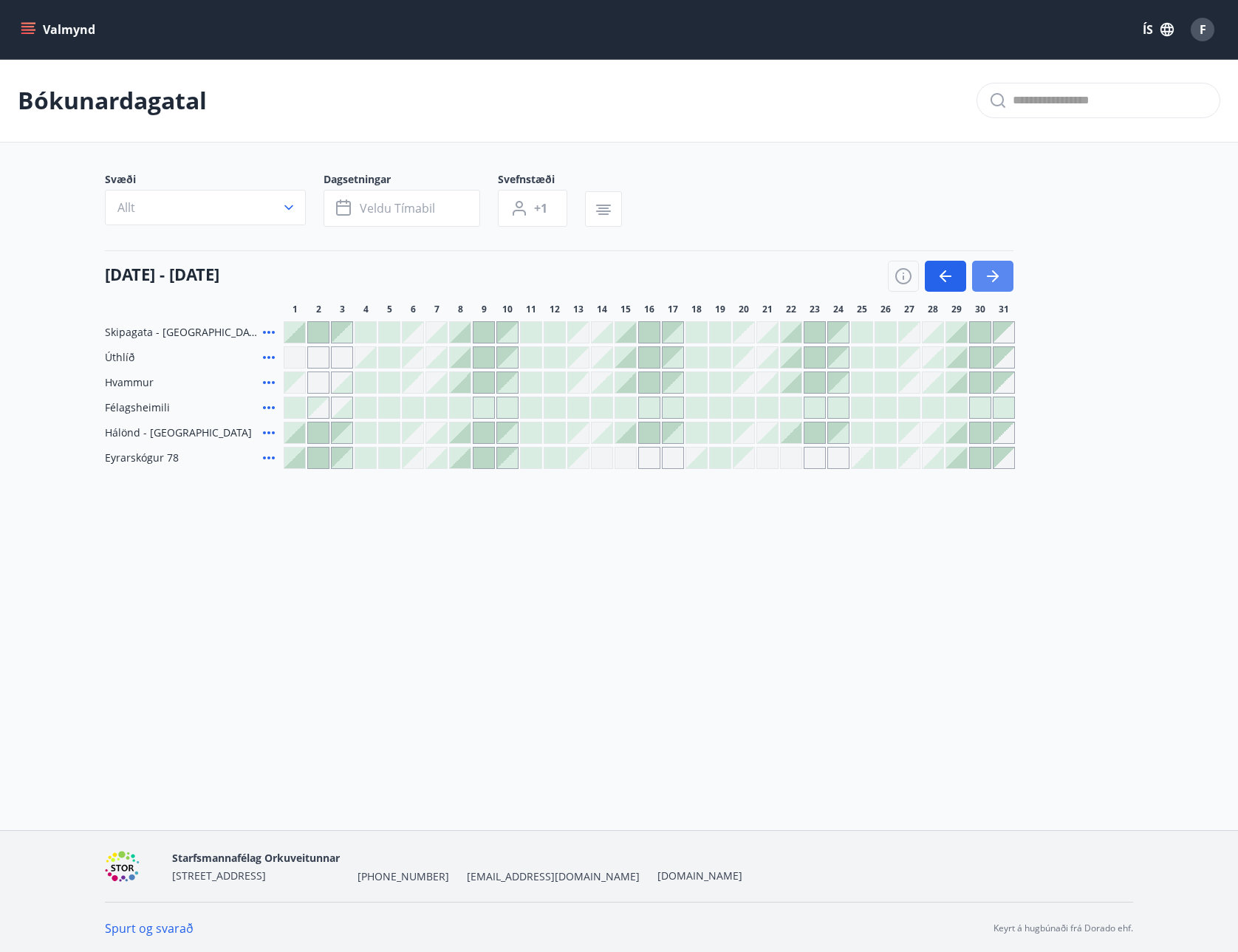
click at [990, 280] on icon "button" at bounding box center [992, 276] width 18 height 18
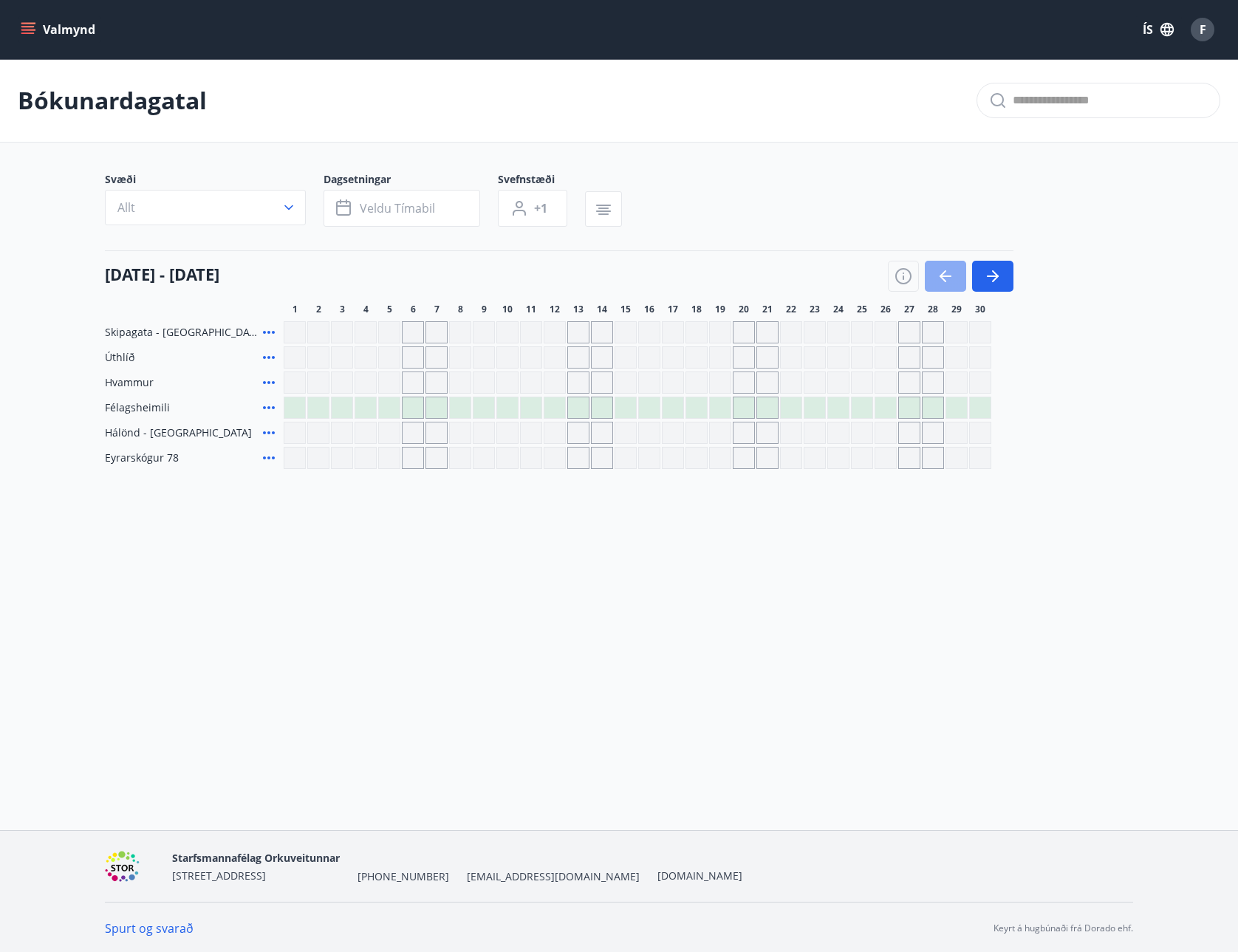
click at [949, 274] on icon "button" at bounding box center [944, 276] width 18 height 18
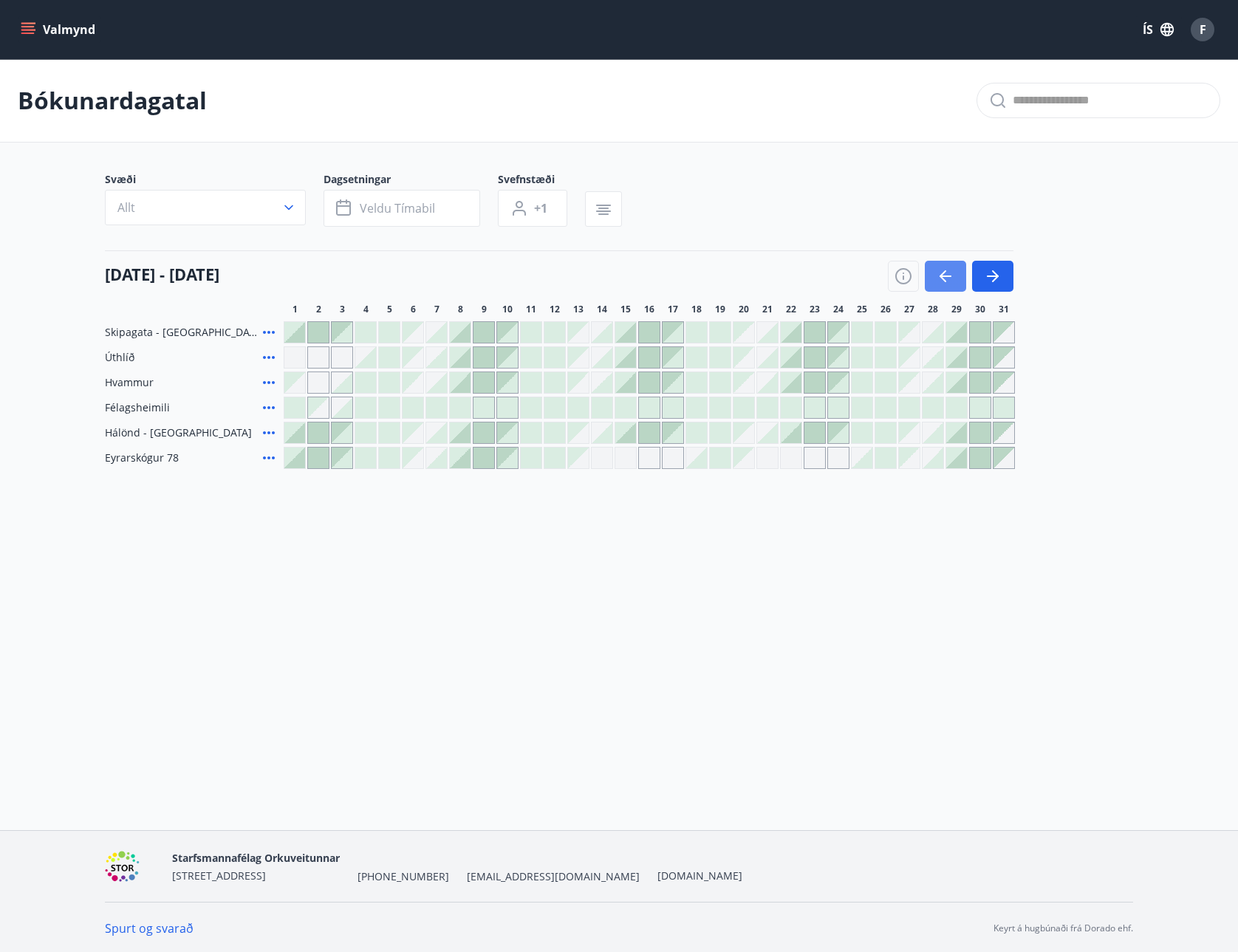
click at [946, 268] on icon "button" at bounding box center [944, 276] width 18 height 18
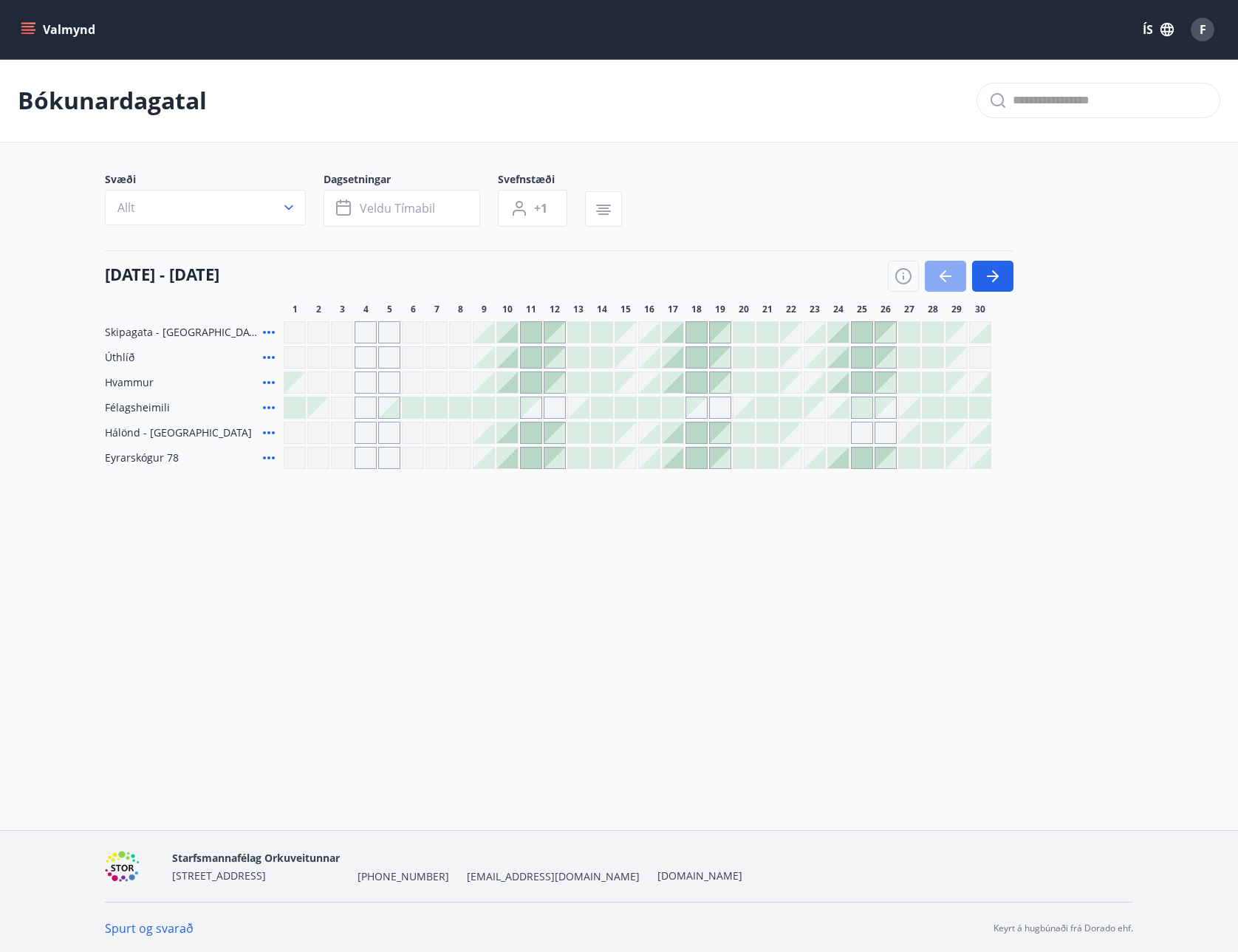
click at [944, 268] on icon "button" at bounding box center [944, 276] width 18 height 18
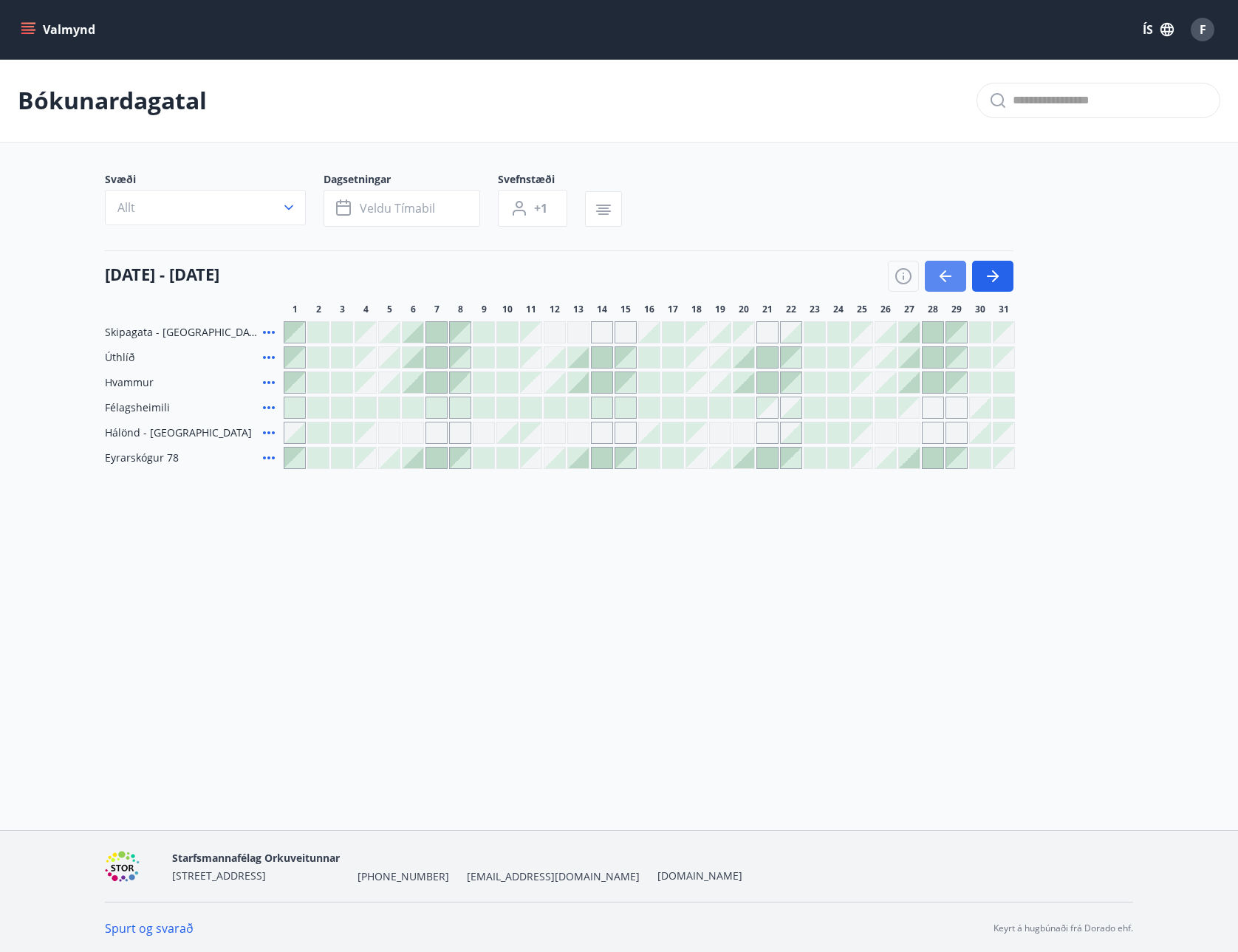
click at [944, 268] on icon "button" at bounding box center [944, 276] width 18 height 18
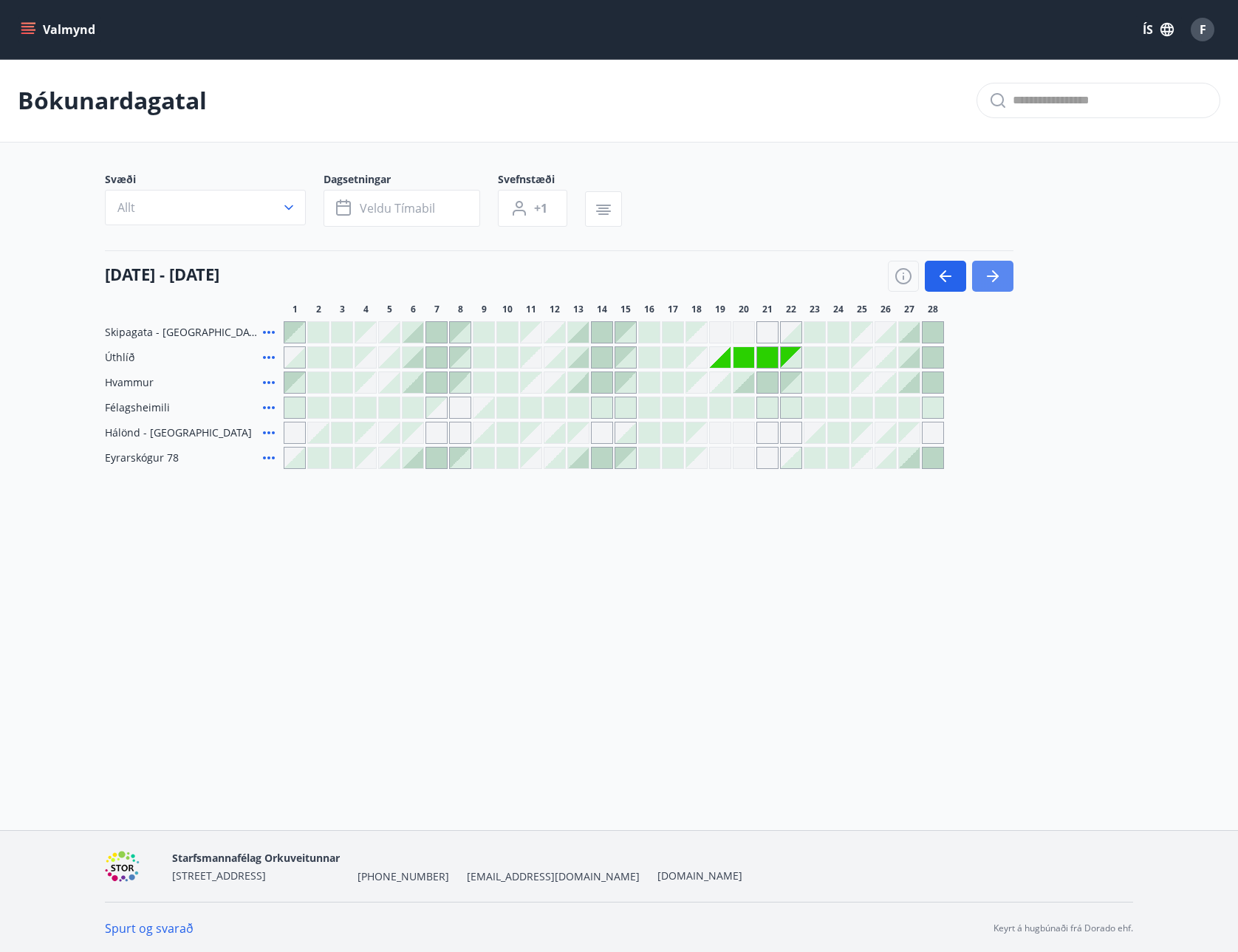
click at [1003, 271] on button "button" at bounding box center [992, 276] width 41 height 31
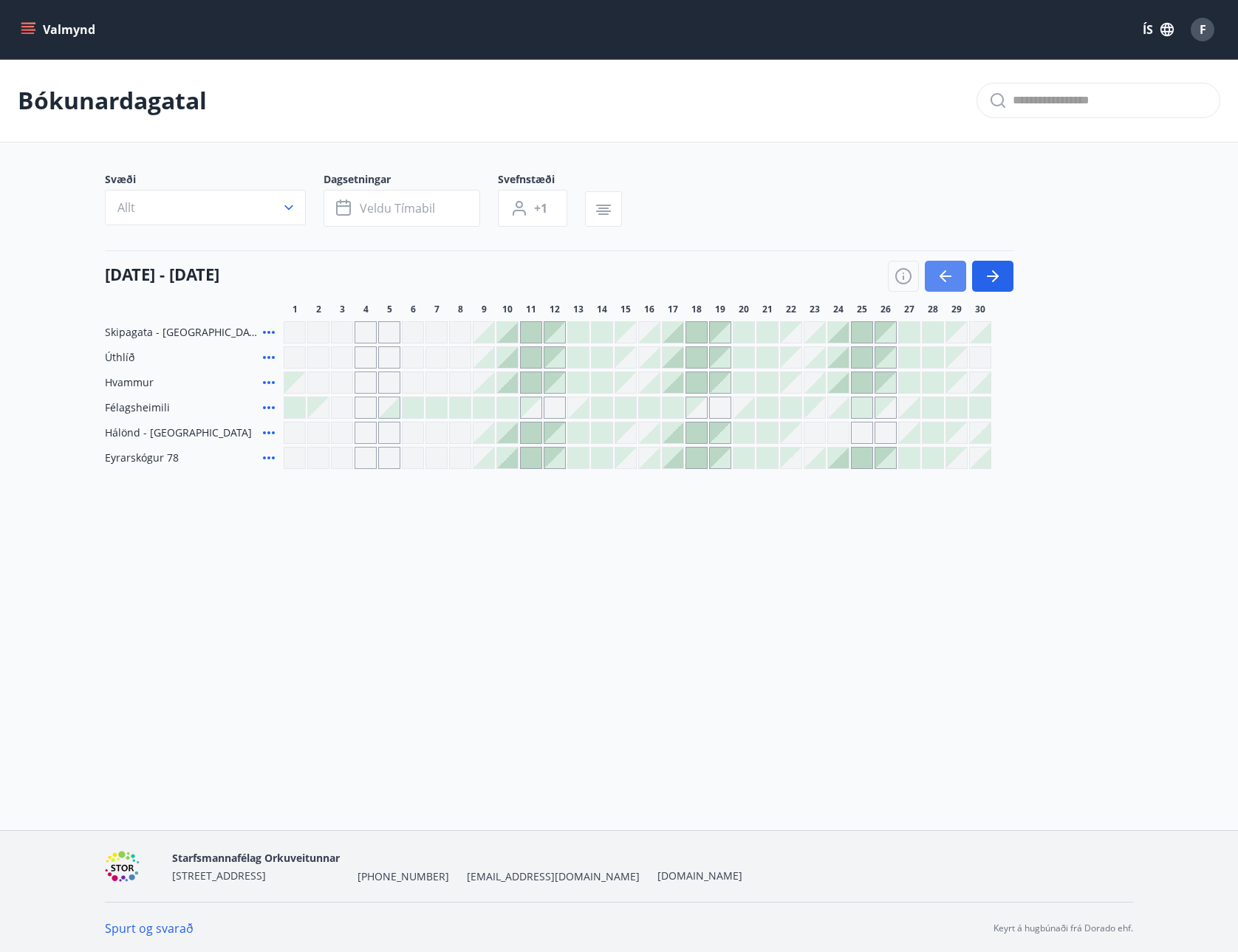
click at [940, 271] on icon "button" at bounding box center [944, 276] width 18 height 18
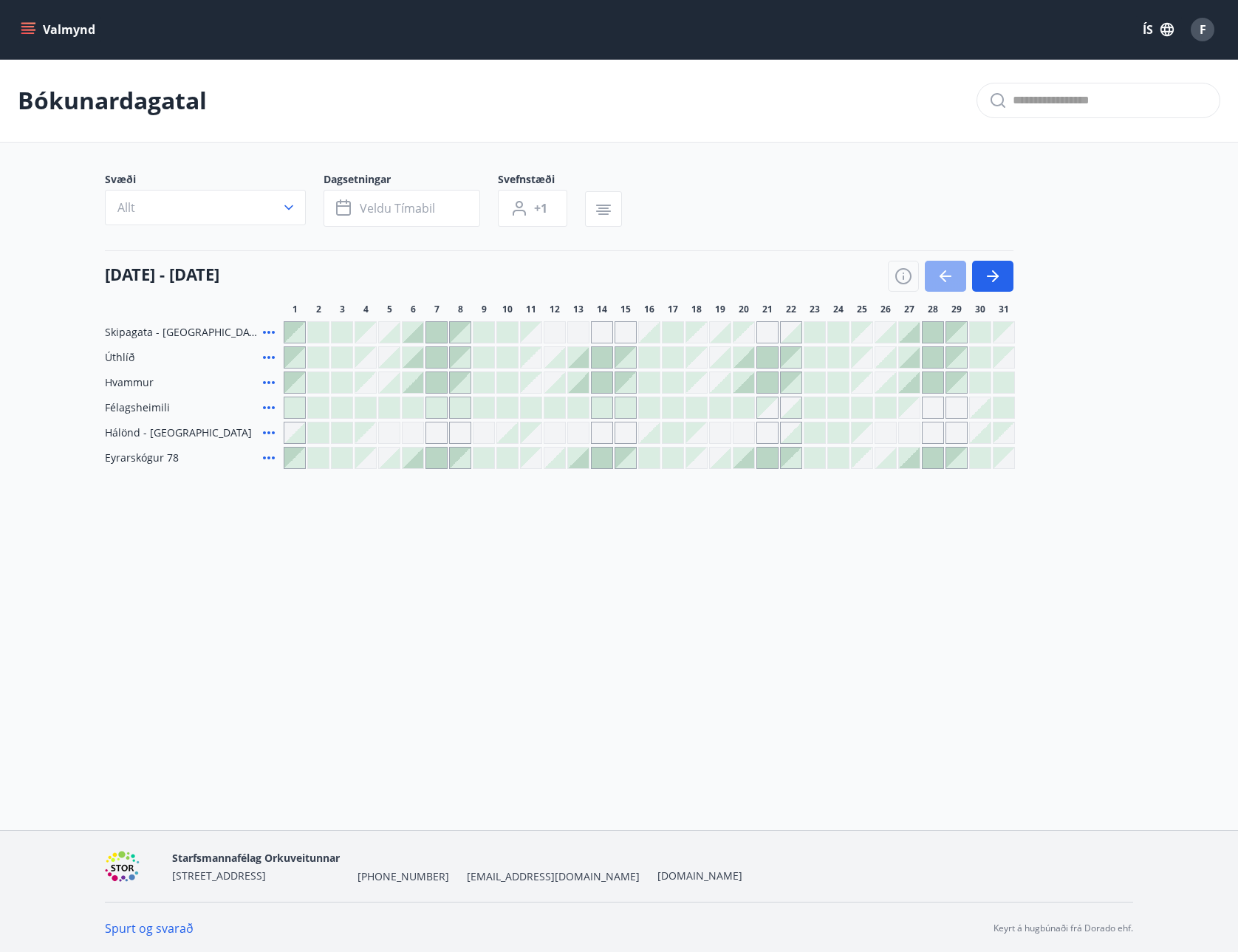
click at [940, 271] on icon "button" at bounding box center [944, 276] width 18 height 18
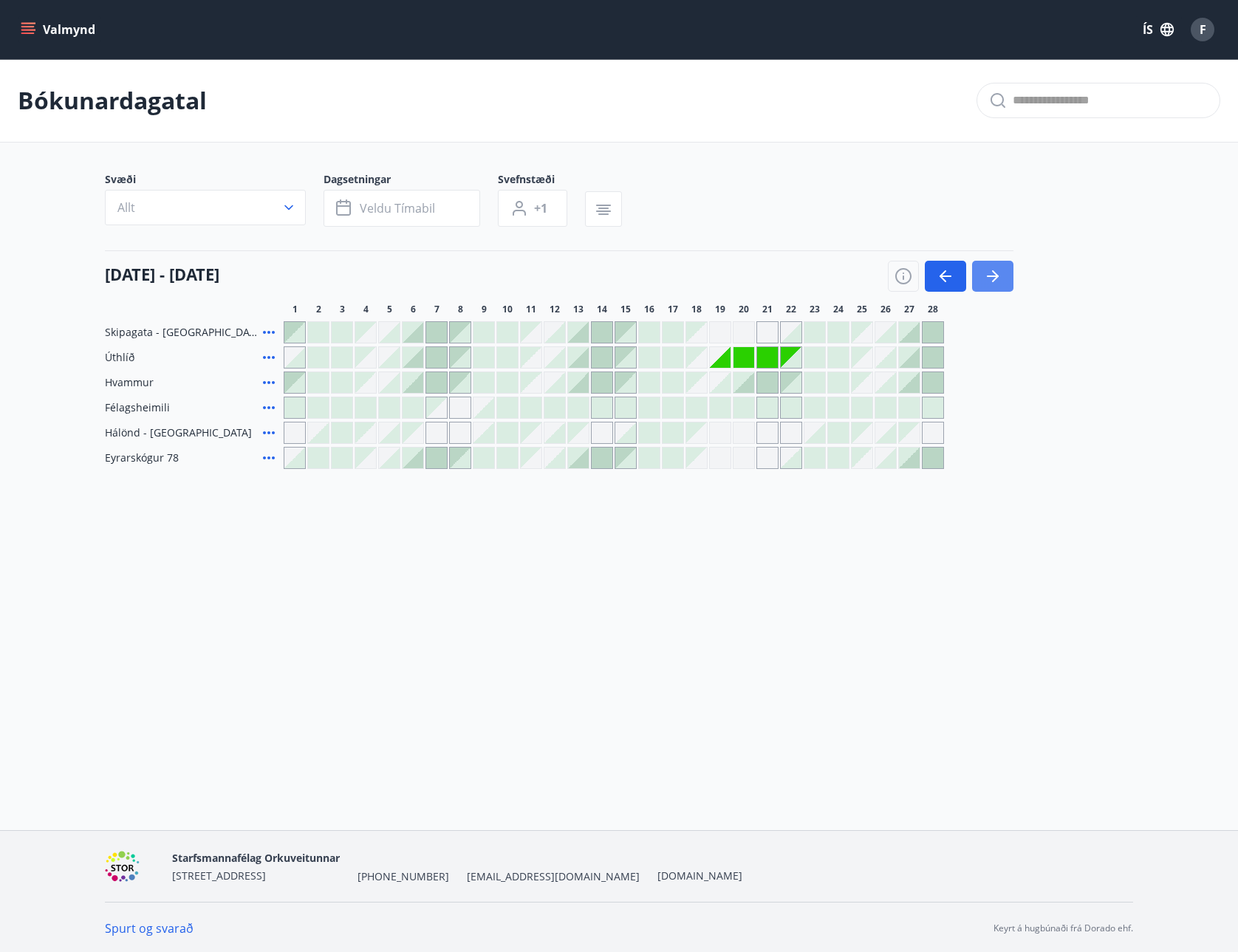
click at [996, 277] on icon "button" at bounding box center [992, 277] width 12 height 2
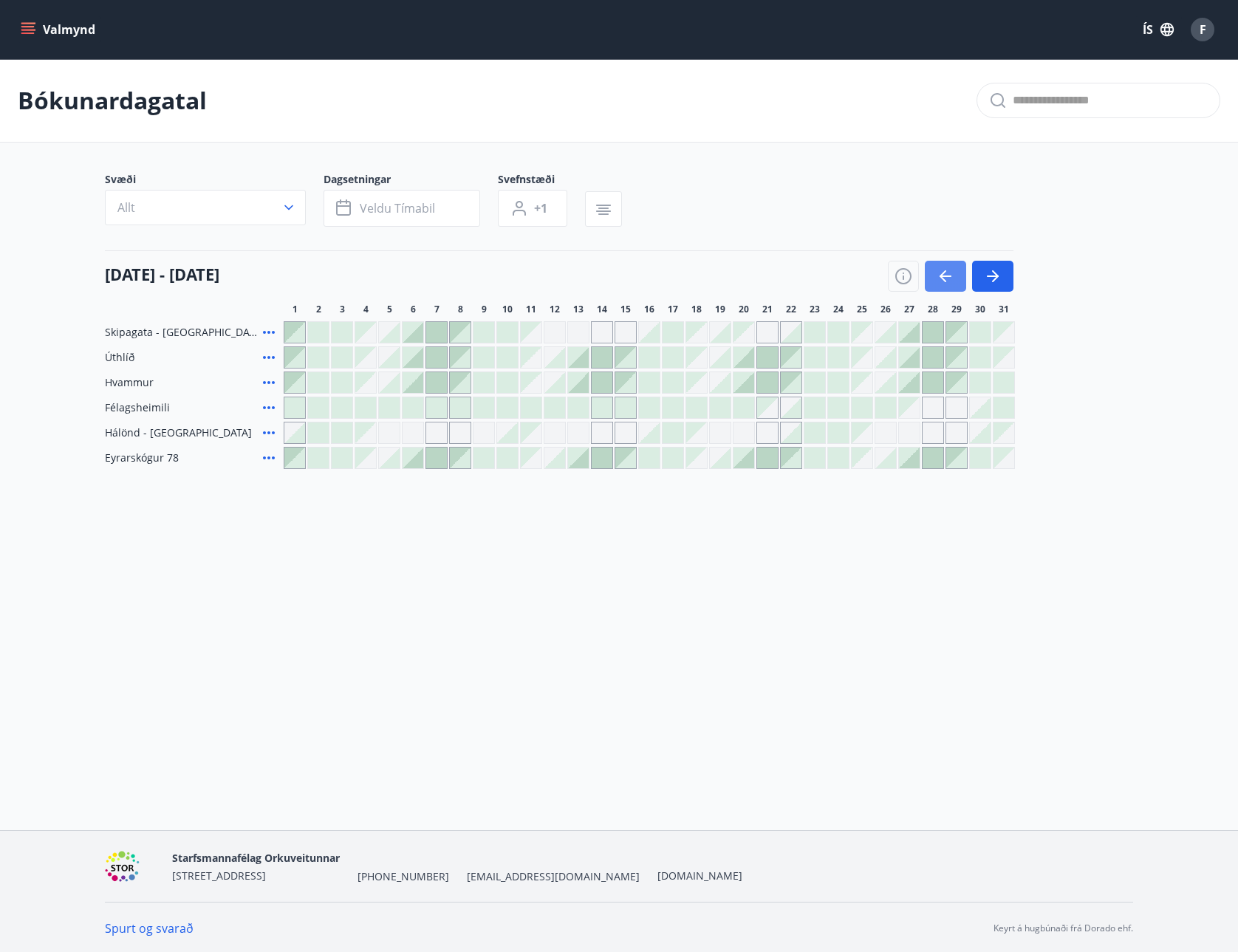
click at [943, 280] on icon "button" at bounding box center [944, 276] width 18 height 18
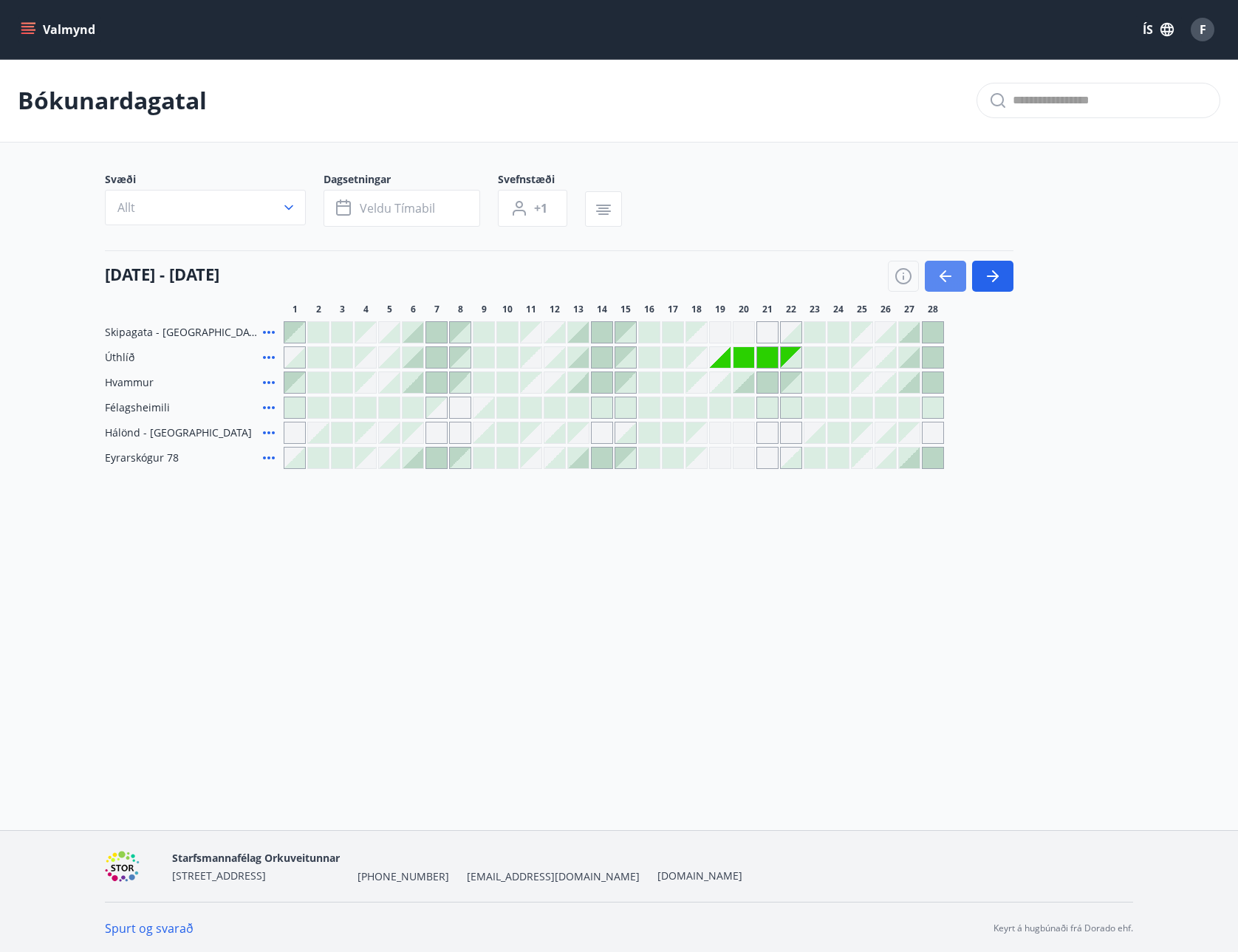
click at [943, 280] on icon "button" at bounding box center [944, 276] width 18 height 18
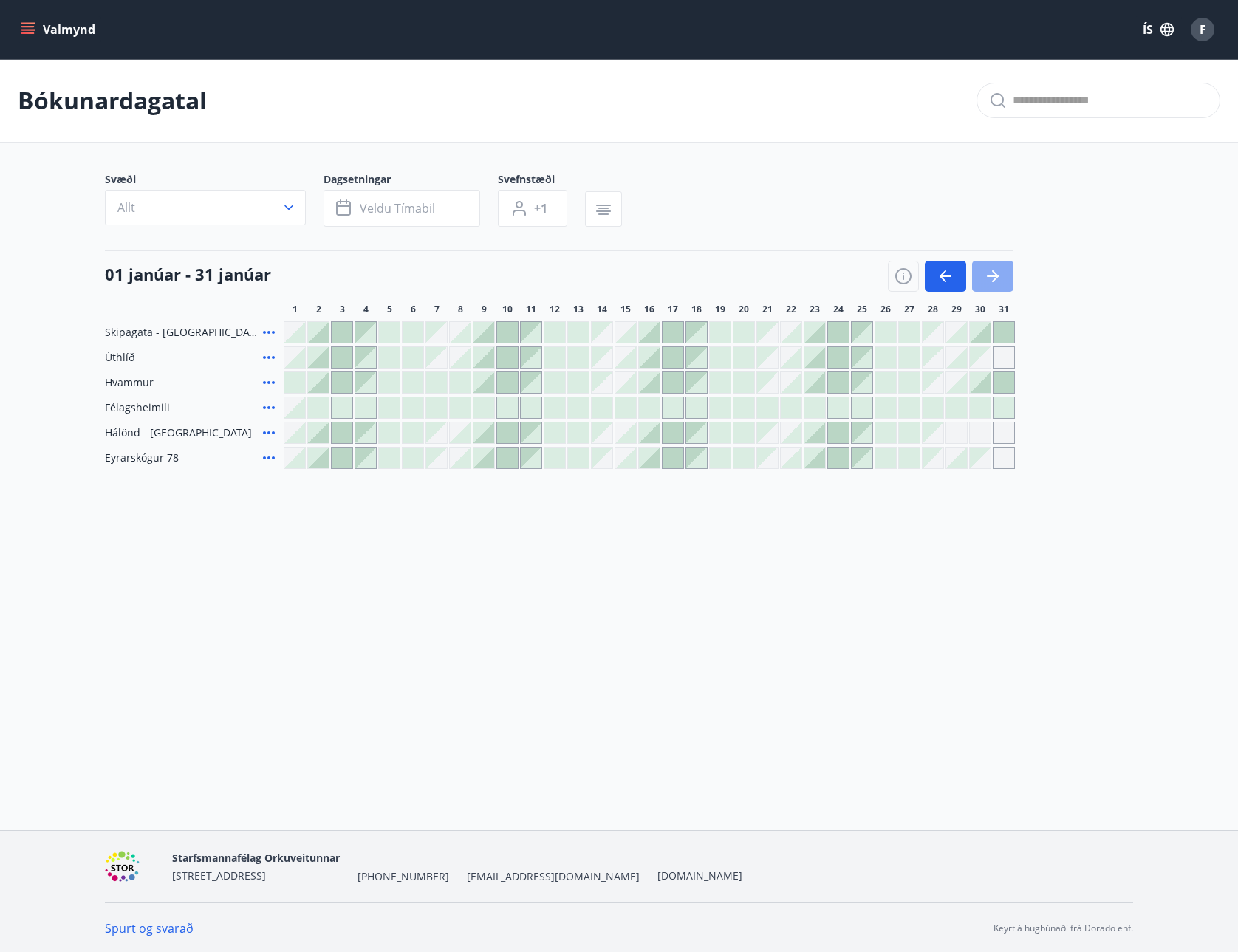
click at [997, 276] on icon "button" at bounding box center [995, 276] width 7 height 12
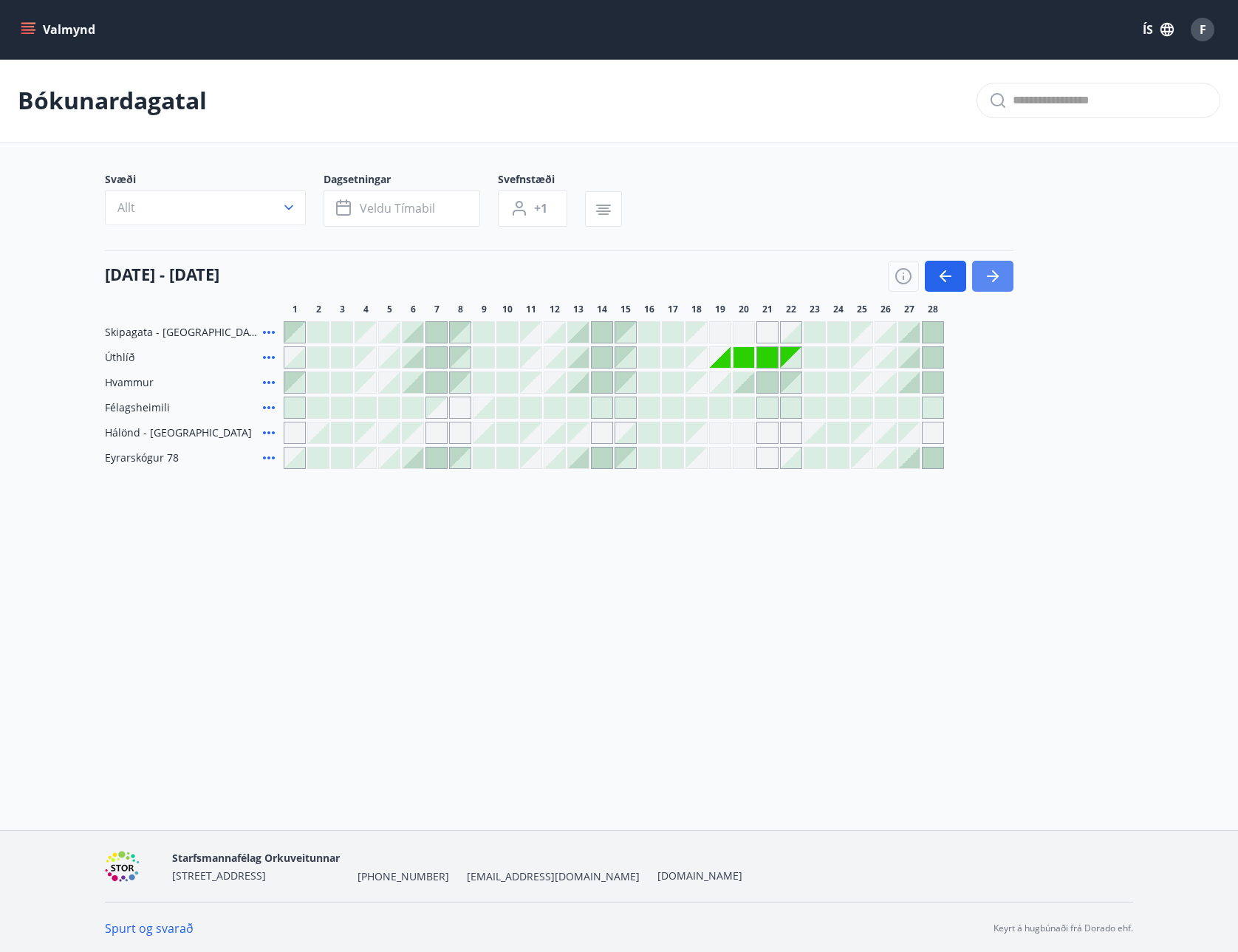
click at [997, 276] on icon "button" at bounding box center [995, 276] width 7 height 12
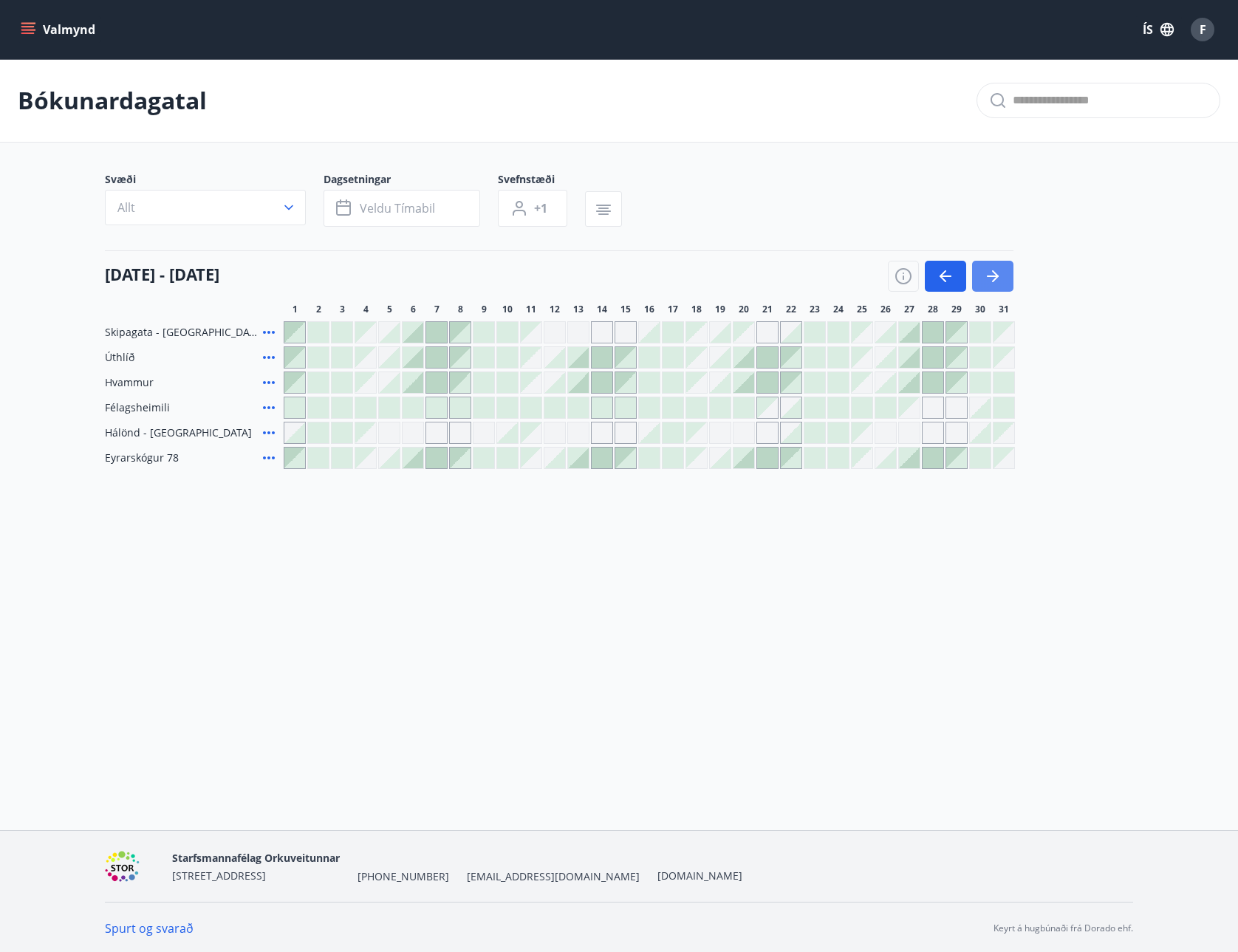
click at [996, 272] on icon "button" at bounding box center [992, 276] width 18 height 18
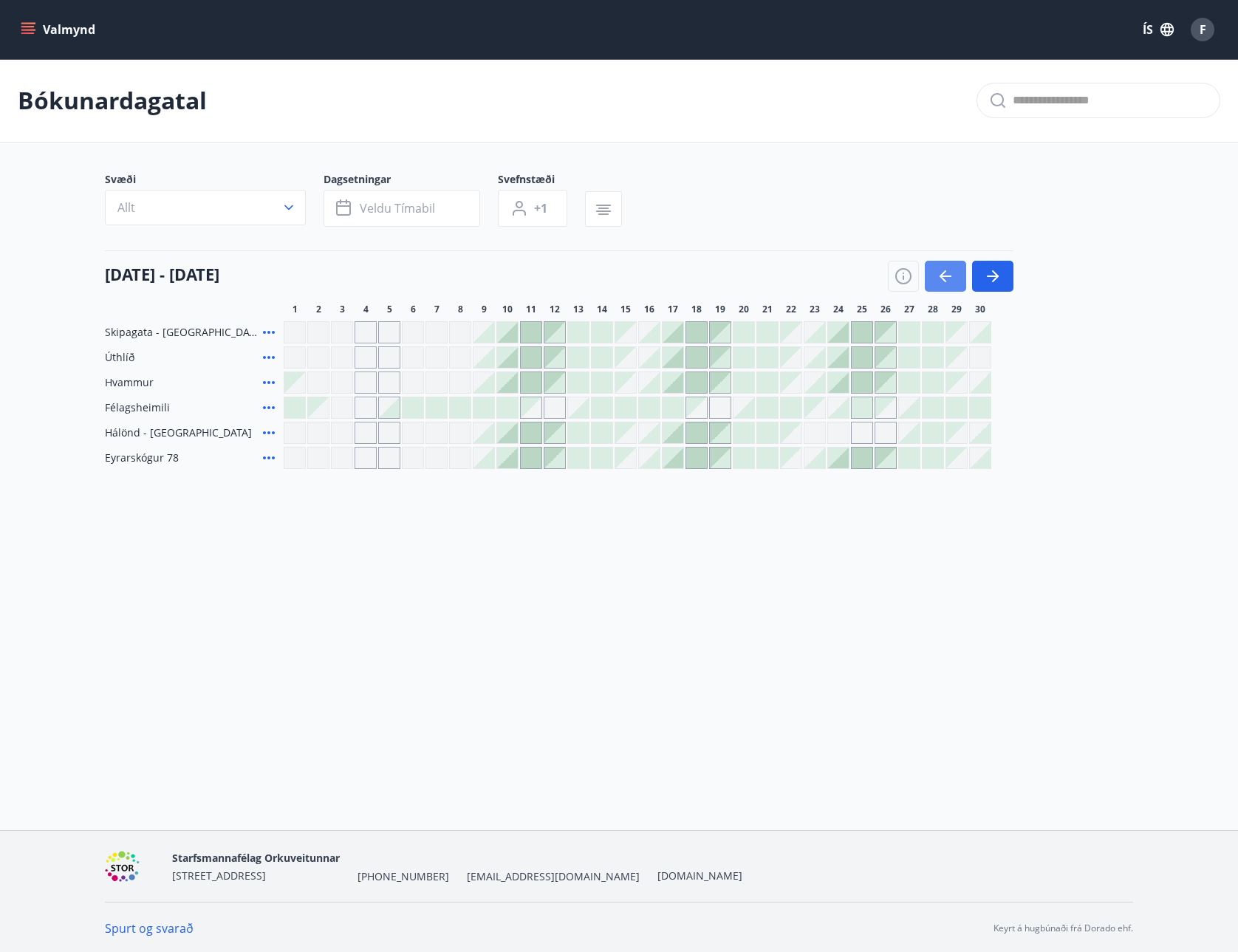
click at [938, 272] on icon "button" at bounding box center [944, 276] width 18 height 18
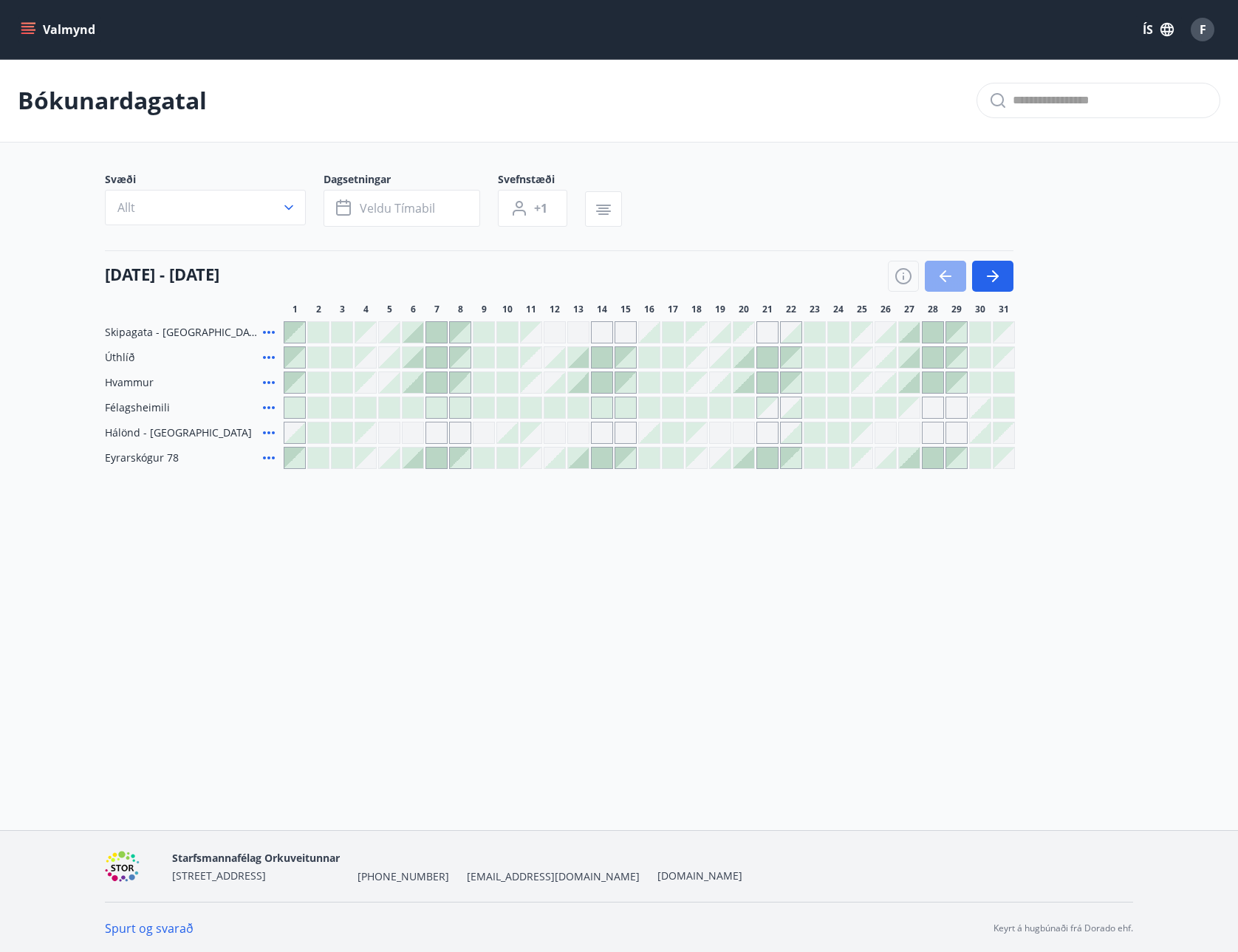
click at [939, 272] on icon "button" at bounding box center [944, 276] width 18 height 18
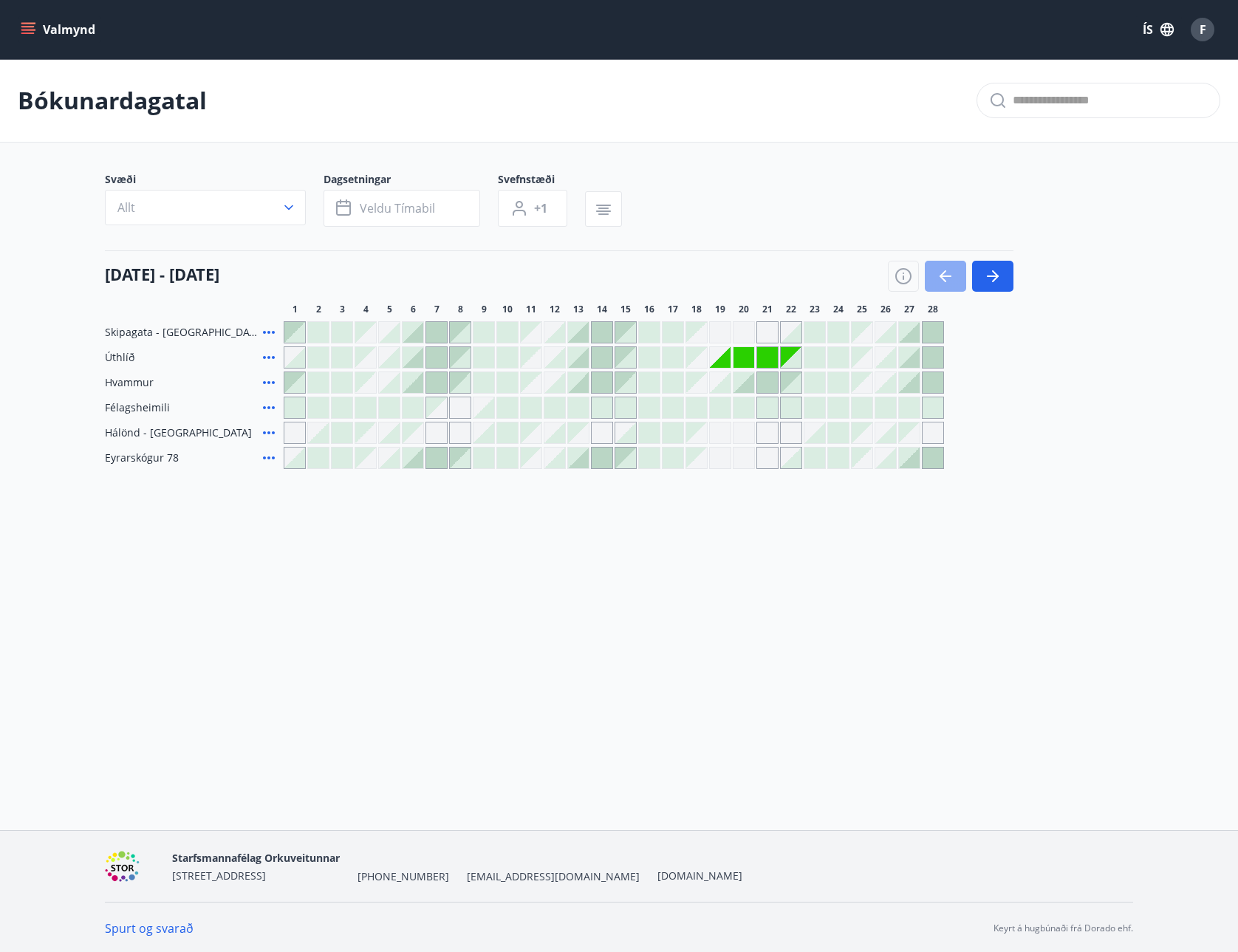
click at [939, 272] on icon "button" at bounding box center [944, 276] width 18 height 18
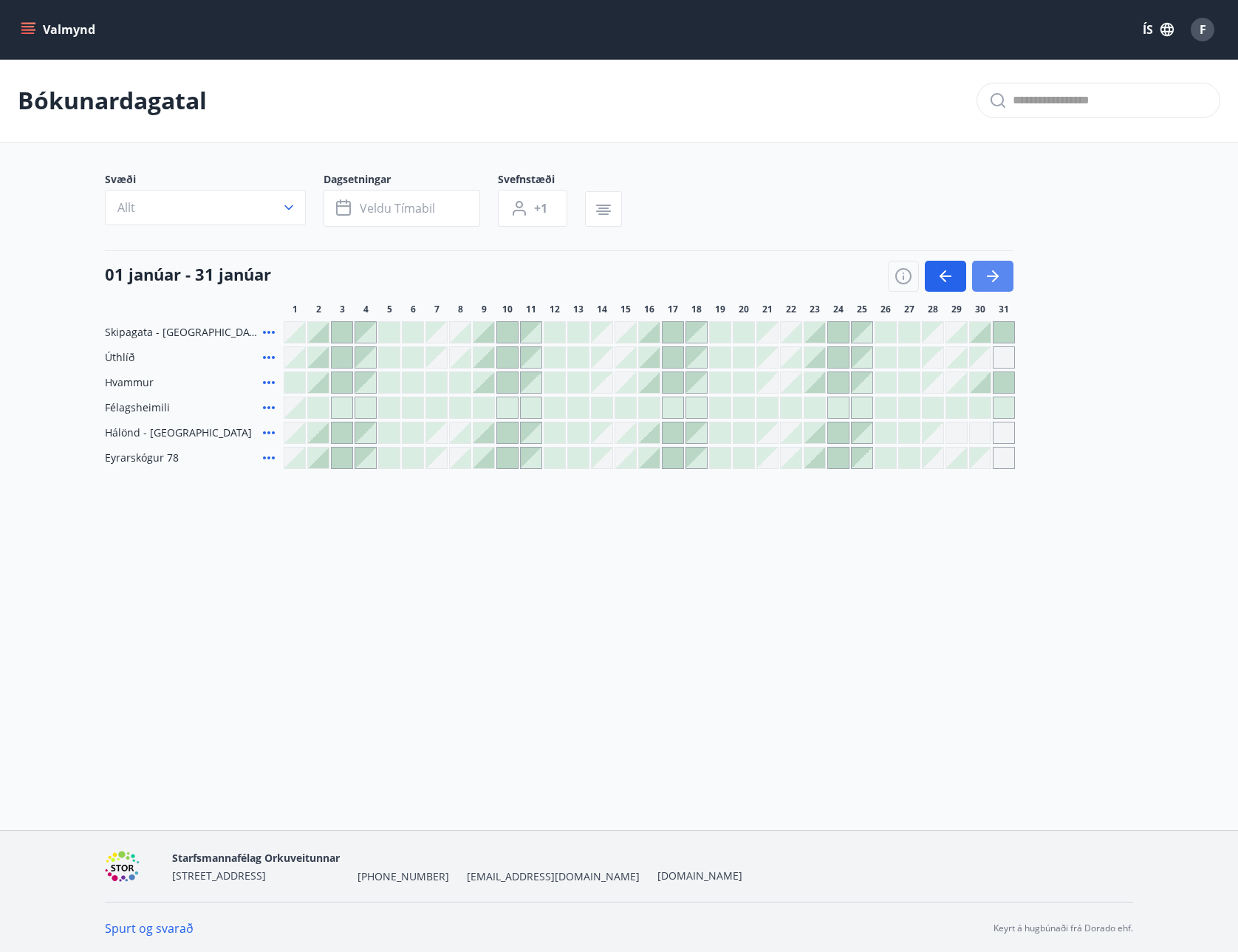
click at [986, 281] on icon "button" at bounding box center [992, 276] width 18 height 18
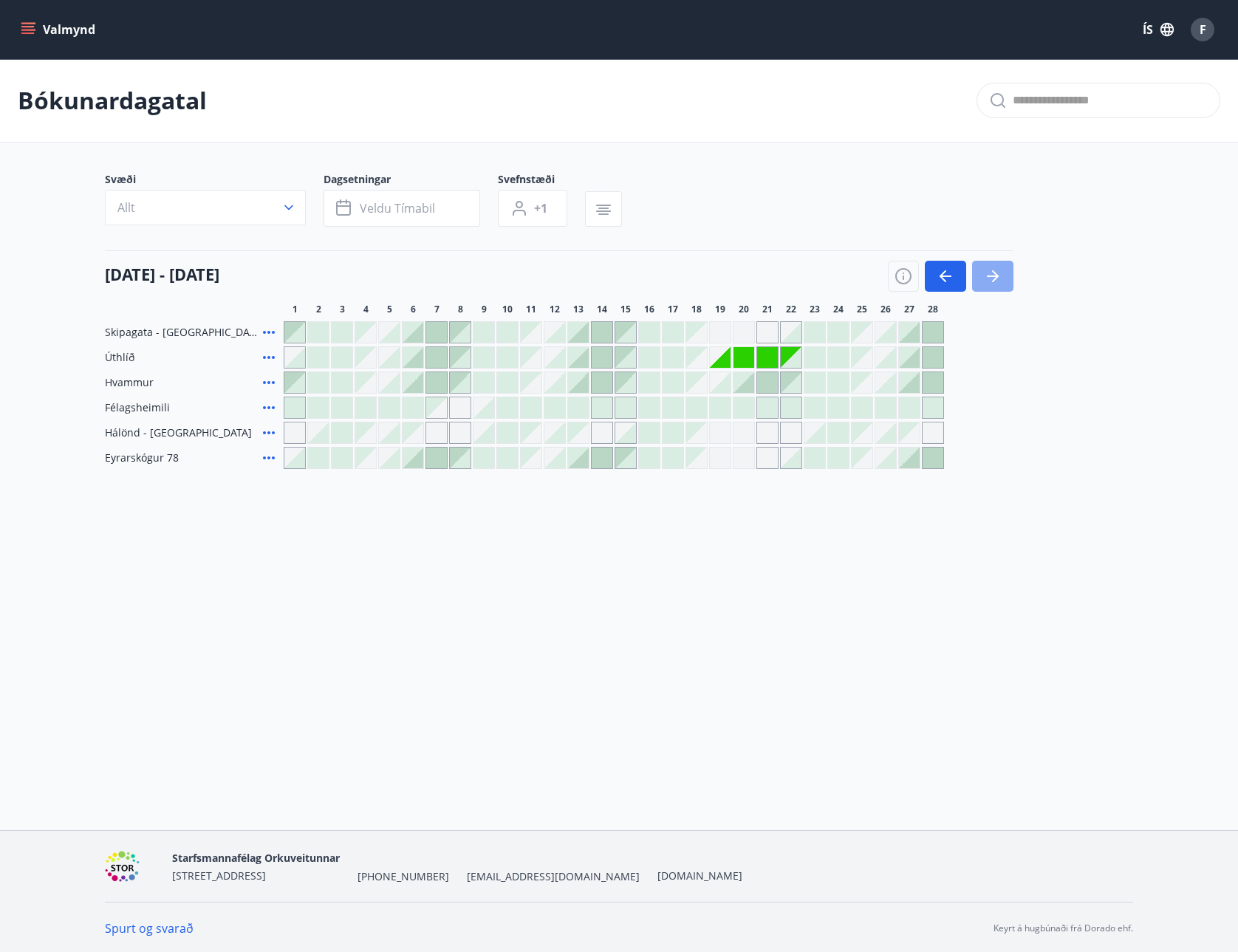
click at [986, 281] on icon "button" at bounding box center [992, 276] width 18 height 18
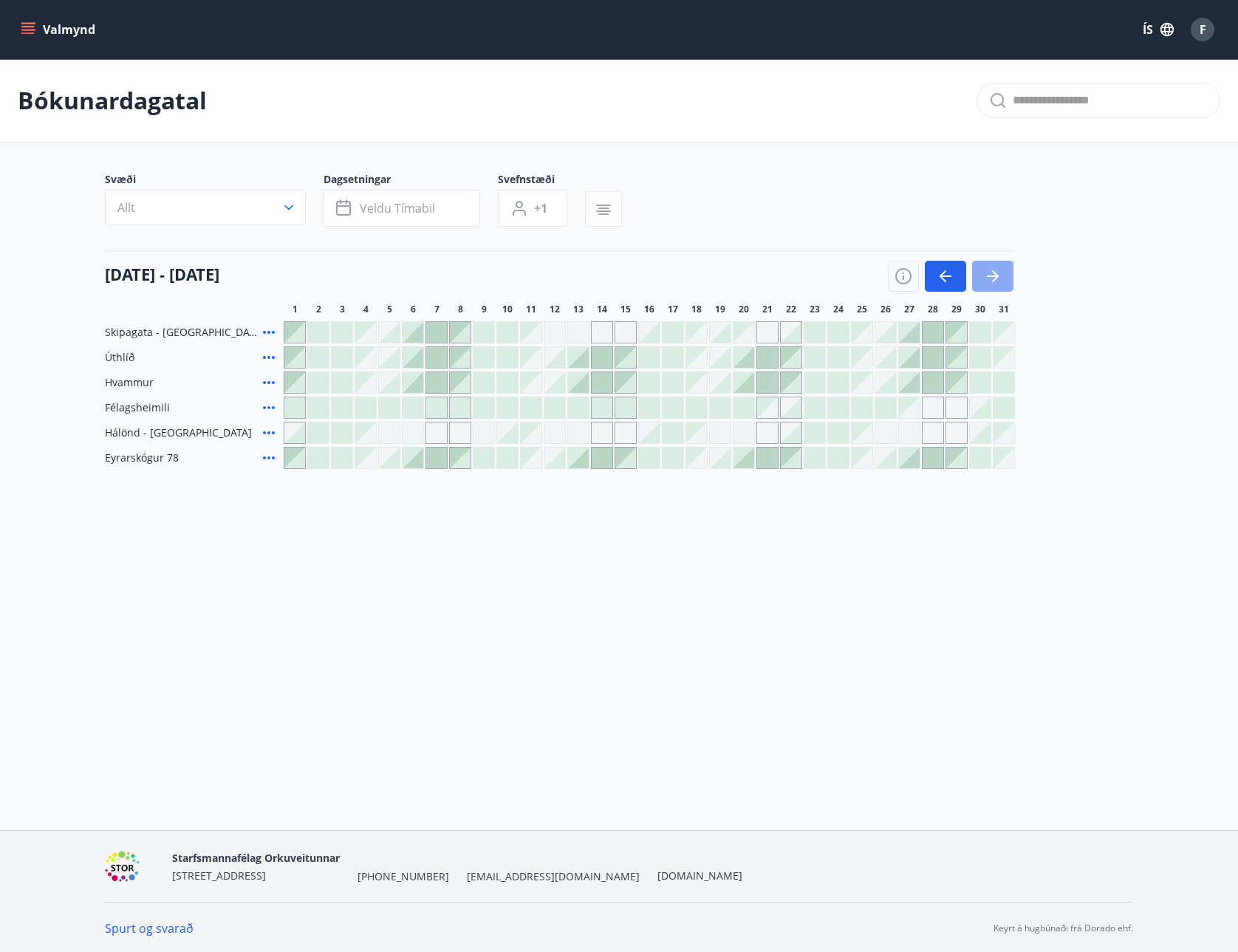
click at [986, 281] on icon "button" at bounding box center [992, 276] width 18 height 18
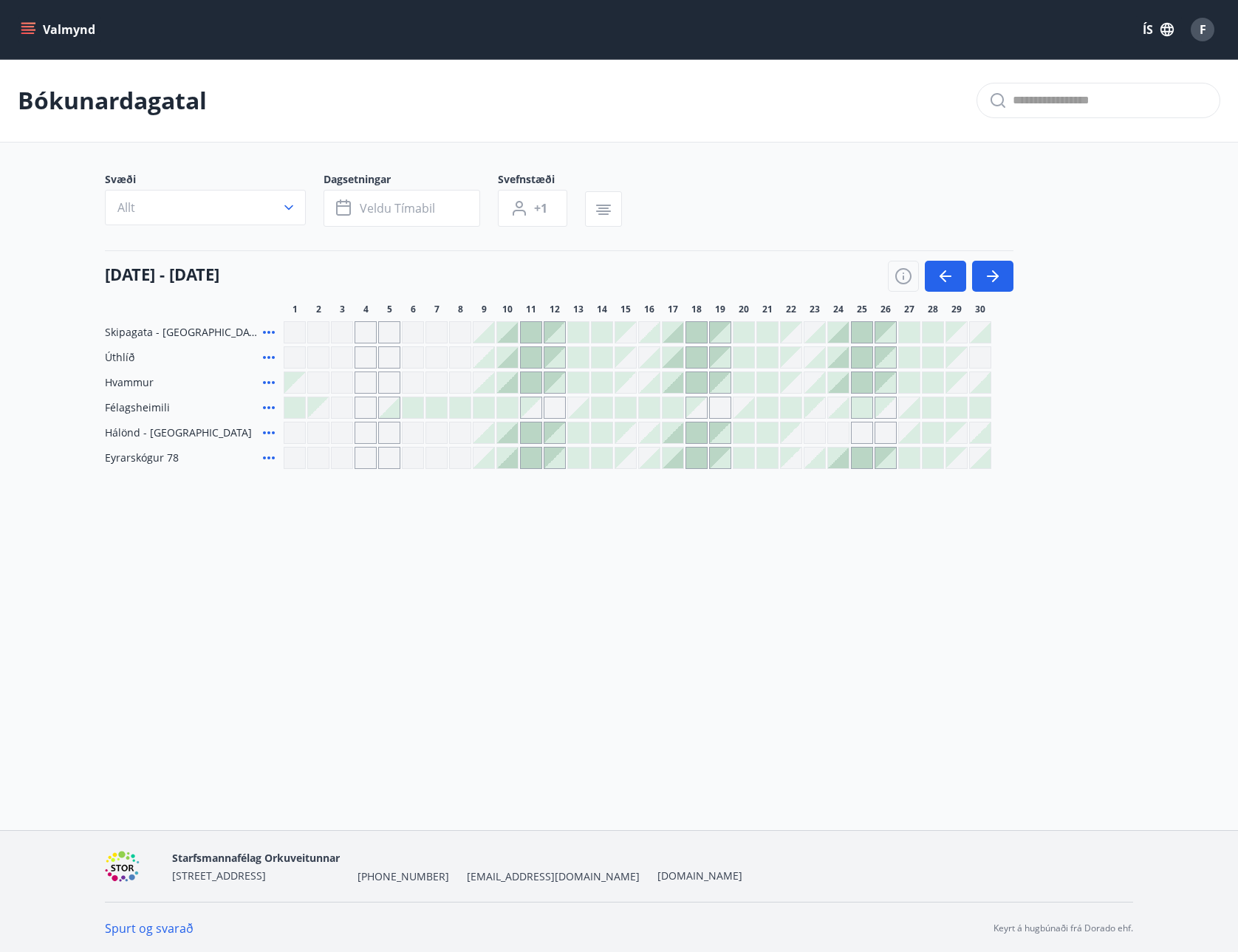
click at [504, 440] on div at bounding box center [508, 433] width 21 height 21
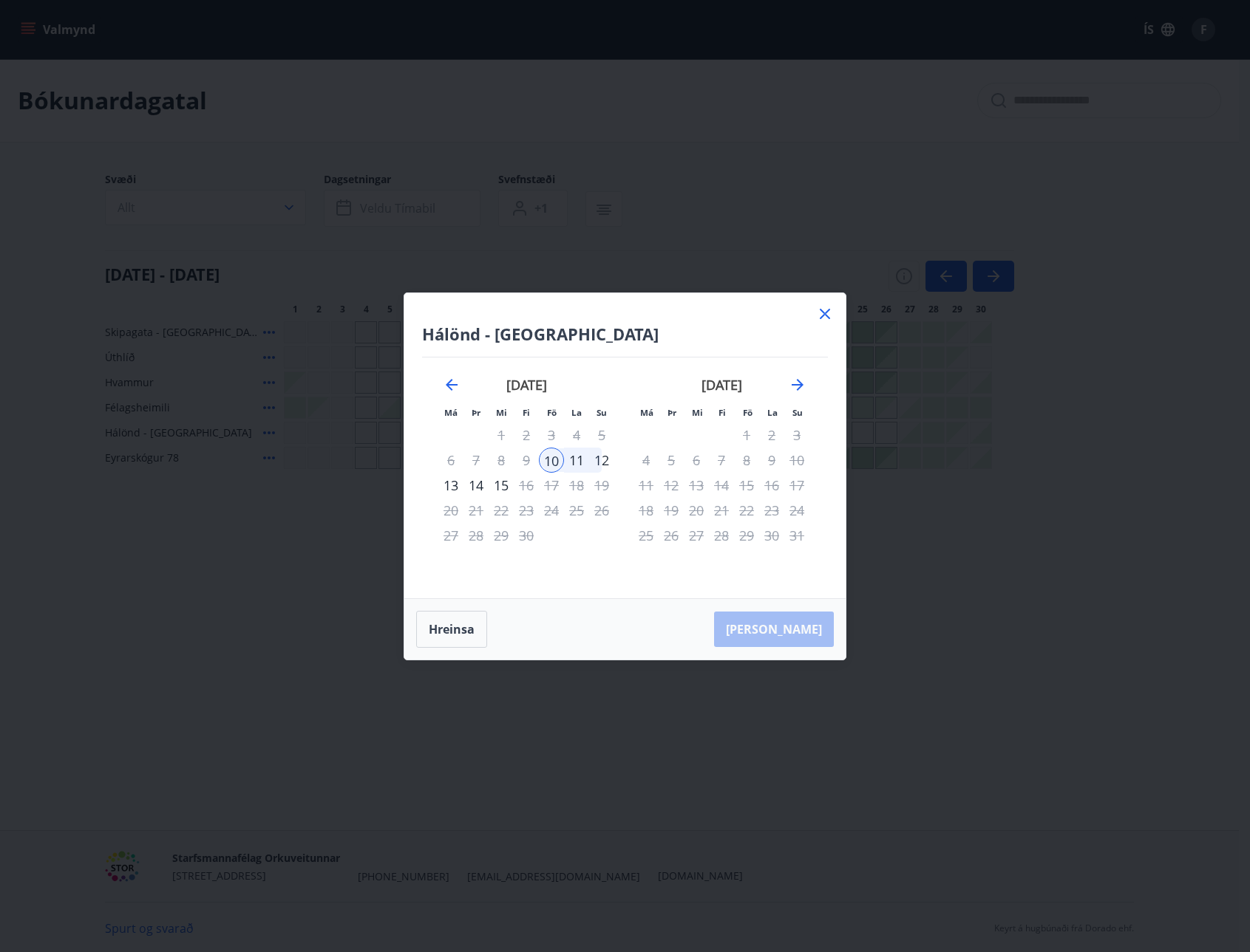
click at [455, 484] on div "13" at bounding box center [450, 484] width 25 height 25
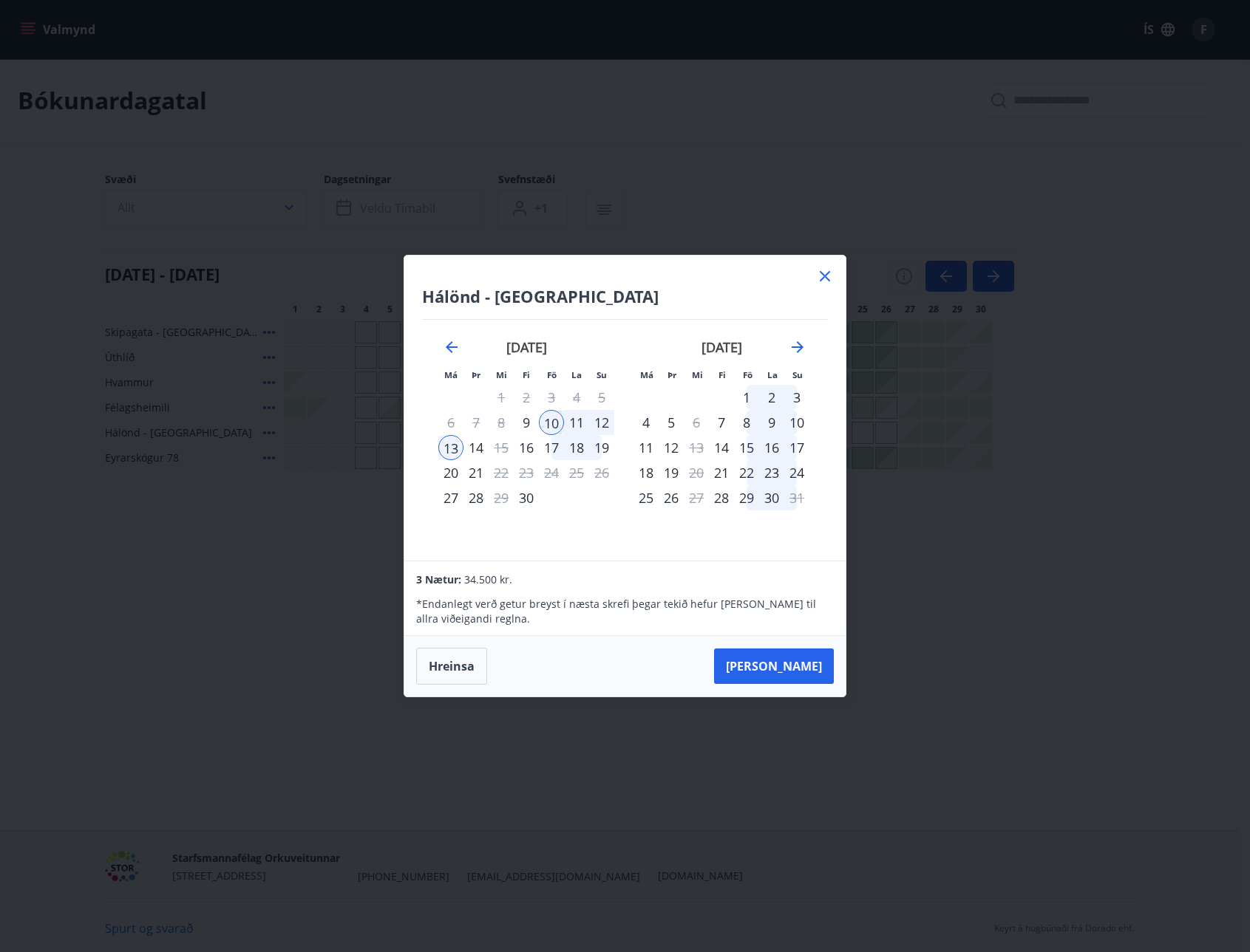
click at [827, 279] on icon at bounding box center [824, 276] width 10 height 10
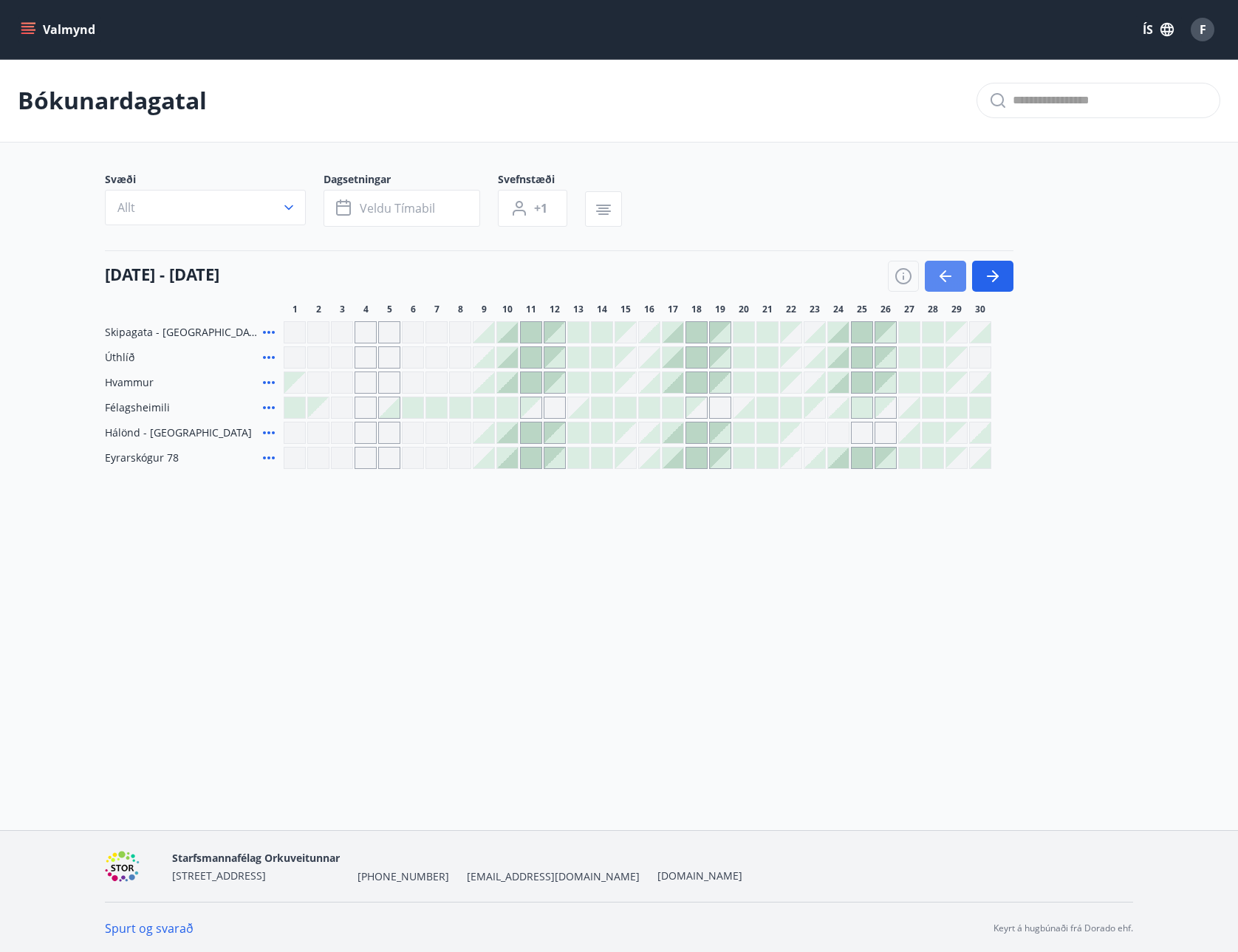
click at [943, 272] on icon "button" at bounding box center [944, 276] width 18 height 18
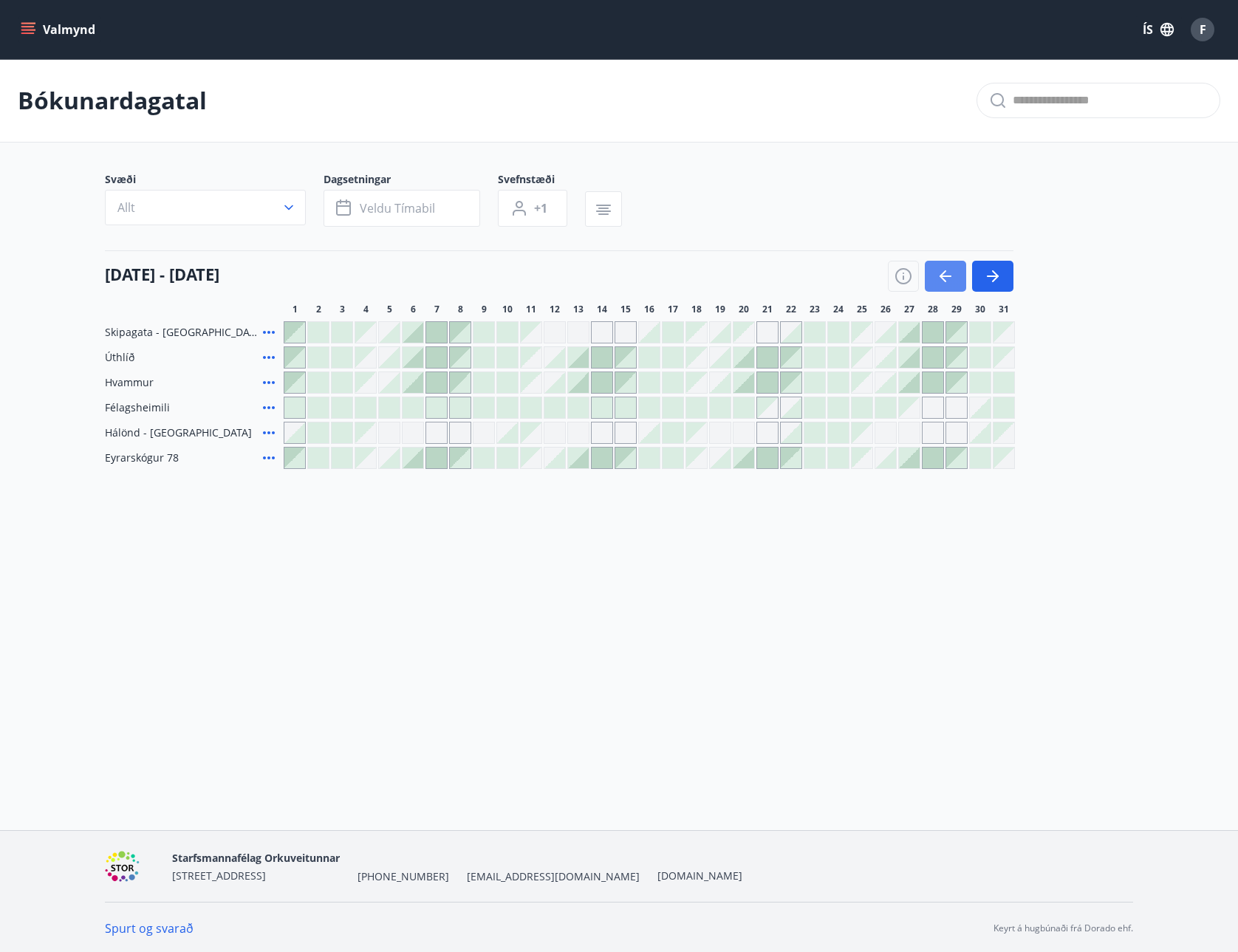
click at [943, 272] on icon "button" at bounding box center [944, 276] width 18 height 18
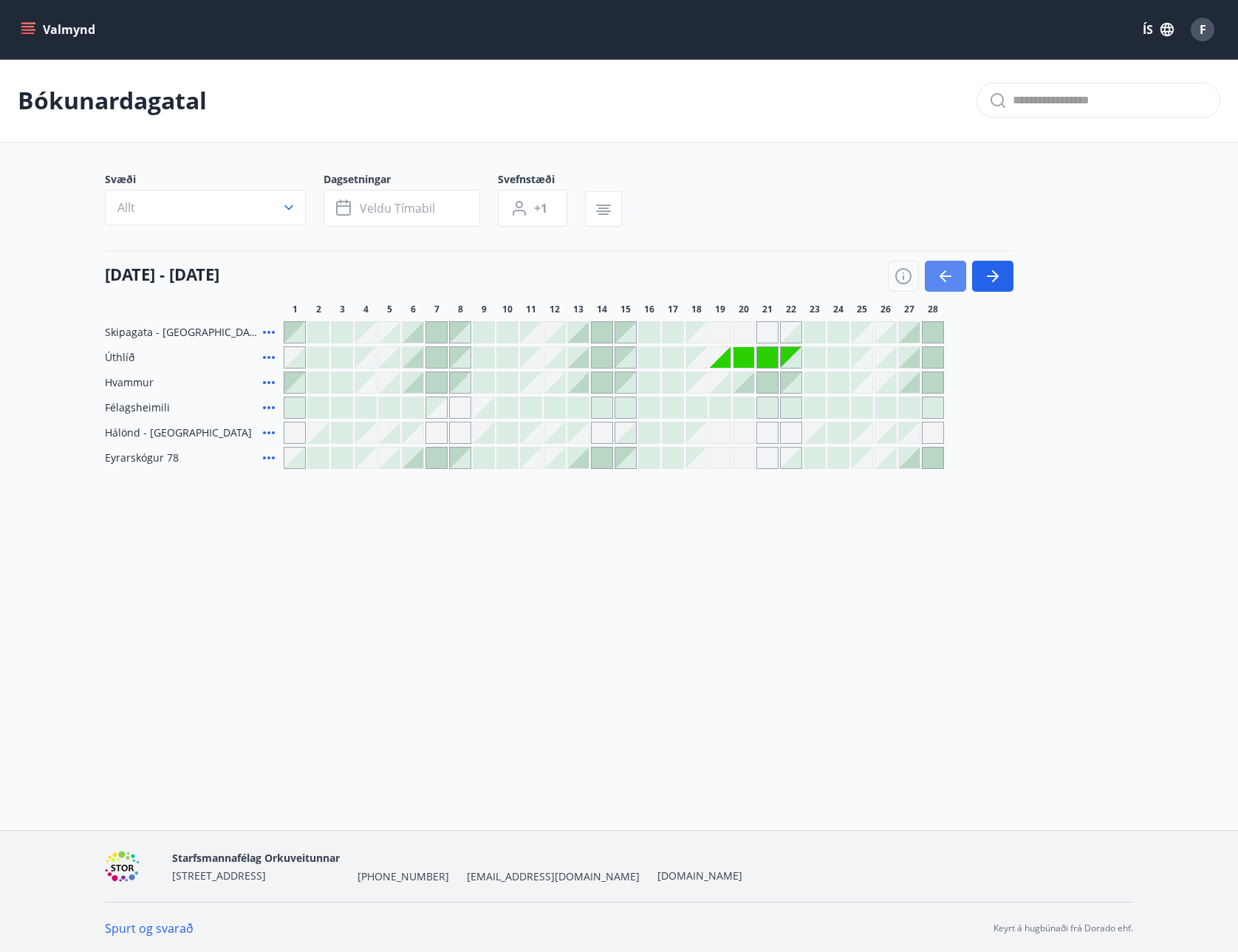
click at [943, 272] on icon "button" at bounding box center [944, 276] width 18 height 18
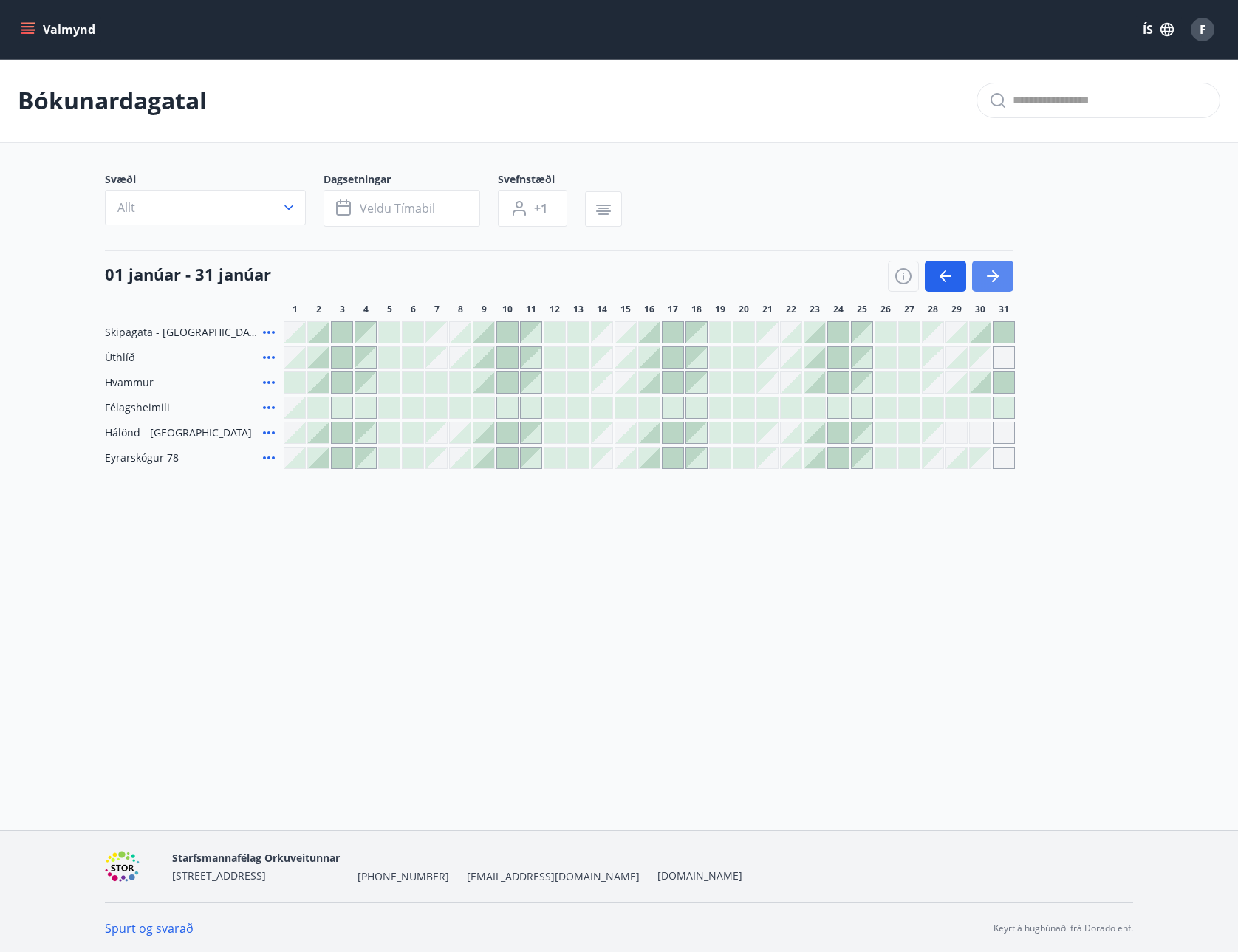
click at [991, 279] on icon "button" at bounding box center [992, 276] width 18 height 18
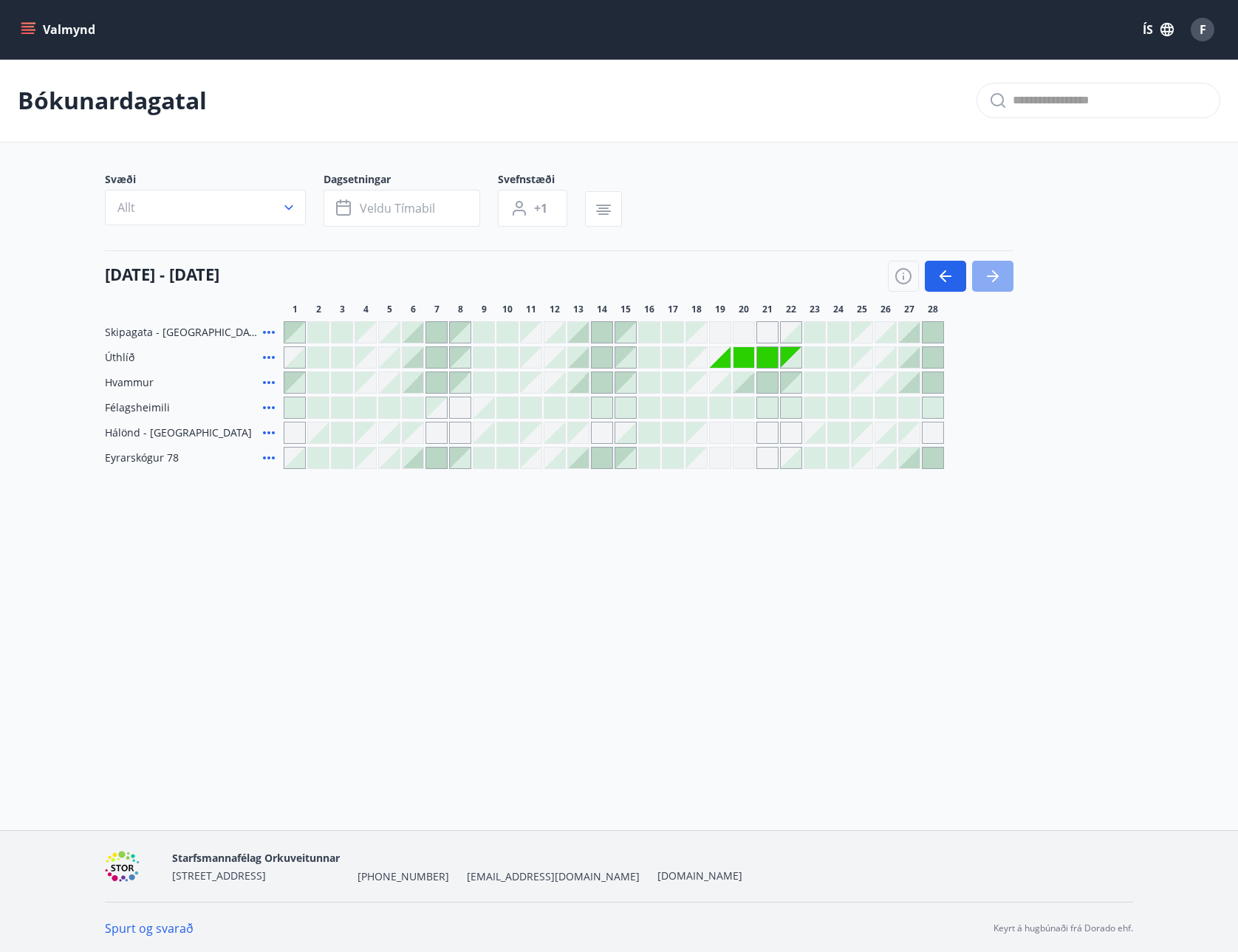
click at [991, 279] on icon "button" at bounding box center [992, 276] width 18 height 18
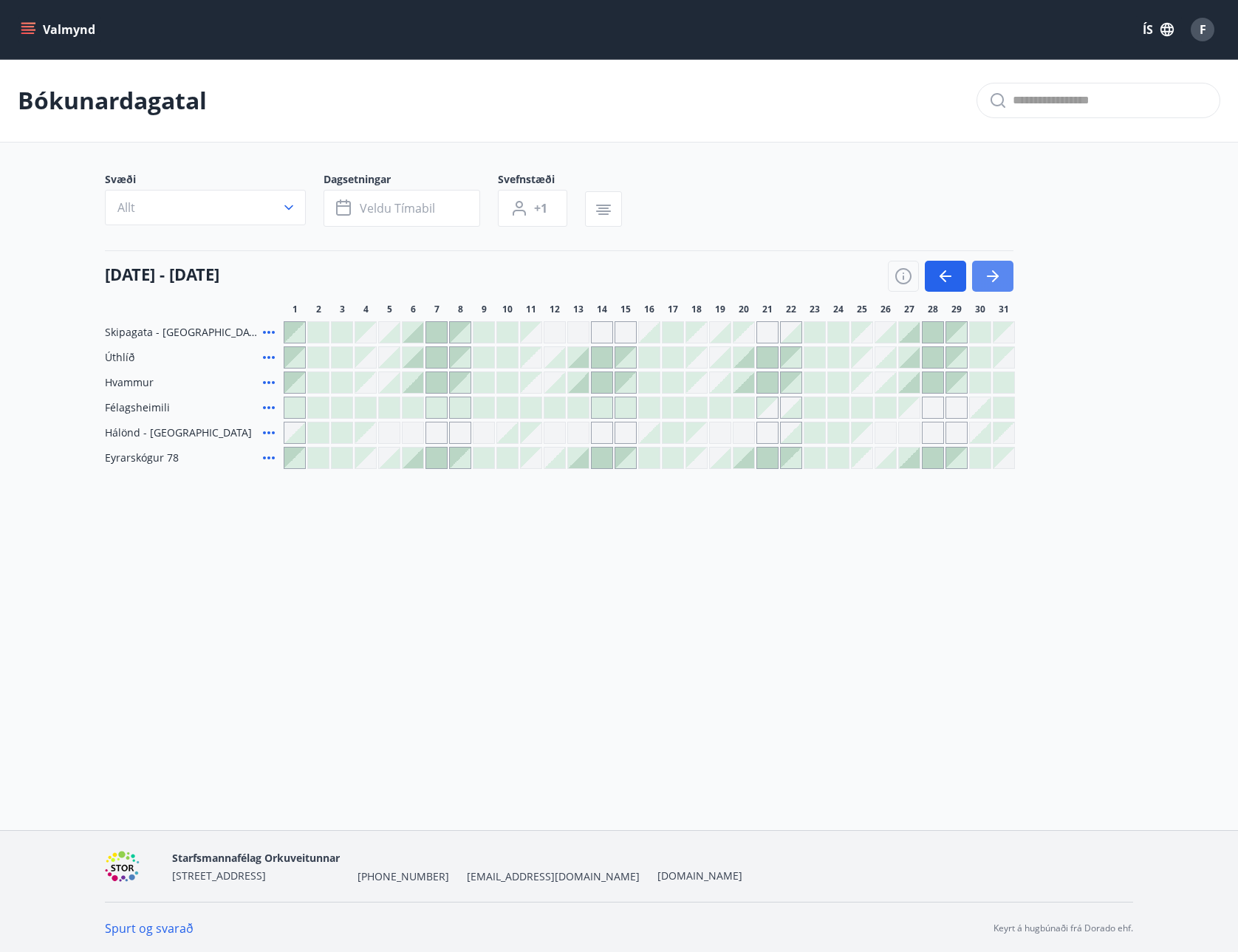
click at [991, 279] on icon "button" at bounding box center [992, 276] width 18 height 18
